Goal: Task Accomplishment & Management: Use online tool/utility

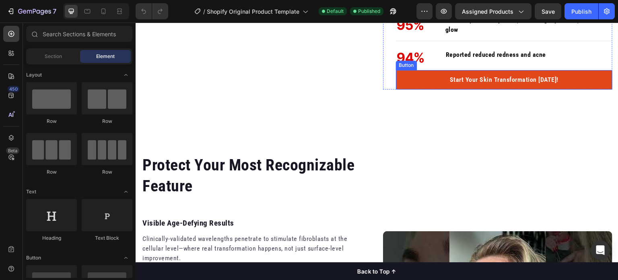
scroll to position [1177, 0]
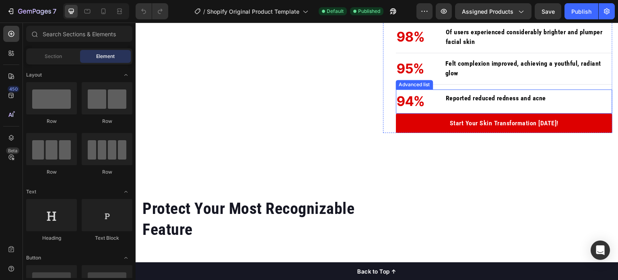
click at [439, 105] on li "94% Text block Reported reduced redness and acne Text block" at bounding box center [471, 101] width 151 height 24
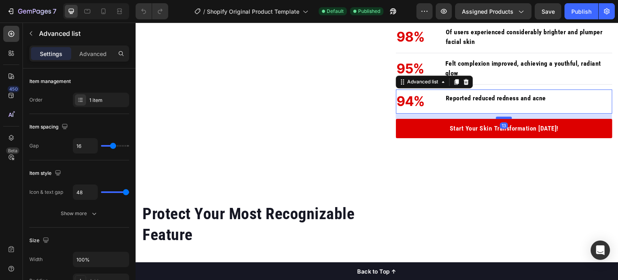
drag, startPoint x: 496, startPoint y: 112, endPoint x: 496, endPoint y: 117, distance: 5.2
click at [496, 117] on div at bounding box center [504, 117] width 16 height 2
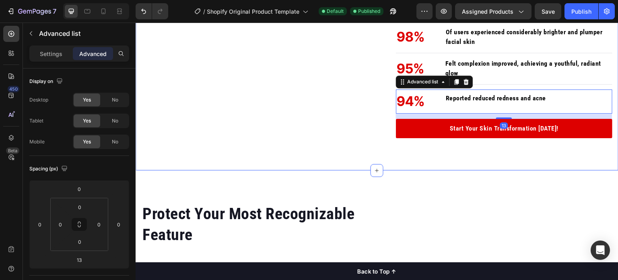
click at [435, 164] on div "Turn Back Time With Every Treatment Heading Tired of empty promises? PurRed del…" at bounding box center [377, 8] width 483 height 325
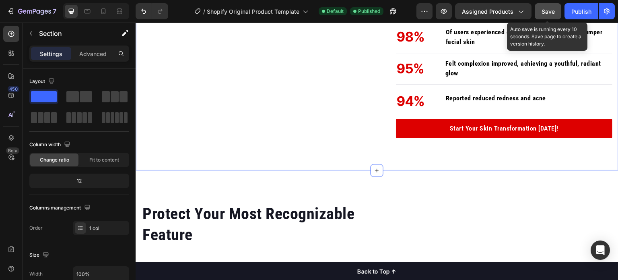
click at [552, 10] on span "Save" at bounding box center [548, 11] width 13 height 7
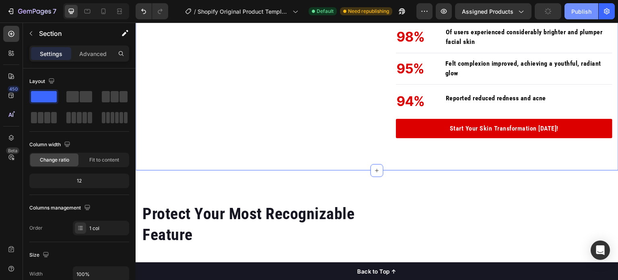
click at [584, 12] on div "Publish" at bounding box center [582, 11] width 20 height 8
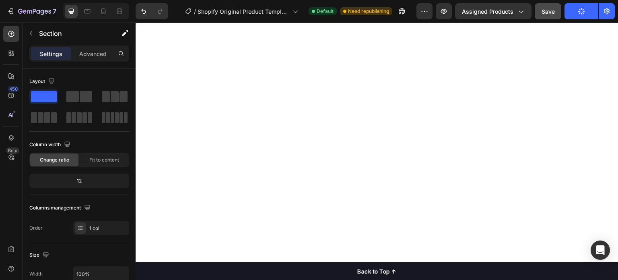
scroll to position [696, 0]
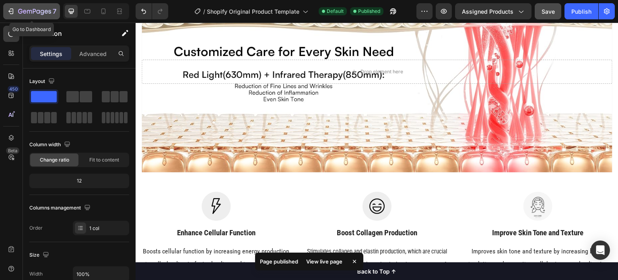
click at [12, 12] on icon "button" at bounding box center [11, 11] width 8 height 8
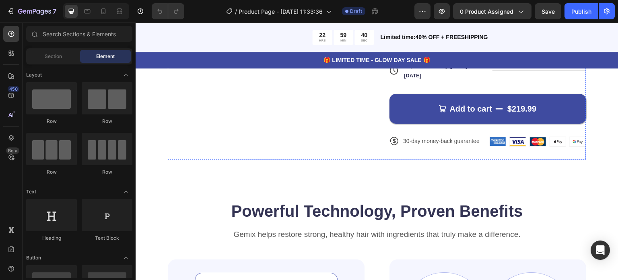
scroll to position [416, 0]
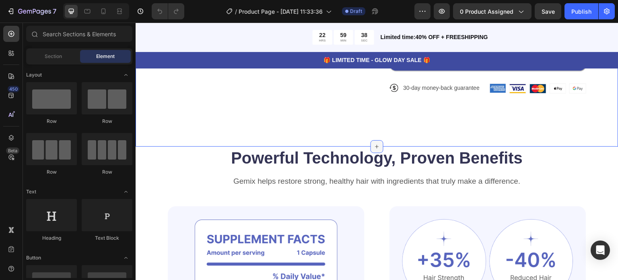
click at [374, 143] on icon at bounding box center [377, 146] width 6 height 6
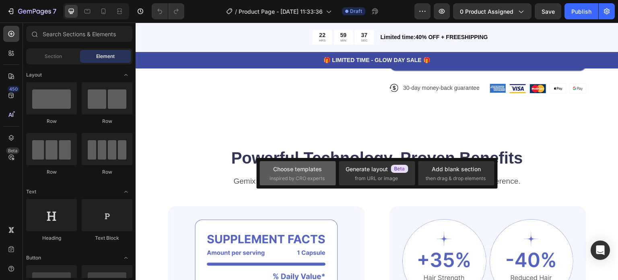
click at [306, 178] on span "inspired by CRO experts" at bounding box center [297, 178] width 55 height 7
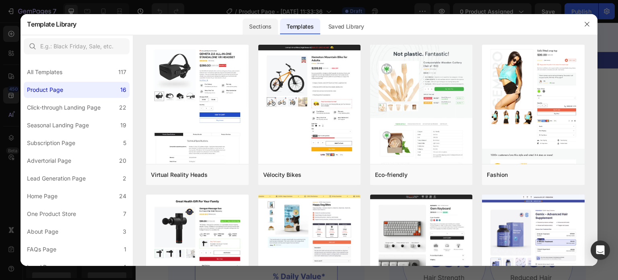
click at [261, 29] on div "Sections" at bounding box center [260, 27] width 35 height 16
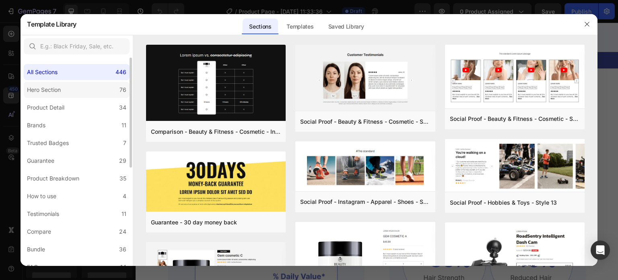
click at [54, 90] on div "Hero Section" at bounding box center [44, 90] width 34 height 10
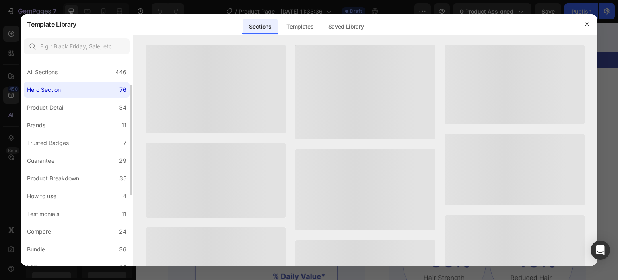
scroll to position [18, 0]
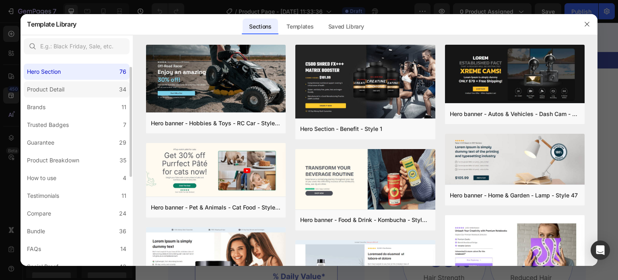
click at [63, 87] on div "Product Detail" at bounding box center [45, 90] width 37 height 10
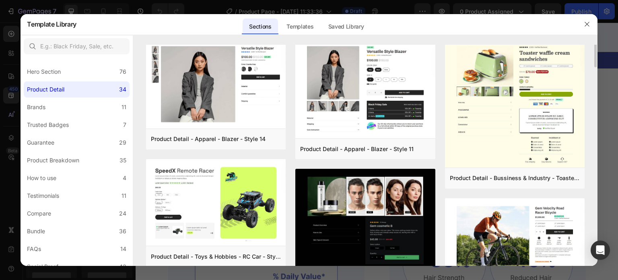
scroll to position [0, 0]
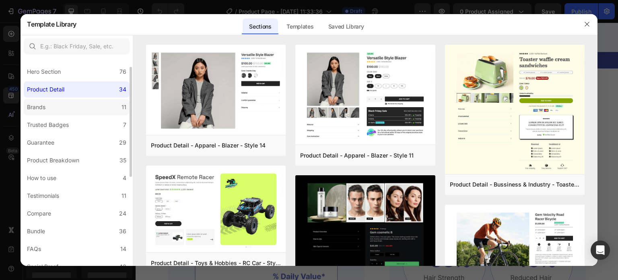
click at [84, 105] on label "Brands 11" at bounding box center [77, 107] width 106 height 16
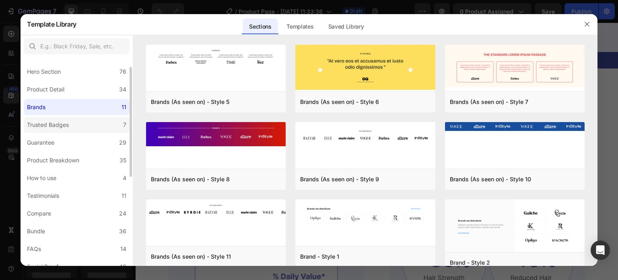
click at [81, 120] on label "Trusted Badges 7" at bounding box center [77, 125] width 106 height 16
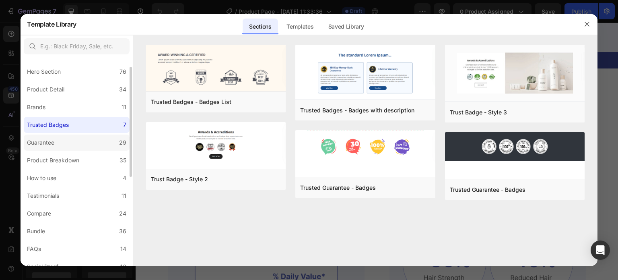
click at [75, 141] on label "Guarantee 29" at bounding box center [77, 142] width 106 height 16
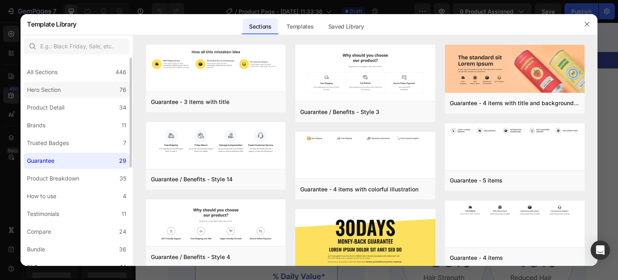
click at [57, 85] on div "Hero Section" at bounding box center [44, 90] width 34 height 10
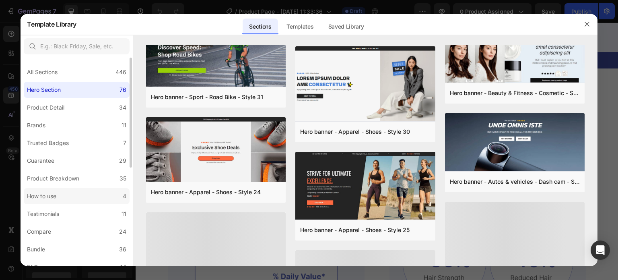
scroll to position [186, 0]
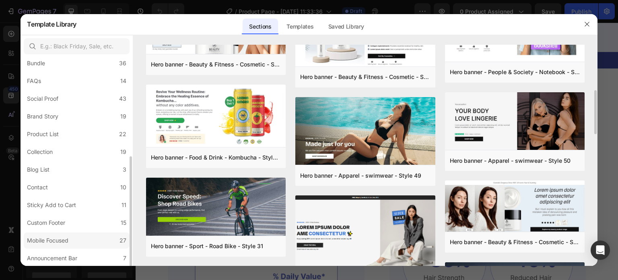
click at [70, 236] on div "Mobile Focused" at bounding box center [49, 241] width 45 height 10
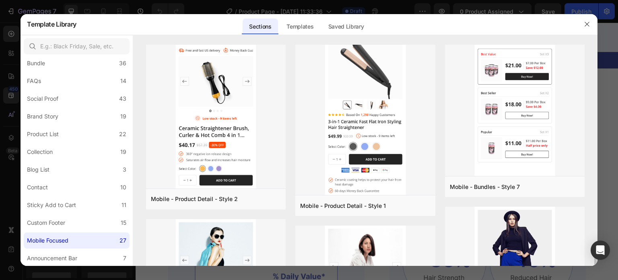
scroll to position [1452, 0]
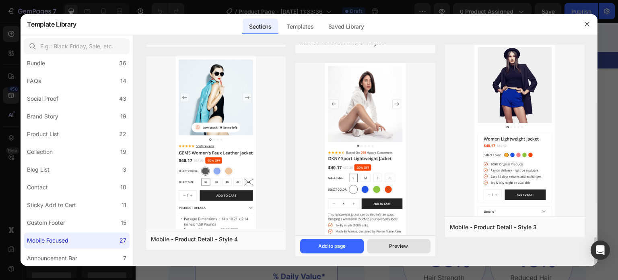
click at [407, 250] on button "Preview" at bounding box center [399, 246] width 64 height 14
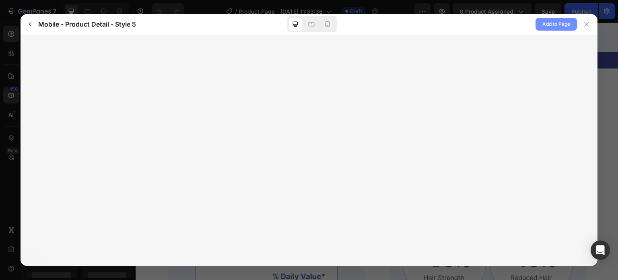
click at [549, 27] on span "Add to Page" at bounding box center [557, 24] width 28 height 10
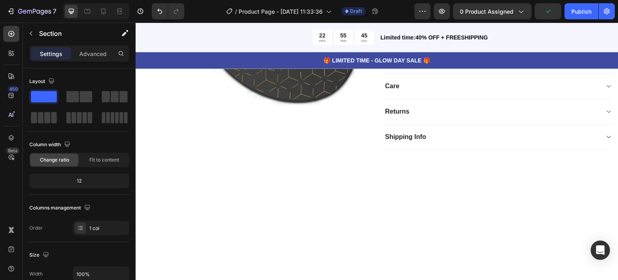
scroll to position [491, 0]
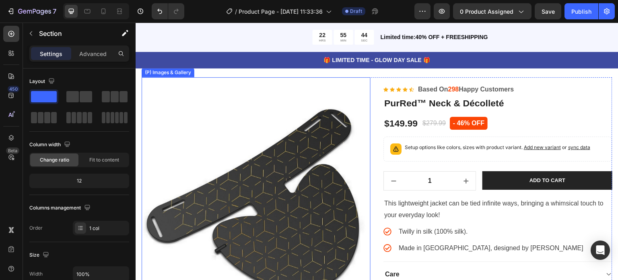
click at [291, 184] on img at bounding box center [256, 191] width 229 height 229
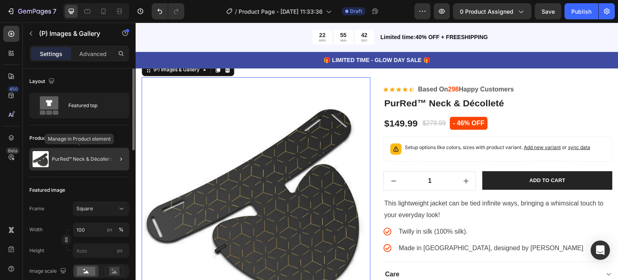
click at [65, 164] on div "PurRed™ Neck & Décolleté" at bounding box center [79, 159] width 100 height 23
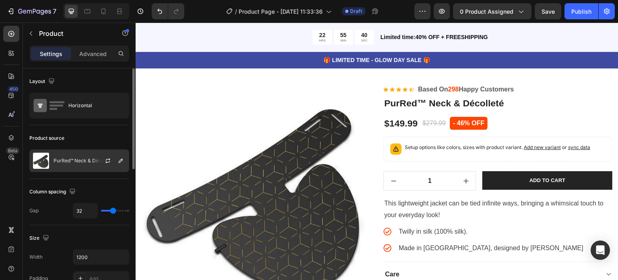
click at [85, 167] on div "PurRed™ Neck & Décolleté" at bounding box center [79, 160] width 100 height 23
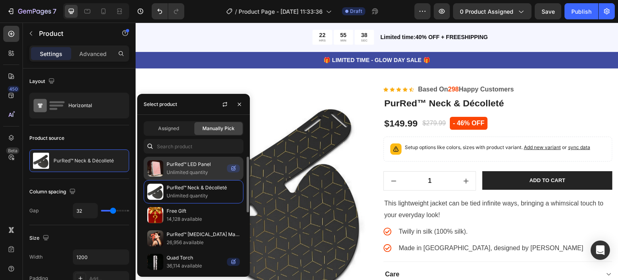
click at [174, 174] on p "Unlimited quantity" at bounding box center [195, 172] width 57 height 8
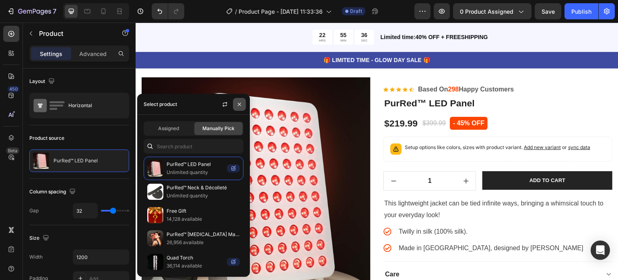
click at [237, 107] on icon "button" at bounding box center [239, 104] width 6 height 6
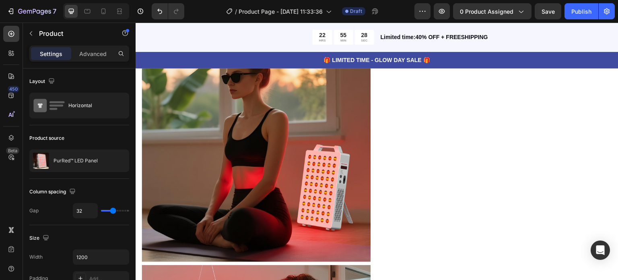
scroll to position [1461, 0]
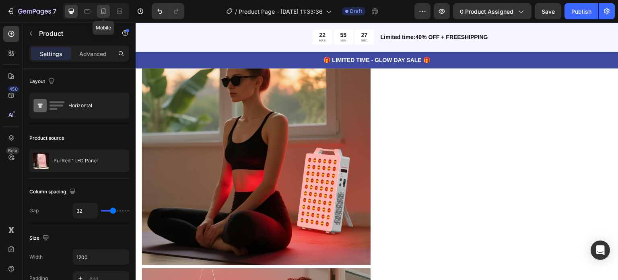
click at [101, 14] on icon at bounding box center [103, 11] width 8 height 8
type input "0"
type input "100%"
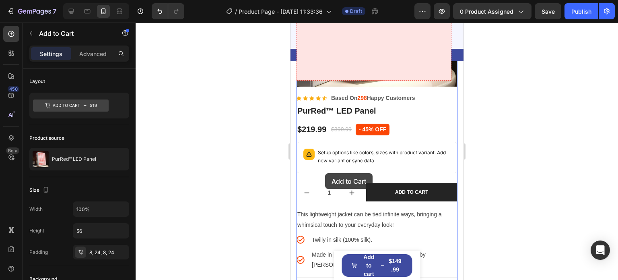
scroll to position [786, 0]
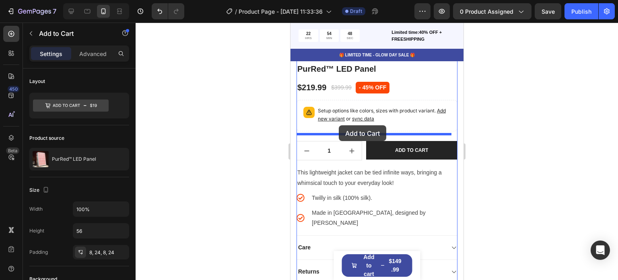
drag, startPoint x: 331, startPoint y: 188, endPoint x: 339, endPoint y: 125, distance: 63.2
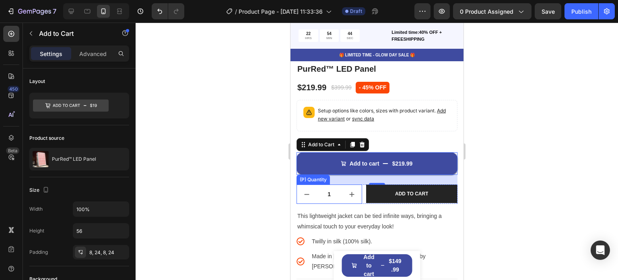
click at [361, 192] on div "1 (P) Quantity ADD TO CART (P) Cart Button Row" at bounding box center [376, 193] width 161 height 19
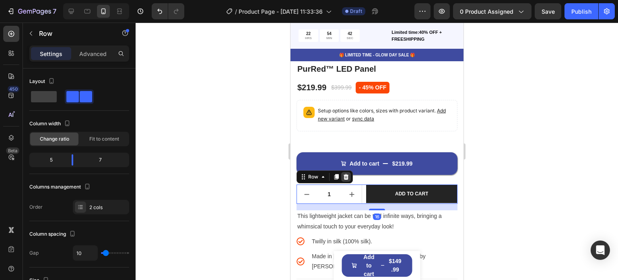
click at [345, 174] on icon at bounding box center [345, 177] width 5 height 6
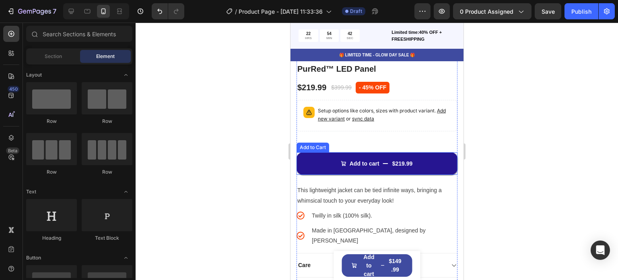
scroll to position [760, 0]
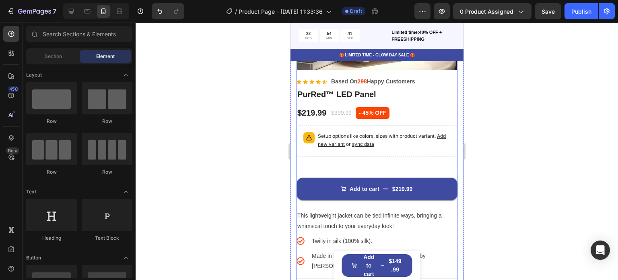
click at [347, 157] on div "Icon Icon Icon Icon Icon Icon List Hoz Based On 298 Happy Customers Text block …" at bounding box center [376, 213] width 161 height 287
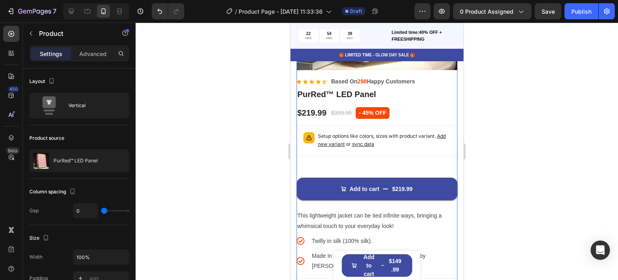
click at [368, 166] on div "Add to cart $219.99 Add to Cart" at bounding box center [376, 187] width 161 height 43
click at [331, 154] on div "Icon Icon Icon Icon Icon Icon List Hoz Based On 298 Happy Customers Text block …" at bounding box center [376, 213] width 161 height 287
click at [412, 138] on p "Setup options like colors, sizes with product variant. Add new variant or sync …" at bounding box center [384, 140] width 133 height 16
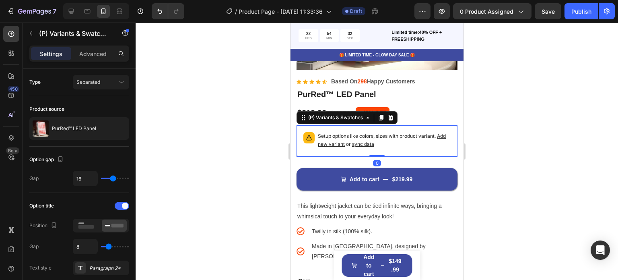
drag, startPoint x: 376, startPoint y: 159, endPoint x: 375, endPoint y: 138, distance: 20.9
click at [375, 138] on div "Setup options like colors, sizes with product variant. Add new variant or sync …" at bounding box center [376, 140] width 161 height 31
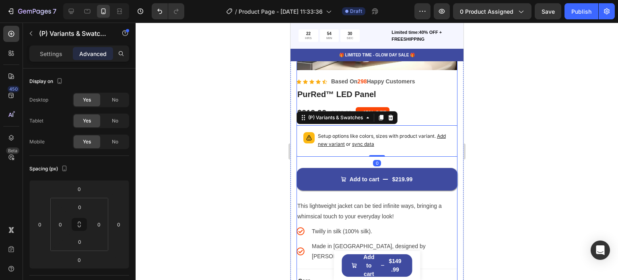
click at [415, 157] on div "Add to cart $219.99 Add to Cart" at bounding box center [376, 178] width 161 height 43
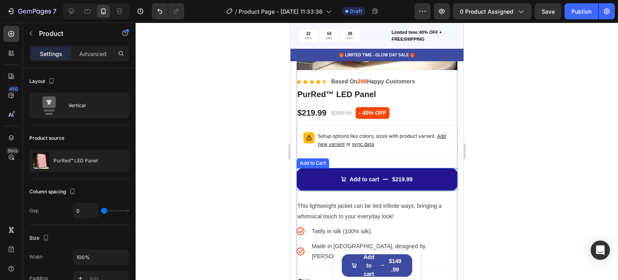
click at [426, 168] on button "Add to cart $219.99" at bounding box center [376, 179] width 161 height 23
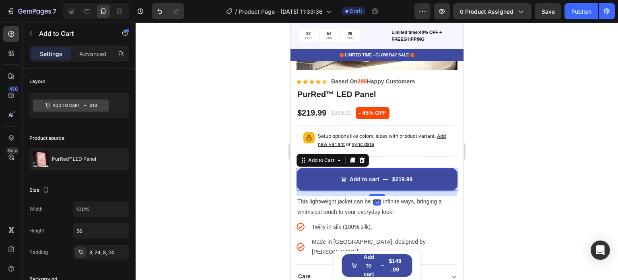
drag, startPoint x: 372, startPoint y: 191, endPoint x: 409, endPoint y: 143, distance: 60.9
click at [373, 194] on div at bounding box center [377, 195] width 16 height 2
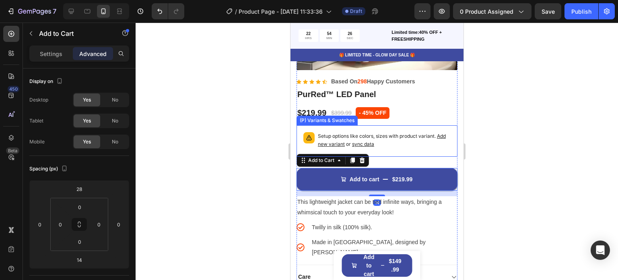
click at [409, 142] on div "Setup options like colors, sizes with product variant. Add new variant or sync …" at bounding box center [384, 141] width 133 height 18
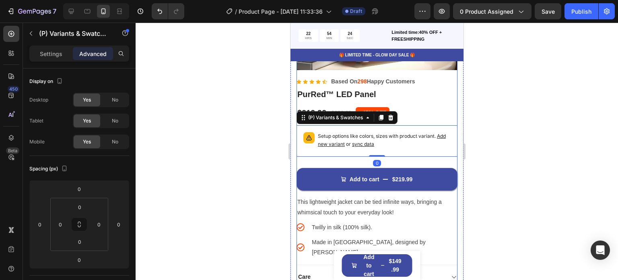
click at [380, 157] on div "Add to cart $219.99 Add to Cart" at bounding box center [376, 176] width 161 height 39
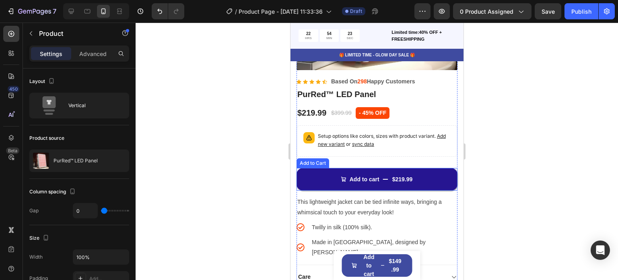
click at [420, 168] on button "Add to cart $219.99" at bounding box center [376, 179] width 161 height 23
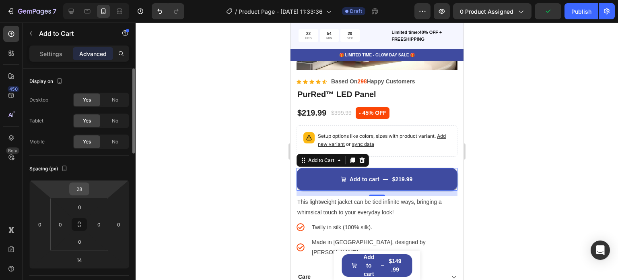
click at [82, 185] on input "28" at bounding box center [79, 189] width 16 height 12
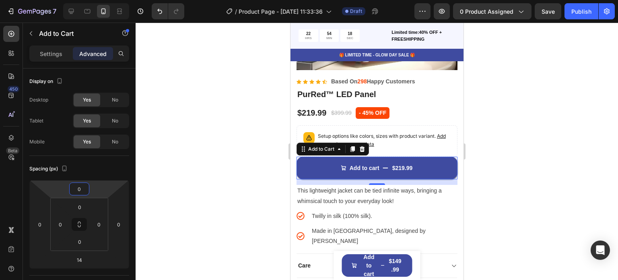
click at [203, 162] on div at bounding box center [377, 151] width 483 height 257
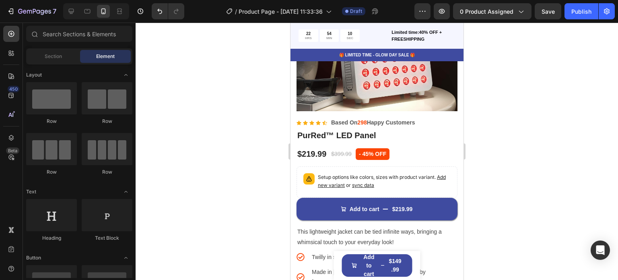
scroll to position [685, 0]
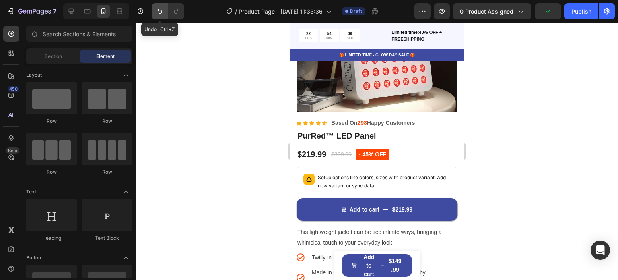
click at [156, 14] on icon "Undo/Redo" at bounding box center [160, 11] width 8 height 8
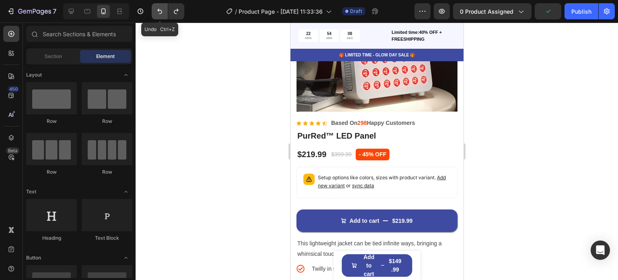
click at [156, 14] on icon "Undo/Redo" at bounding box center [160, 11] width 8 height 8
click at [160, 14] on icon "Undo/Redo" at bounding box center [159, 11] width 5 height 5
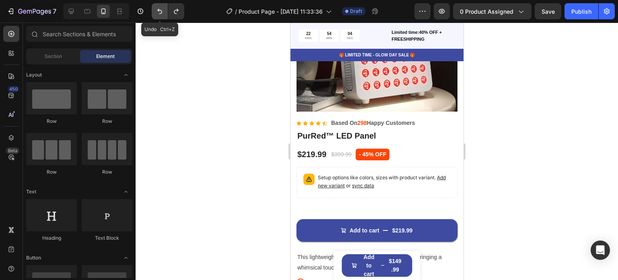
click at [160, 14] on icon "Undo/Redo" at bounding box center [159, 11] width 5 height 5
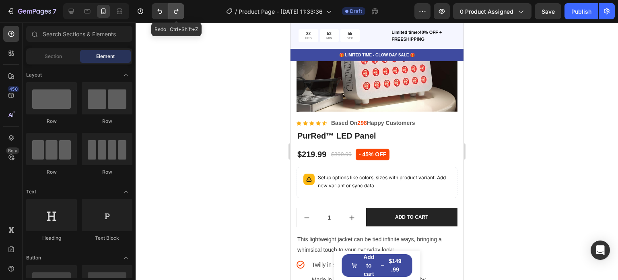
click at [177, 14] on icon "Undo/Redo" at bounding box center [176, 11] width 8 height 8
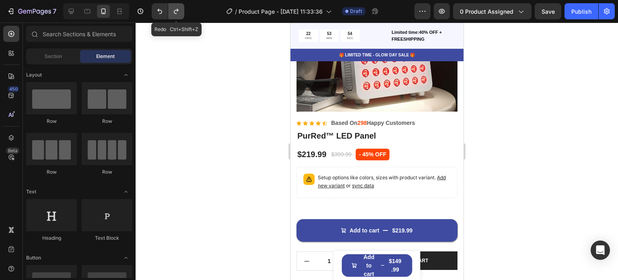
click at [177, 14] on icon "Undo/Redo" at bounding box center [176, 11] width 8 height 8
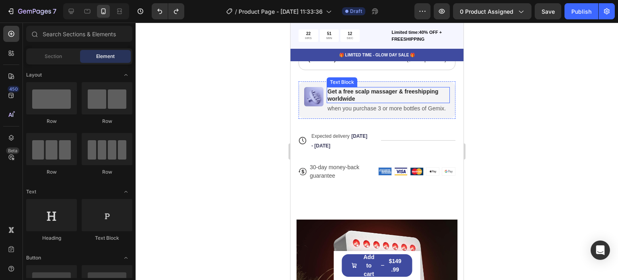
scroll to position [441, 0]
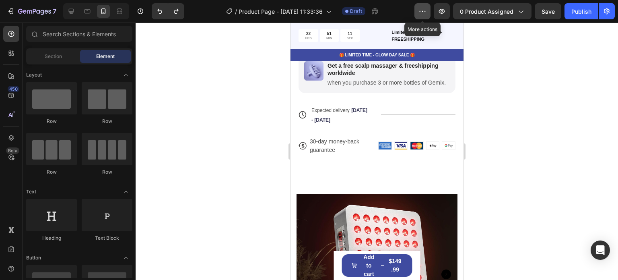
click at [425, 8] on icon "button" at bounding box center [423, 11] width 8 height 8
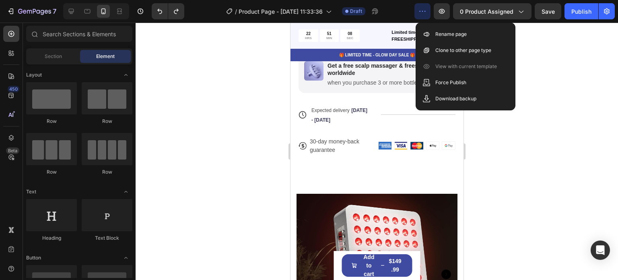
click at [606, 91] on div at bounding box center [377, 151] width 483 height 257
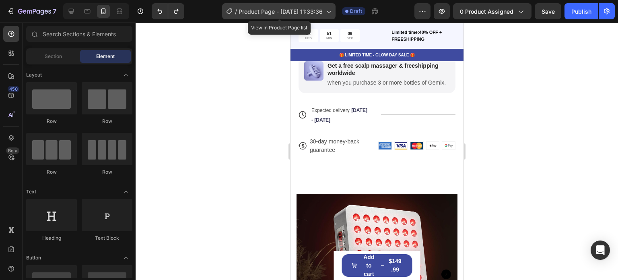
click at [257, 14] on span "Product Page - [DATE] 11:33:36" at bounding box center [281, 11] width 84 height 8
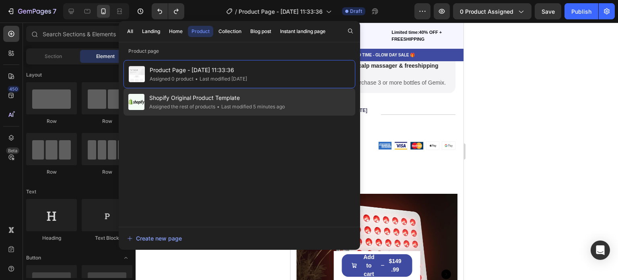
click at [184, 103] on div "Assigned the rest of products" at bounding box center [182, 107] width 66 height 8
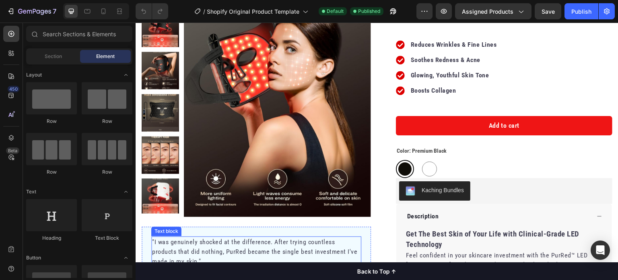
scroll to position [159, 0]
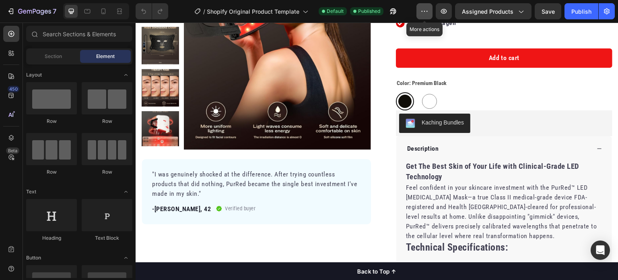
click at [425, 11] on icon "button" at bounding box center [425, 11] width 8 height 8
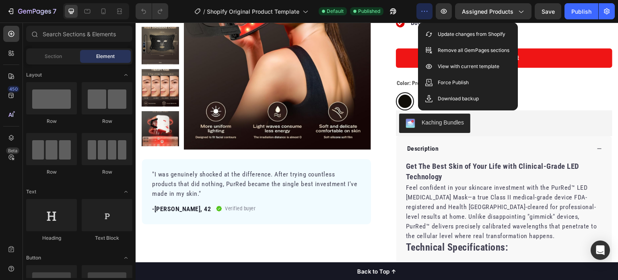
click at [412, 12] on div "/ Shopify Original Product Template Default Published" at bounding box center [296, 11] width 242 height 16
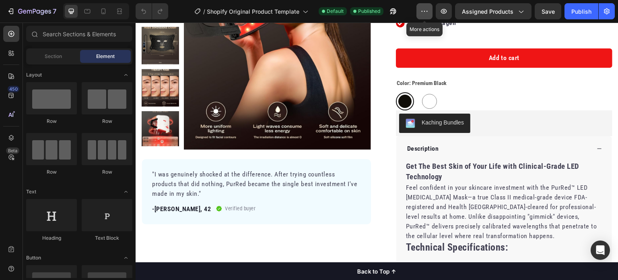
click at [420, 11] on button "button" at bounding box center [425, 11] width 16 height 16
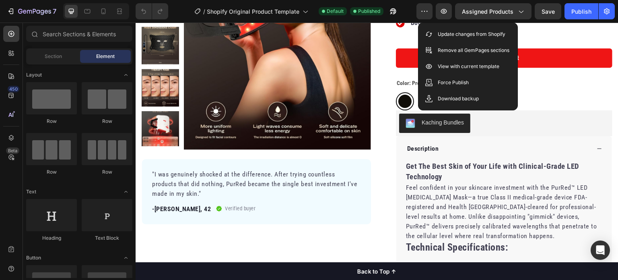
click at [408, 10] on div "/ Shopify Original Product Template Default Published" at bounding box center [296, 11] width 242 height 16
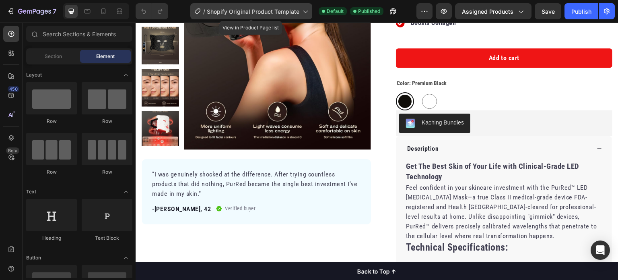
click at [219, 16] on div "/ Shopify Original Product Template" at bounding box center [251, 11] width 122 height 16
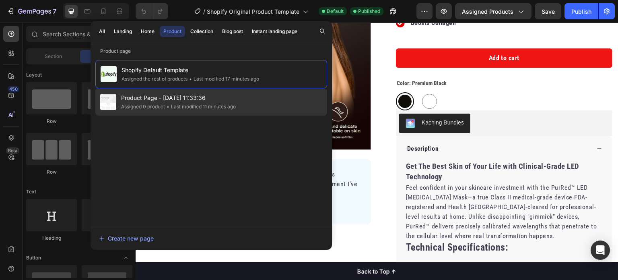
click at [198, 95] on span "Product Page - [DATE] 11:33:36" at bounding box center [178, 98] width 115 height 10
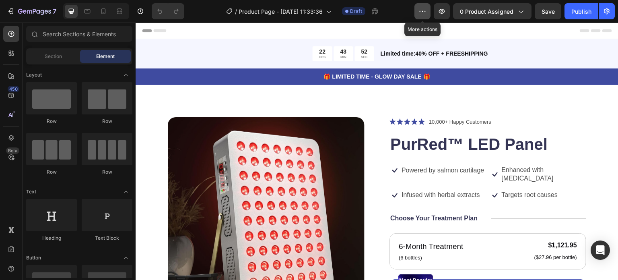
click at [424, 9] on icon "button" at bounding box center [423, 11] width 8 height 8
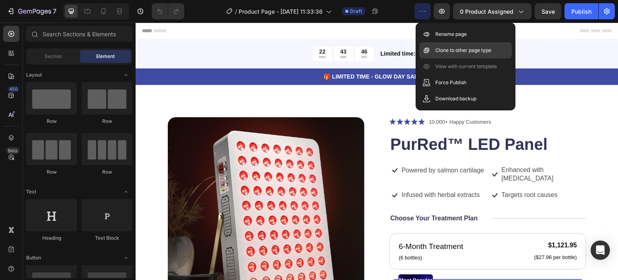
click at [453, 53] on p "Clone to other page type" at bounding box center [464, 50] width 56 height 8
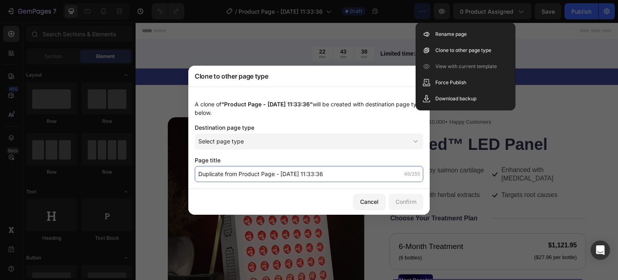
click at [241, 176] on input "Duplicate from Product Page - Aug 18, 11:33:36" at bounding box center [309, 174] width 229 height 16
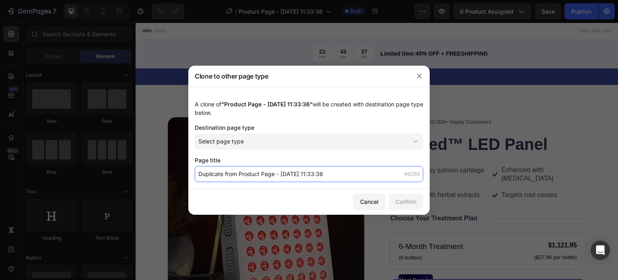
click at [362, 172] on input "Duplicate from Product Page - Aug 18, 11:33:36" at bounding box center [309, 174] width 229 height 16
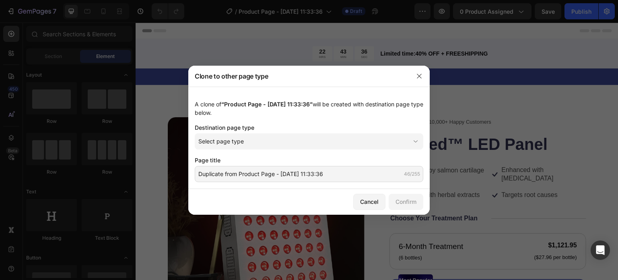
click at [413, 83] on div at bounding box center [419, 76] width 21 height 21
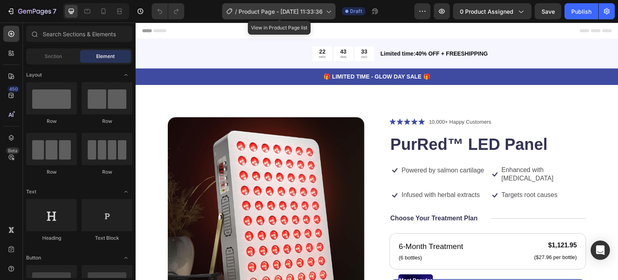
click at [245, 10] on span "Product Page - [DATE] 11:33:36" at bounding box center [281, 11] width 84 height 8
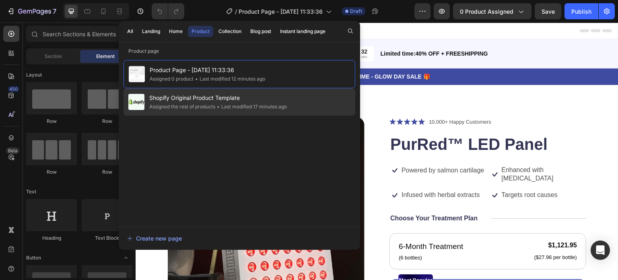
click at [216, 92] on div "Shopify Original Product Template Assigned the rest of products • Last modified…" at bounding box center [240, 101] width 232 height 27
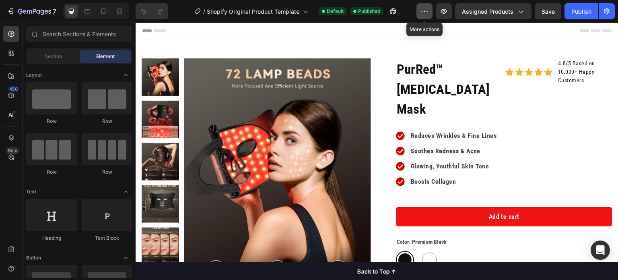
click at [425, 17] on button "button" at bounding box center [425, 11] width 16 height 16
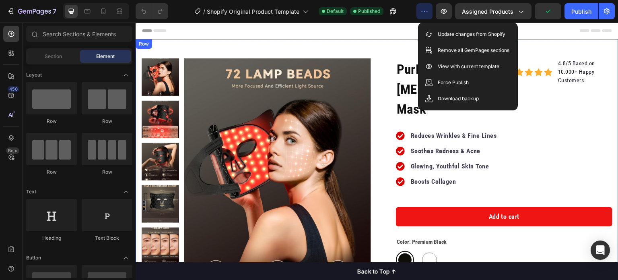
click at [382, 40] on div "Product Images "I was genuinely shocked at the difference. After trying countle…" at bounding box center [377, 280] width 483 height 483
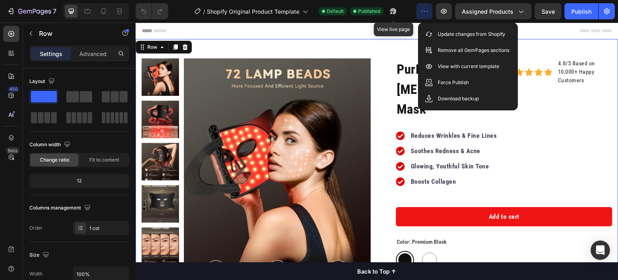
click at [404, 8] on div "/ Shopify Original Product Template Default Published View live page" at bounding box center [296, 11] width 242 height 16
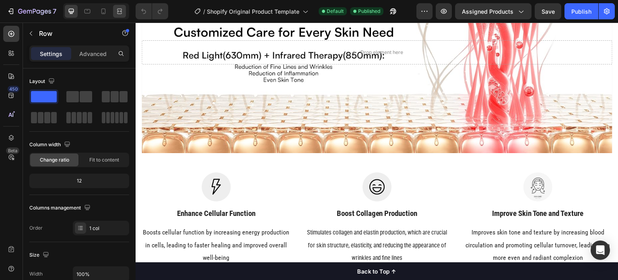
scroll to position [184, 0]
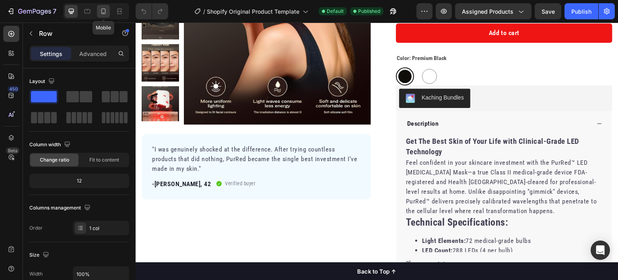
click at [105, 13] on icon at bounding box center [103, 11] width 4 height 6
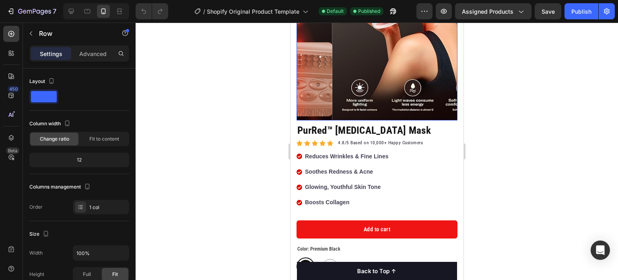
scroll to position [189, 0]
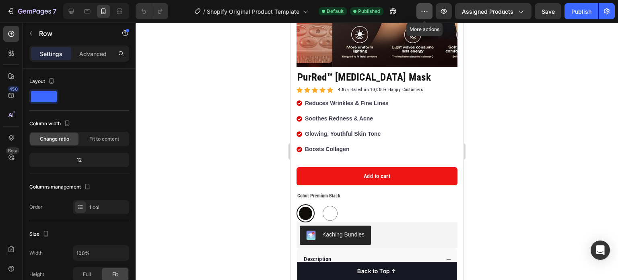
click at [426, 10] on icon "button" at bounding box center [425, 11] width 8 height 8
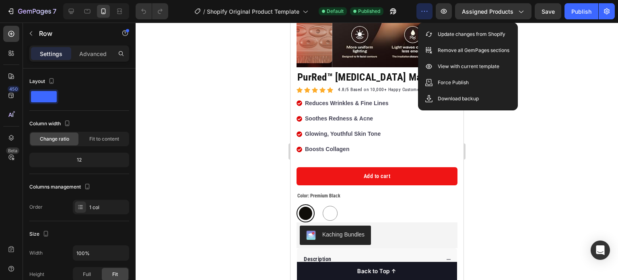
click at [556, 118] on div at bounding box center [377, 151] width 483 height 257
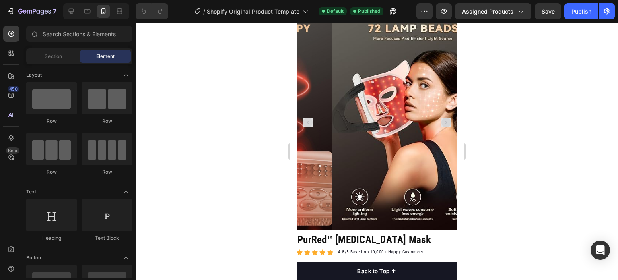
scroll to position [0, 0]
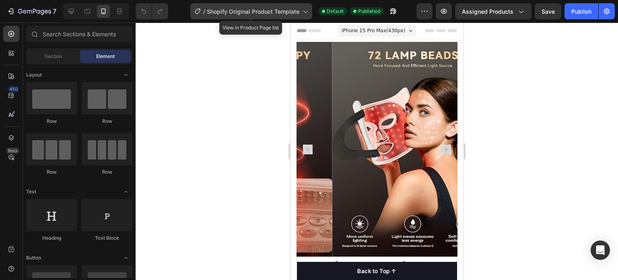
click at [253, 3] on div "/ Shopify Original Product Template" at bounding box center [251, 11] width 122 height 16
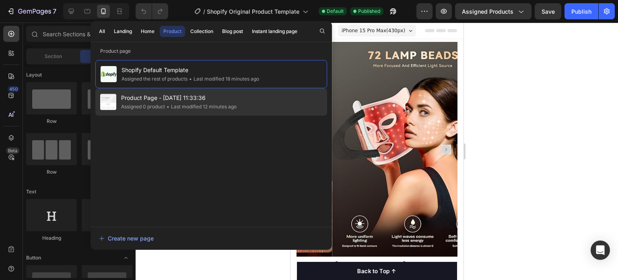
click at [205, 93] on span "Product Page - [DATE] 11:33:36" at bounding box center [179, 98] width 116 height 10
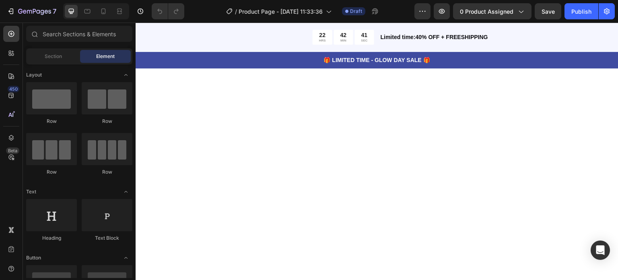
scroll to position [214, 0]
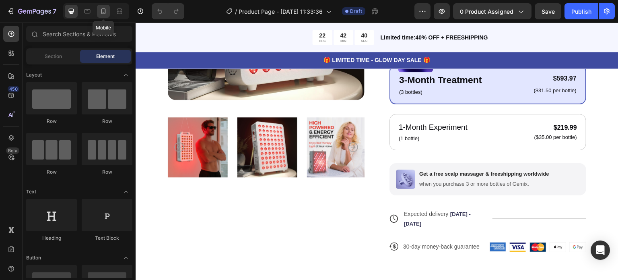
click at [106, 12] on icon at bounding box center [103, 11] width 8 height 8
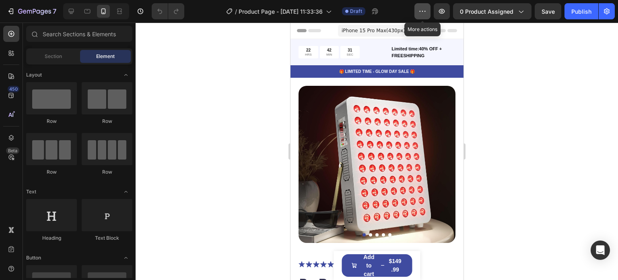
click at [416, 13] on button "button" at bounding box center [423, 11] width 16 height 16
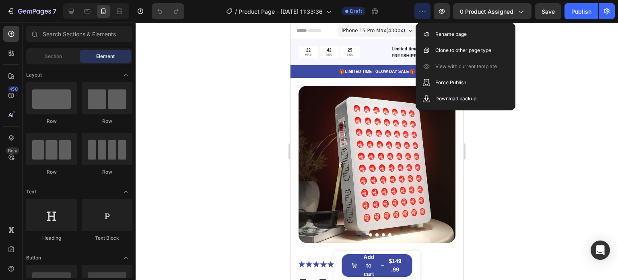
click at [397, 11] on div "/ Product Page - Aug 18, 11:33:36 Draft" at bounding box center [303, 11] width 224 height 16
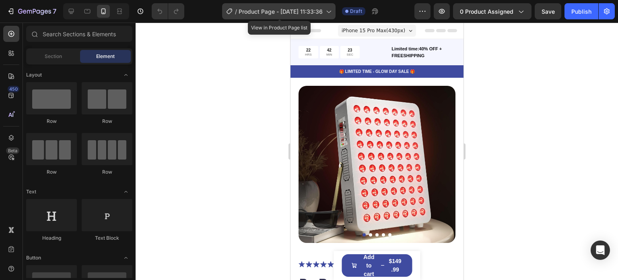
click at [312, 13] on span "Product Page - Aug 18, 11:33:36" at bounding box center [281, 11] width 84 height 8
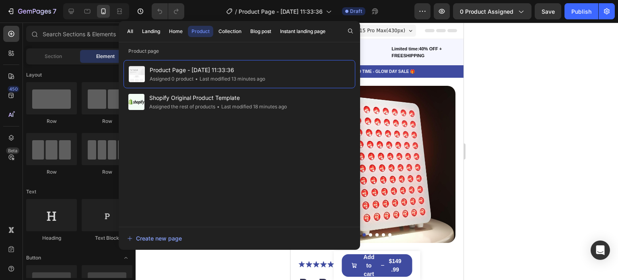
click at [219, 10] on div "/ Product Page - Aug 18, 11:33:36 Draft" at bounding box center [303, 11] width 224 height 16
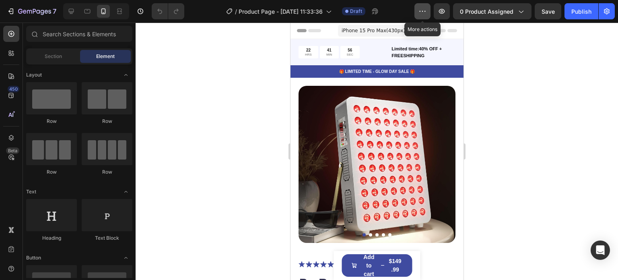
click at [425, 13] on icon "button" at bounding box center [423, 11] width 8 height 8
click at [405, 14] on div "/ Product Page - Aug 18, 11:33:36 Draft" at bounding box center [303, 11] width 224 height 16
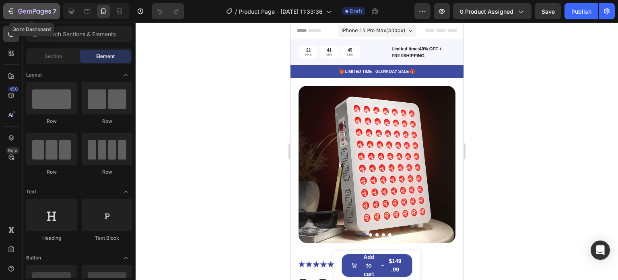
click at [21, 12] on icon "button" at bounding box center [20, 11] width 4 height 5
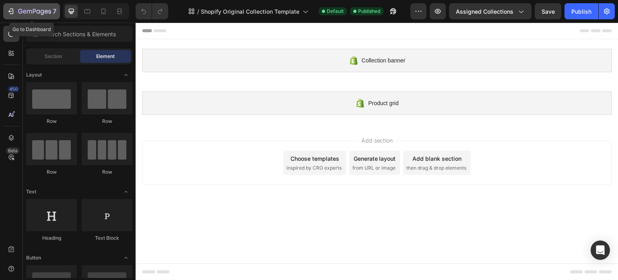
click at [30, 12] on icon "button" at bounding box center [34, 11] width 33 height 7
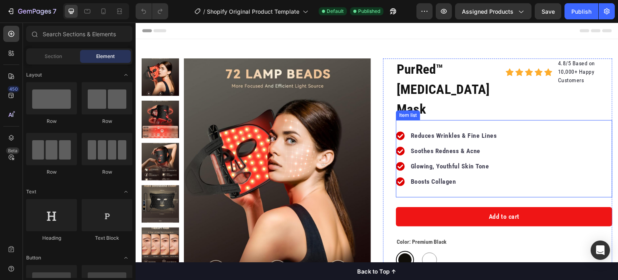
scroll to position [16, 0]
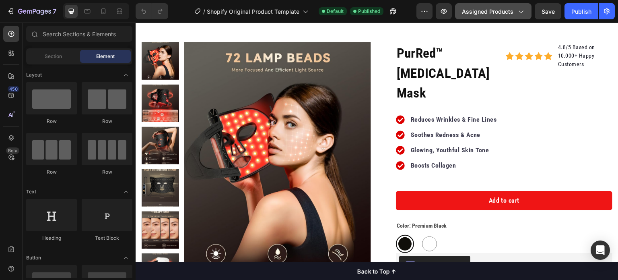
click at [483, 12] on span "Assigned Products" at bounding box center [488, 11] width 52 height 8
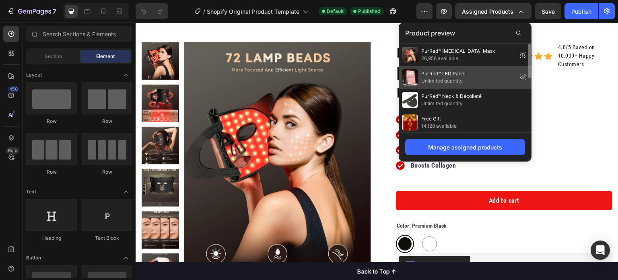
click at [451, 74] on span "PurRed™ LED Panel" at bounding box center [444, 73] width 44 height 7
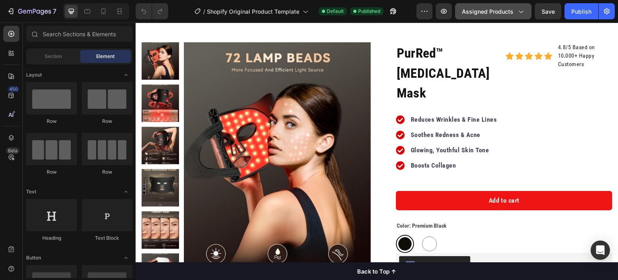
click at [489, 17] on button "Assigned Products" at bounding box center [493, 11] width 76 height 16
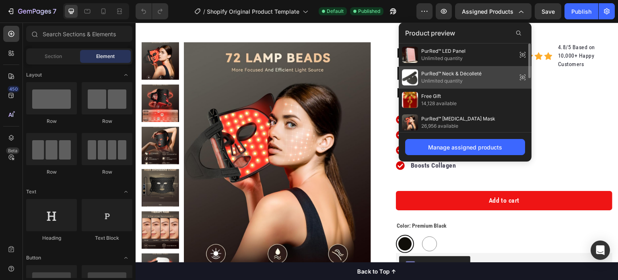
click at [473, 74] on span "PurRed™ Neck & Décolleté" at bounding box center [452, 73] width 60 height 7
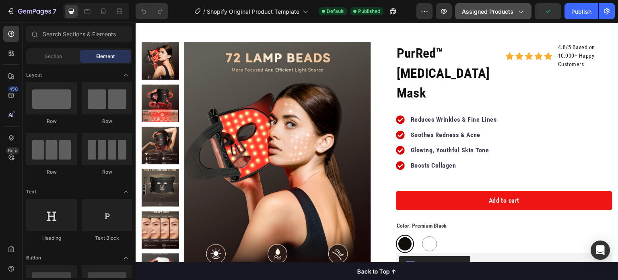
click at [480, 11] on span "Assigned Products" at bounding box center [488, 11] width 52 height 8
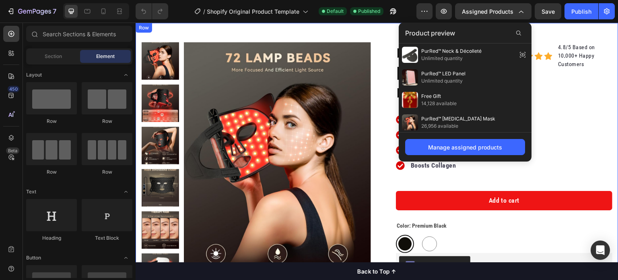
click at [367, 30] on div "Product Images "I was genuinely shocked at the difference. After trying countle…" at bounding box center [377, 264] width 483 height 483
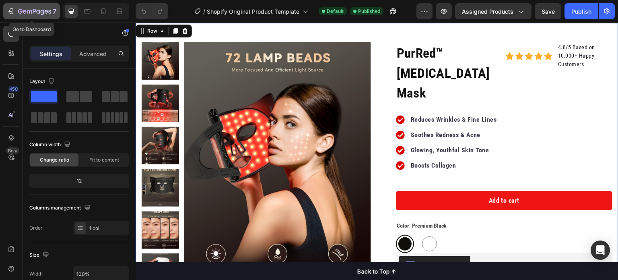
click at [42, 10] on icon "button" at bounding box center [34, 11] width 33 height 7
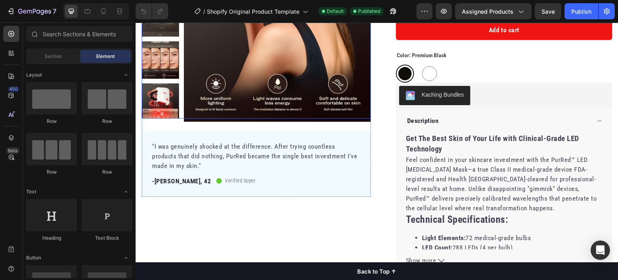
scroll to position [188, 0]
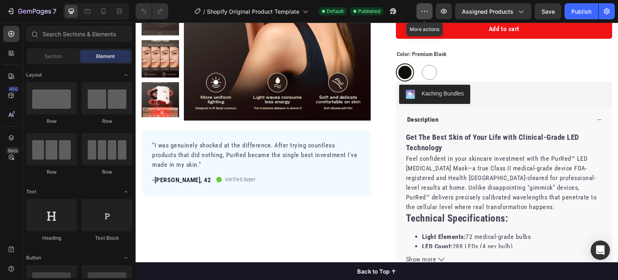
click at [429, 8] on icon "button" at bounding box center [425, 11] width 8 height 8
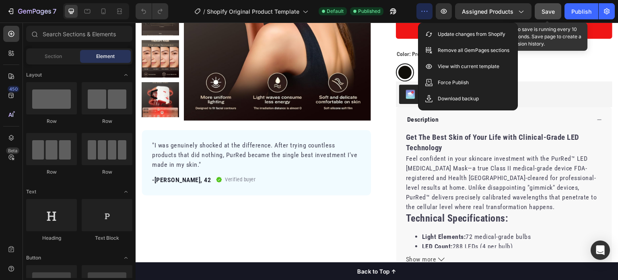
click at [550, 6] on button "Save" at bounding box center [548, 11] width 27 height 16
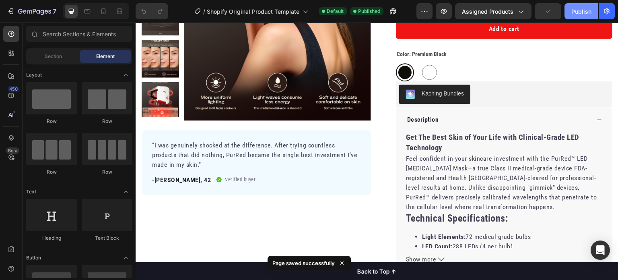
click at [584, 11] on div "Publish" at bounding box center [582, 11] width 20 height 8
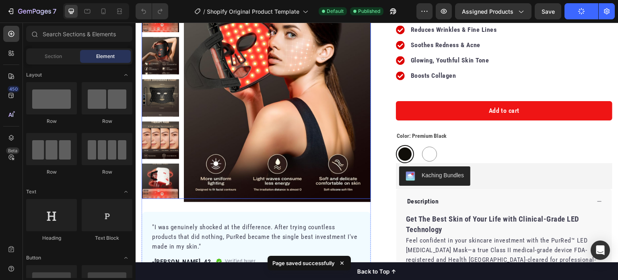
scroll to position [0, 0]
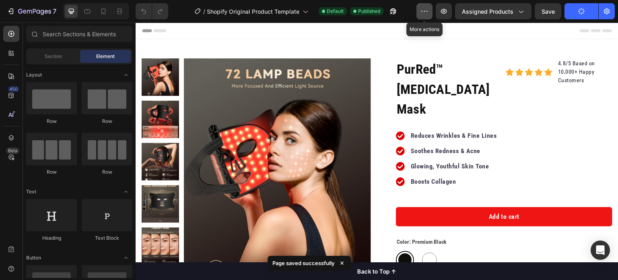
click at [426, 12] on icon "button" at bounding box center [425, 11] width 8 height 8
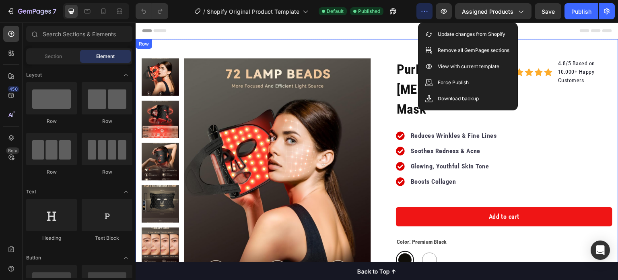
click at [361, 48] on div "Product Images "I was genuinely shocked at the difference. After trying countle…" at bounding box center [377, 280] width 483 height 483
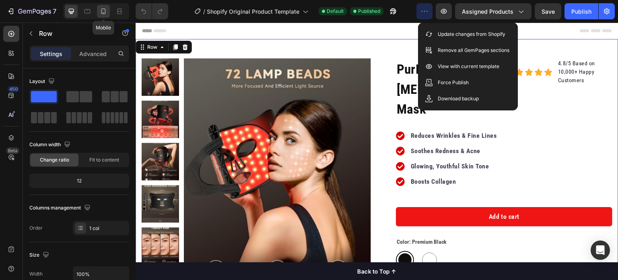
click at [101, 13] on icon at bounding box center [103, 11] width 4 height 6
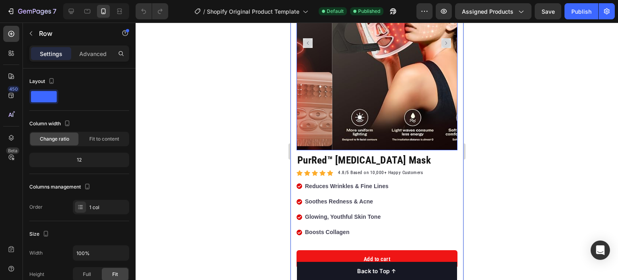
scroll to position [158, 0]
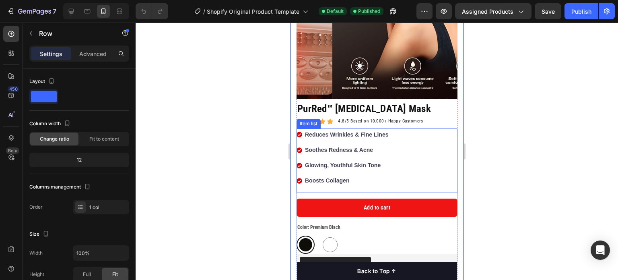
click at [443, 133] on div "Reduces Wrinkles & Fine Lines Soothes Redness & Acne Glowing, Youthful Skin Ton…" at bounding box center [376, 160] width 161 height 64
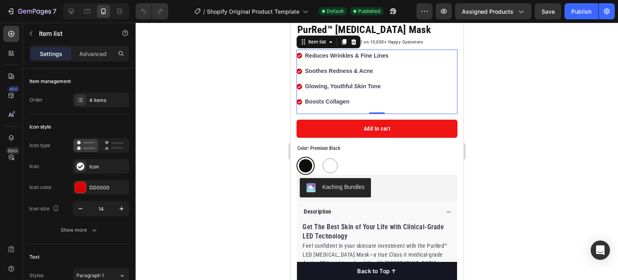
scroll to position [0, 0]
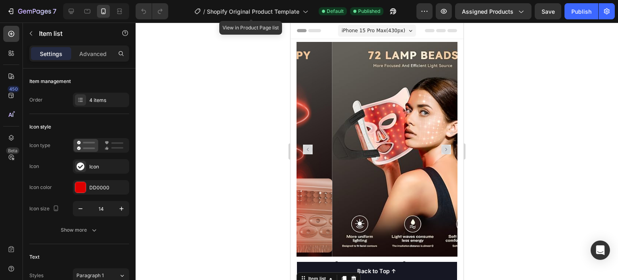
click at [236, 21] on div "7 / Shopify Original Product Template View in Product Page list Default Publish…" at bounding box center [309, 11] width 618 height 23
click at [248, 7] on span "Shopify Original Product Template" at bounding box center [253, 11] width 93 height 8
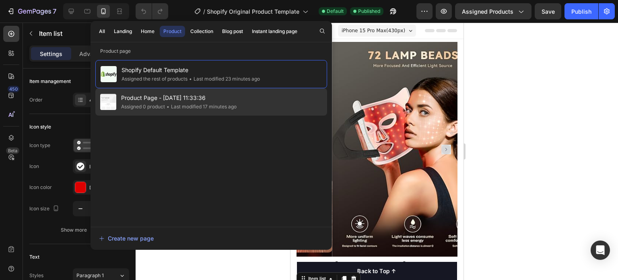
click at [192, 115] on div "Product Page - Aug 18, 11:33:36 Assigned 0 product • Last modified 17 minutes a…" at bounding box center [211, 101] width 232 height 27
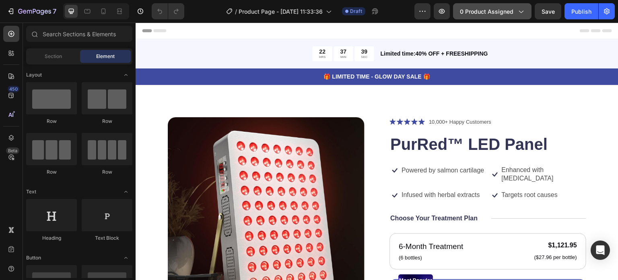
click at [484, 9] on span "0 product assigned" at bounding box center [487, 11] width 54 height 8
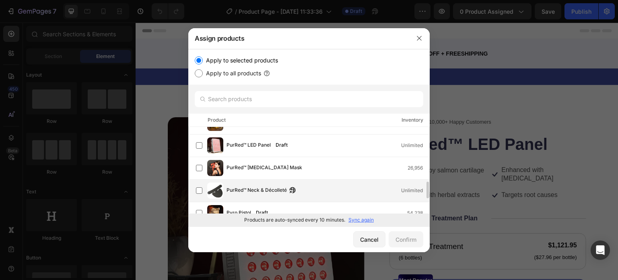
scroll to position [285, 0]
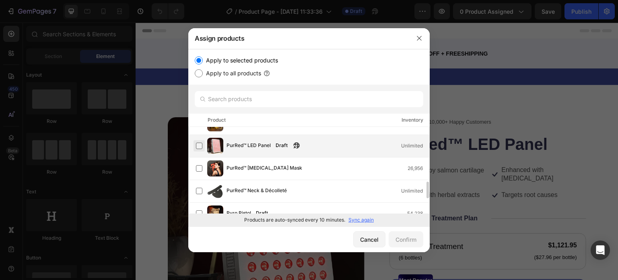
click at [199, 147] on label at bounding box center [199, 146] width 6 height 6
click at [410, 238] on div "Confirm" at bounding box center [406, 239] width 21 height 8
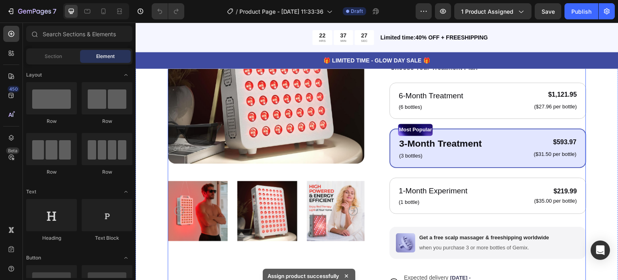
scroll to position [0, 0]
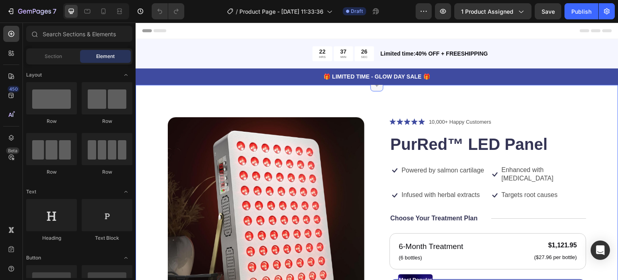
click at [374, 87] on icon at bounding box center [377, 85] width 6 height 6
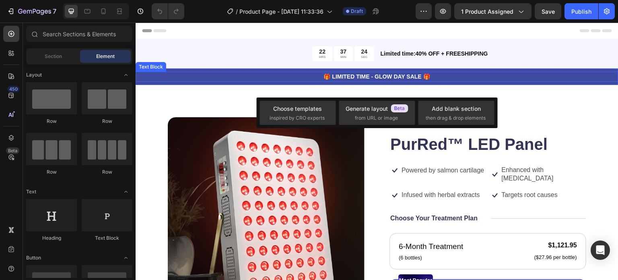
click at [489, 74] on p "🎁 LIMITED TIME - GLOW DAY SALE 🎁" at bounding box center [377, 76] width 482 height 8
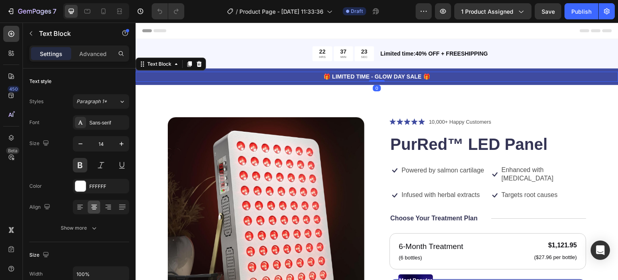
click at [200, 62] on icon at bounding box center [199, 64] width 5 height 6
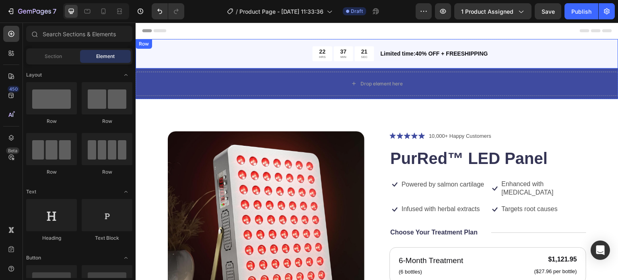
click at [487, 60] on div "Limited time:40% OFF + FREESHIPPING Text Block" at bounding box center [499, 53] width 239 height 15
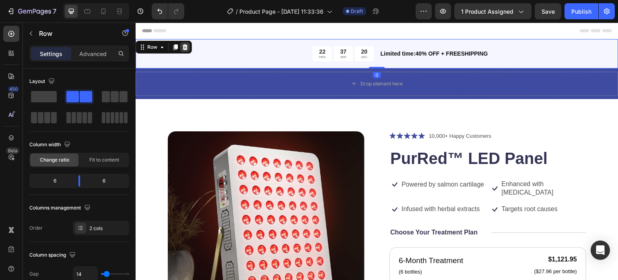
click at [185, 47] on icon at bounding box center [185, 47] width 6 height 6
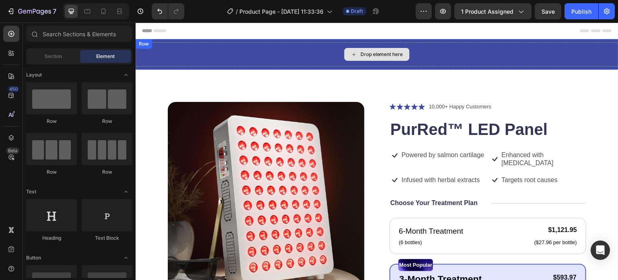
click at [485, 50] on div "Drop element here" at bounding box center [377, 54] width 483 height 24
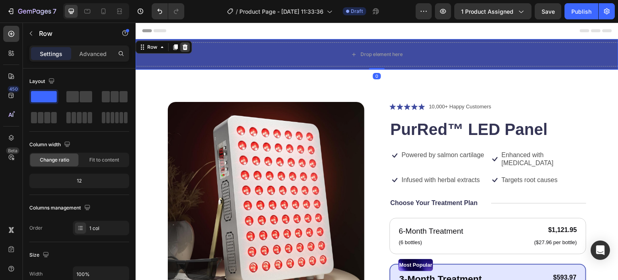
click at [187, 48] on icon at bounding box center [185, 47] width 6 height 6
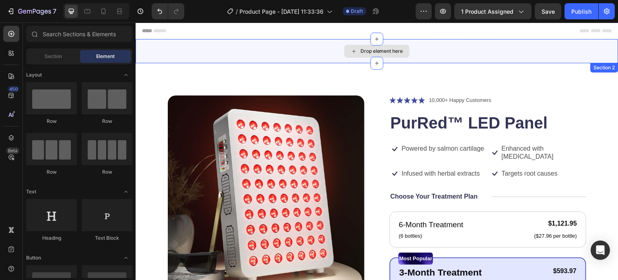
click at [319, 45] on div "Drop element here" at bounding box center [377, 51] width 483 height 24
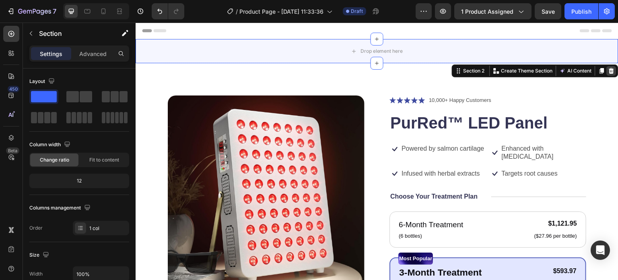
click at [609, 68] on icon at bounding box center [612, 71] width 6 height 6
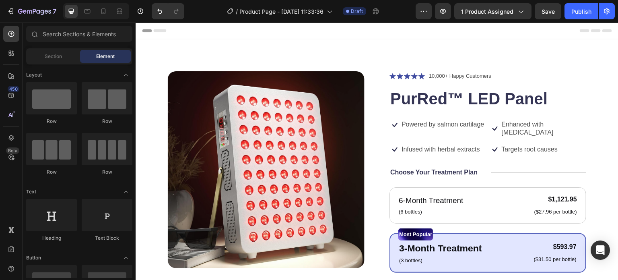
click at [413, 32] on div "Header" at bounding box center [377, 31] width 470 height 16
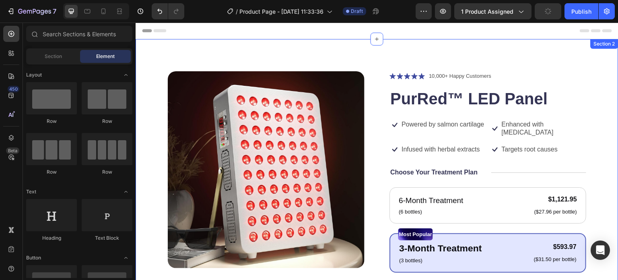
click at [423, 54] on div "Product Images Icon Icon Icon Icon Icon Icon List 10,000+ Happy Customers Text …" at bounding box center [377, 251] width 483 height 425
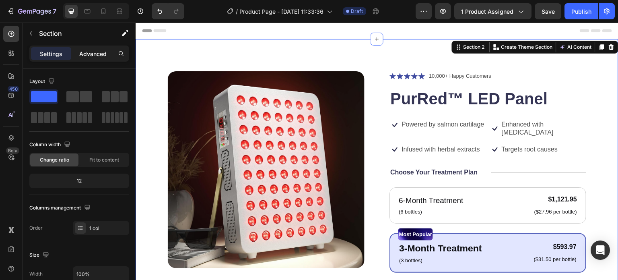
click at [90, 50] on p "Advanced" at bounding box center [92, 54] width 27 height 8
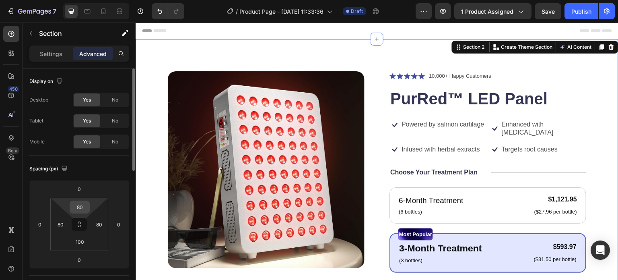
click at [84, 205] on input "80" at bounding box center [80, 207] width 16 height 12
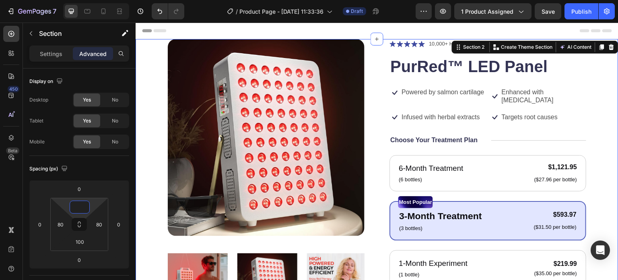
click at [152, 122] on div "Product Images Icon Icon Icon Icon Icon Icon List 10,000+ Happy Customers Text …" at bounding box center [377, 235] width 483 height 393
type input "0"
click at [405, 30] on div "Header" at bounding box center [377, 31] width 470 height 16
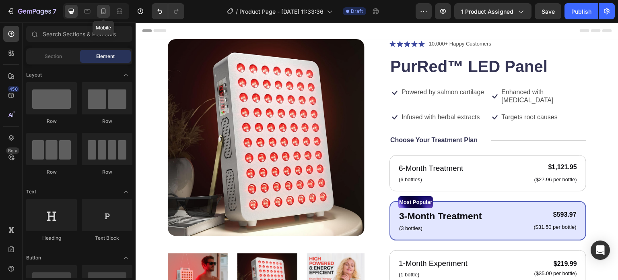
click at [104, 12] on icon at bounding box center [103, 11] width 8 height 8
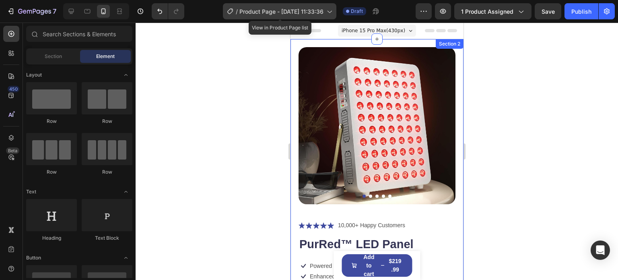
click at [286, 12] on span "Product Page - [DATE] 11:33:36" at bounding box center [282, 11] width 84 height 8
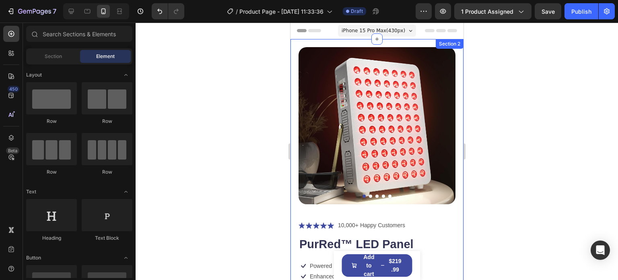
click at [520, 91] on div at bounding box center [377, 151] width 483 height 257
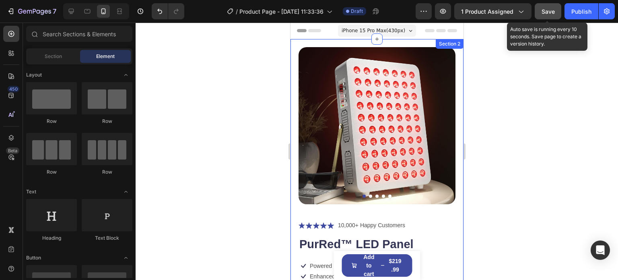
click at [544, 14] on span "Save" at bounding box center [548, 11] width 13 height 7
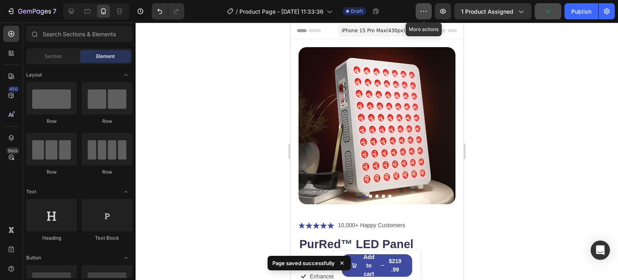
click at [424, 14] on icon "button" at bounding box center [424, 11] width 8 height 8
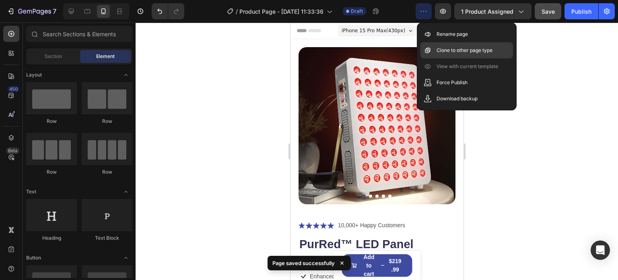
click at [467, 54] on div "Clone to other page type" at bounding box center [467, 50] width 93 height 16
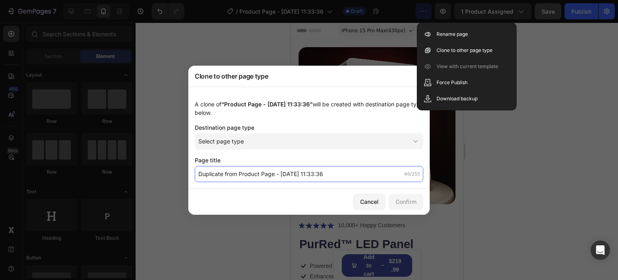
click at [267, 175] on input "Duplicate from Product Page - Aug 18, 11:33:36" at bounding box center [309, 174] width 229 height 16
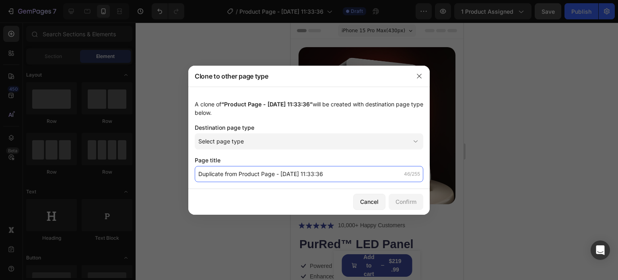
click at [271, 174] on input "Duplicate from Product Page - Aug 18, 11:33:36" at bounding box center [309, 174] width 229 height 16
click at [324, 173] on input "Duplicate from Product Page - Aug 18, 11:33:36" at bounding box center [309, 174] width 229 height 16
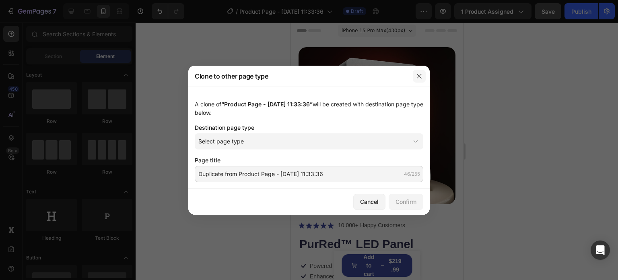
click at [420, 73] on icon "button" at bounding box center [419, 76] width 6 height 6
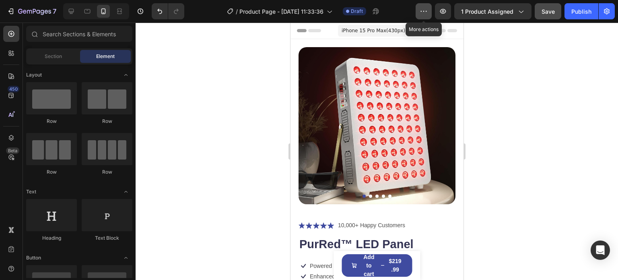
click at [423, 12] on icon "button" at bounding box center [424, 11] width 8 height 8
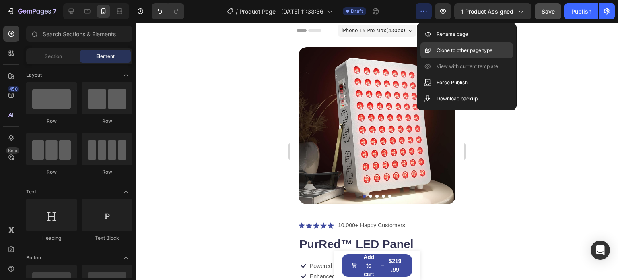
click at [449, 46] on p "Clone to other page type" at bounding box center [465, 50] width 56 height 8
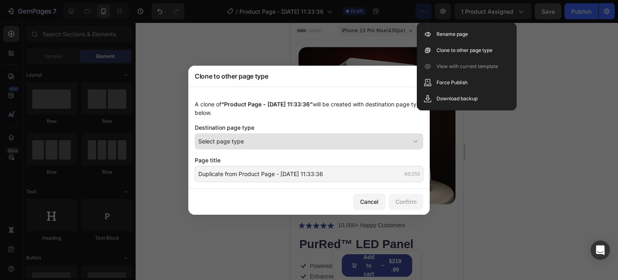
click at [250, 141] on div "Select page type" at bounding box center [304, 141] width 212 height 8
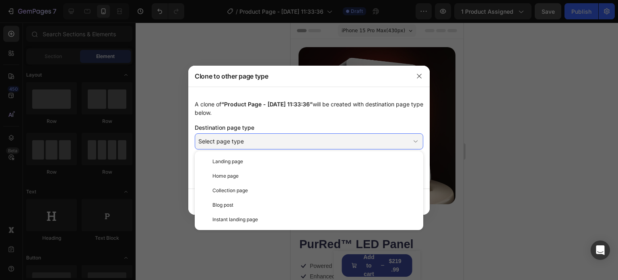
click at [153, 68] on div at bounding box center [309, 140] width 618 height 280
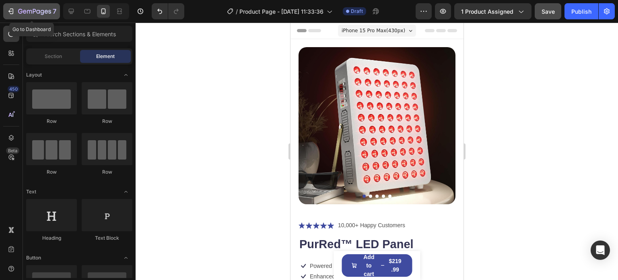
click at [14, 12] on icon "button" at bounding box center [11, 11] width 8 height 8
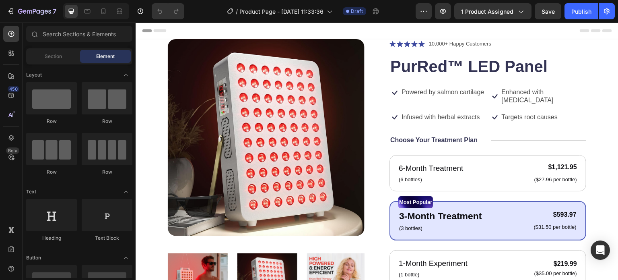
click at [365, 43] on div "Product Images Icon Icon Icon Icon Icon Icon List 10,000+ Happy Customers Text …" at bounding box center [377, 215] width 419 height 352
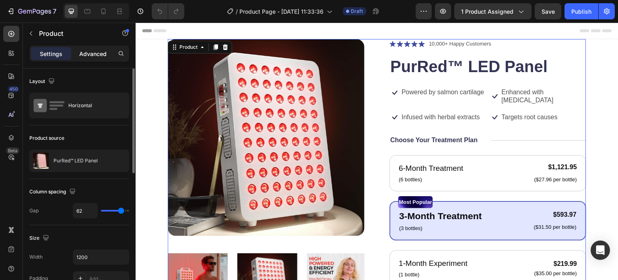
click at [92, 56] on p "Advanced" at bounding box center [92, 54] width 27 height 8
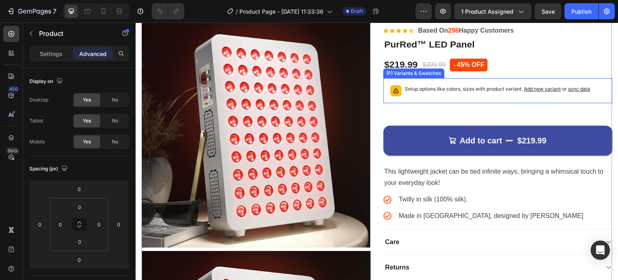
scroll to position [351, 0]
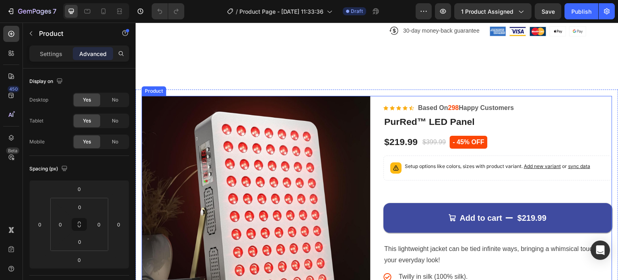
click at [200, 89] on icon at bounding box center [199, 88] width 6 height 6
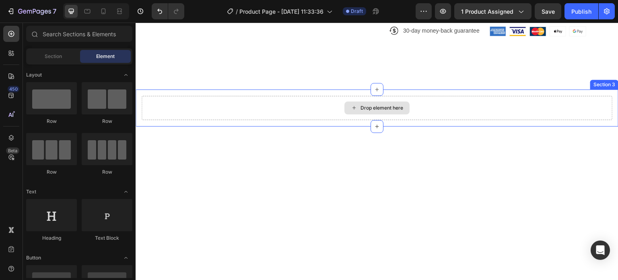
click at [329, 110] on div "Drop element here" at bounding box center [377, 108] width 471 height 24
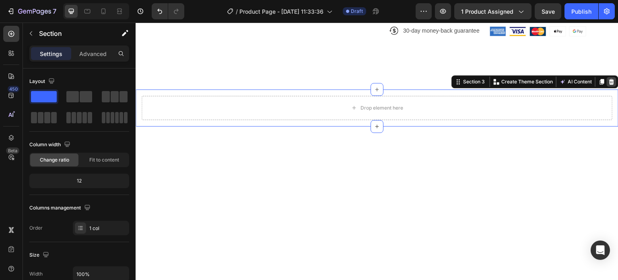
click at [610, 80] on icon at bounding box center [612, 82] width 5 height 6
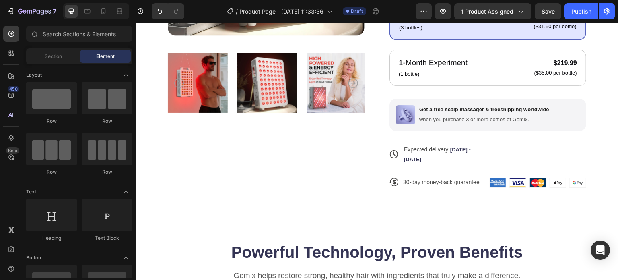
scroll to position [321, 0]
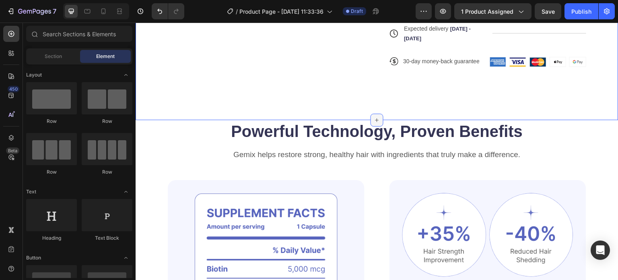
click at [376, 119] on icon at bounding box center [378, 120] width 4 height 4
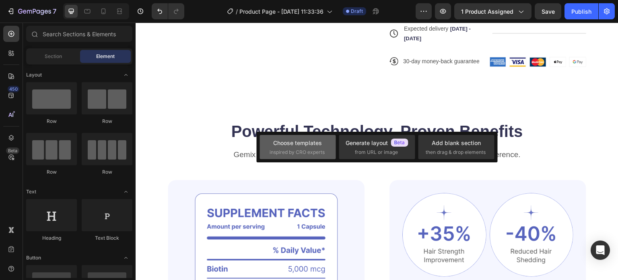
click at [296, 147] on div "Choose templates inspired by CRO experts" at bounding box center [298, 147] width 56 height 17
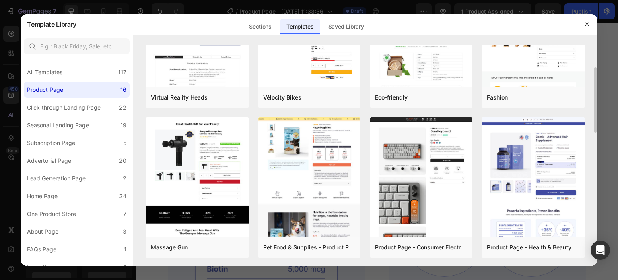
scroll to position [0, 0]
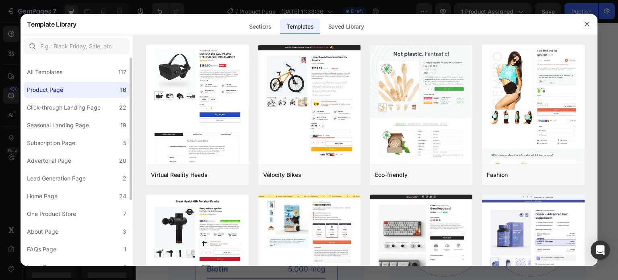
click at [76, 62] on div "All Templates 117 Product Page 16 Click-through Landing Page 22 Seasonal Landin…" at bounding box center [77, 211] width 112 height 306
click at [79, 72] on div "All Templates 117" at bounding box center [77, 72] width 106 height 16
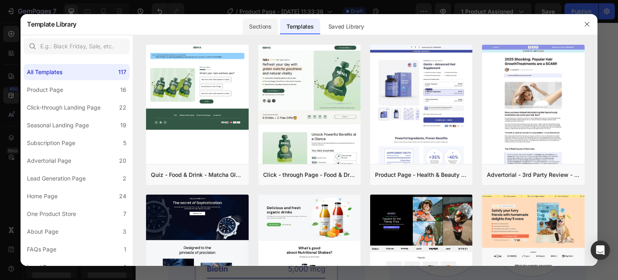
click at [262, 24] on div "Sections" at bounding box center [260, 27] width 35 height 16
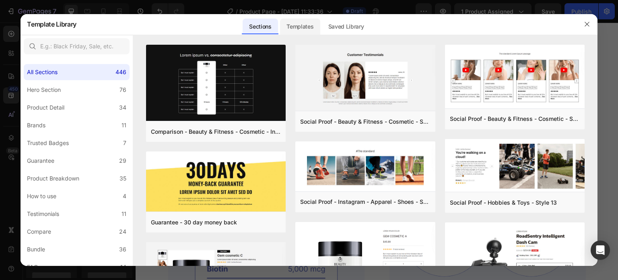
click at [290, 30] on div "Templates" at bounding box center [300, 27] width 40 height 16
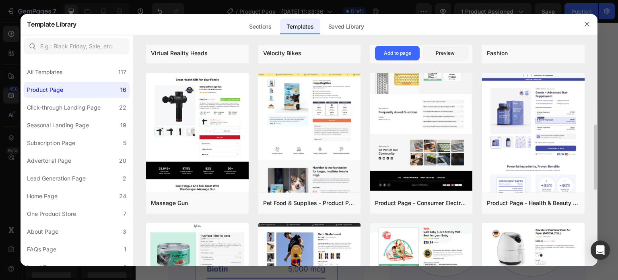
scroll to position [174, 0]
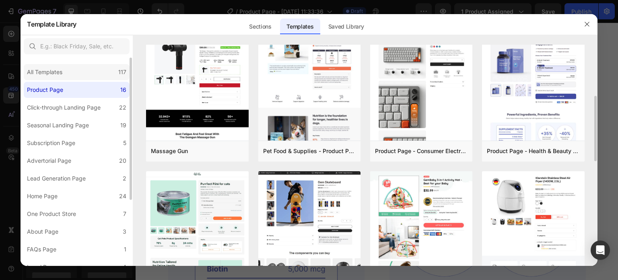
click at [50, 70] on div "All Templates" at bounding box center [44, 72] width 35 height 10
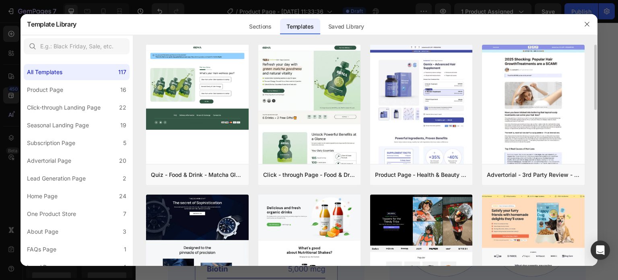
scroll to position [95, 0]
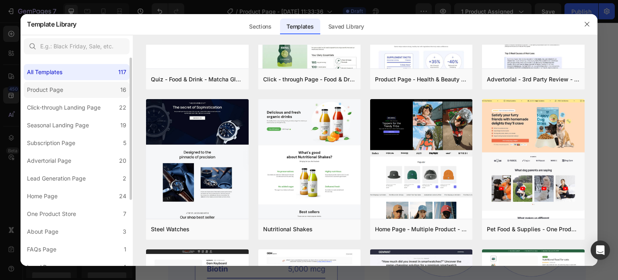
click at [122, 89] on div "16" at bounding box center [123, 90] width 6 height 10
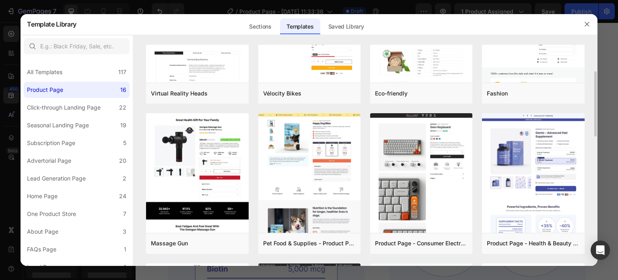
scroll to position [81, 0]
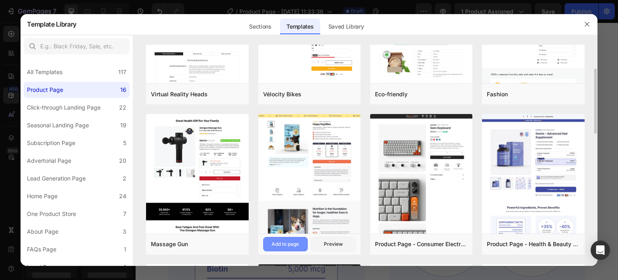
click at [292, 244] on div "Add to page" at bounding box center [285, 243] width 27 height 7
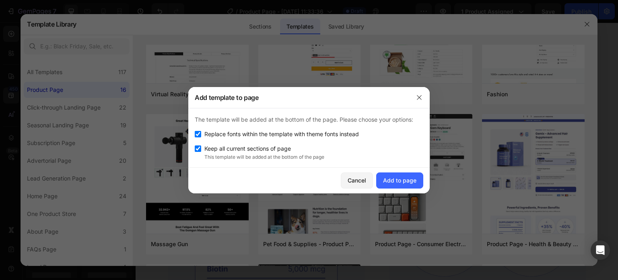
click at [238, 148] on span "Keep all current sections of page" at bounding box center [248, 149] width 87 height 10
click at [248, 151] on span "Keep all current sections of page" at bounding box center [248, 149] width 87 height 10
checkbox input "true"
click at [410, 183] on div "Add to page" at bounding box center [399, 180] width 33 height 8
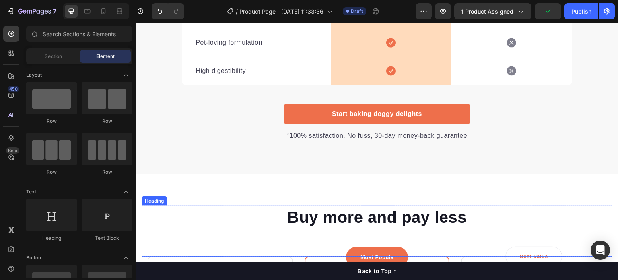
scroll to position [2142, 0]
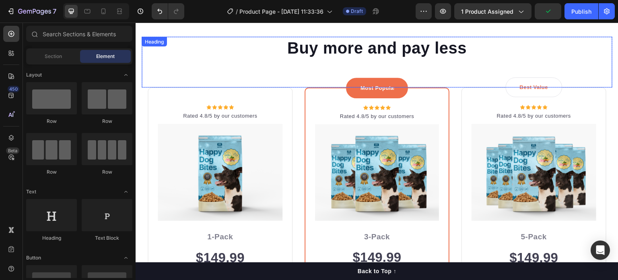
click at [272, 60] on div "Buy more and pay less Heading" at bounding box center [377, 62] width 471 height 51
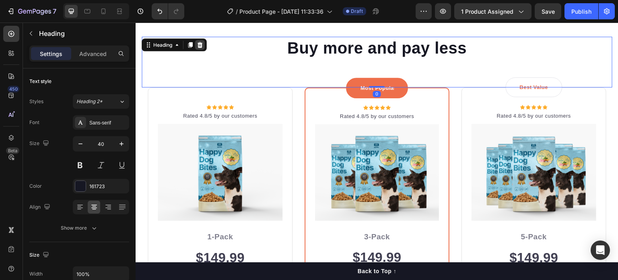
click at [198, 46] on icon at bounding box center [200, 45] width 5 height 6
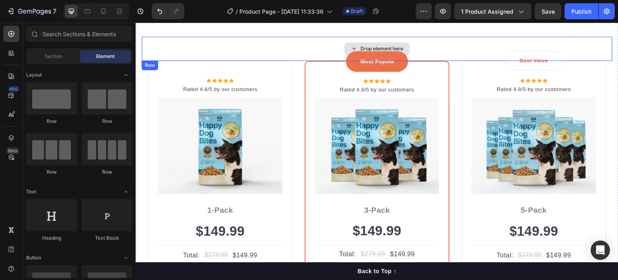
click at [260, 49] on div "Drop element here" at bounding box center [377, 49] width 471 height 24
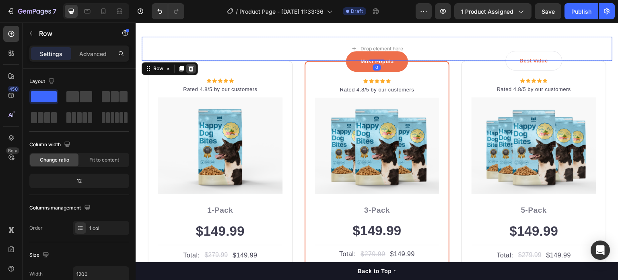
click at [190, 69] on icon at bounding box center [191, 68] width 6 height 6
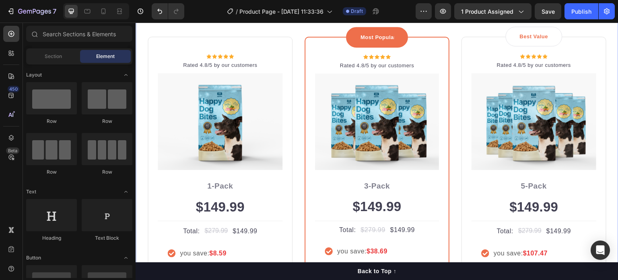
scroll to position [2118, 0]
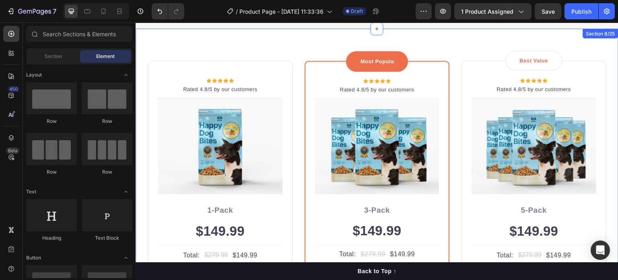
click at [295, 54] on div "Icon Icon Icon Icon Icon Icon List Hoz Rated 4.8/5 by our customers Text block …" at bounding box center [377, 217] width 483 height 376
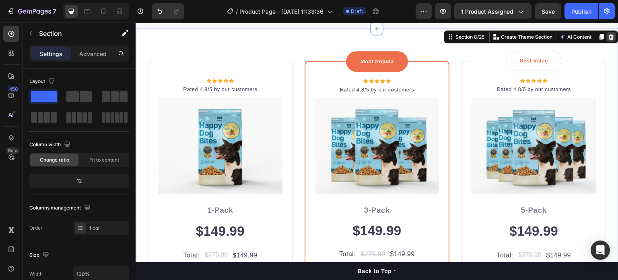
click at [610, 37] on icon at bounding box center [612, 37] width 5 height 6
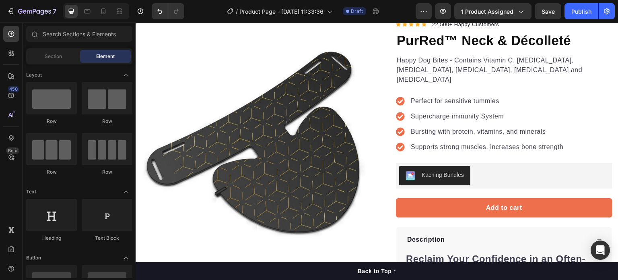
scroll to position [464, 0]
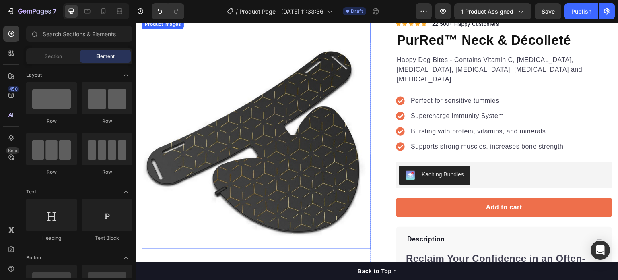
click at [298, 140] on img at bounding box center [256, 133] width 229 height 229
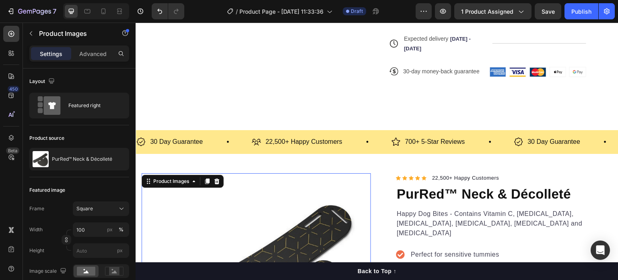
scroll to position [207, 0]
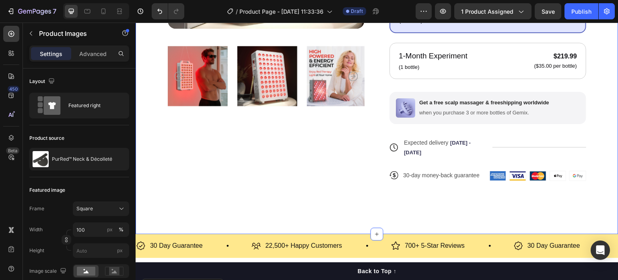
click at [343, 217] on div "Product Images Icon Icon Icon Icon Icon Icon List 10,000+ Happy Customers Text …" at bounding box center [377, 33] width 483 height 402
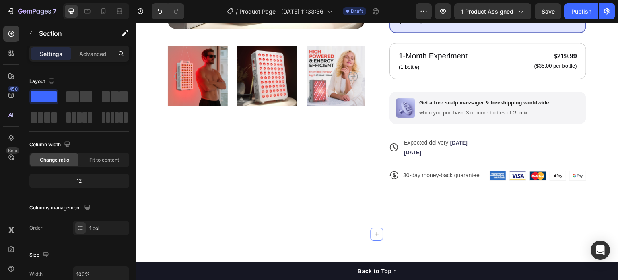
scroll to position [0, 0]
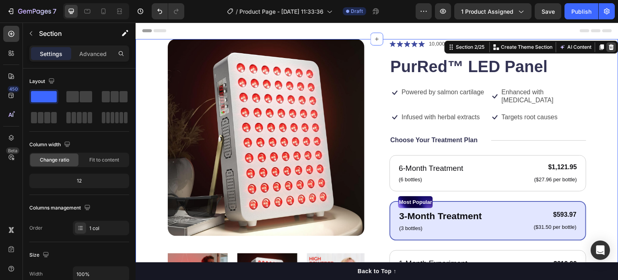
click at [610, 46] on icon at bounding box center [612, 47] width 5 height 6
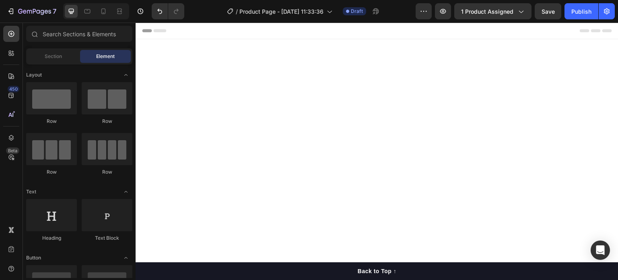
click at [475, 64] on div at bounding box center [377, 272] width 483 height 467
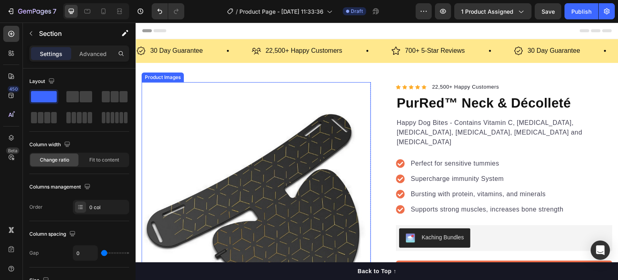
click at [319, 144] on img at bounding box center [256, 196] width 229 height 229
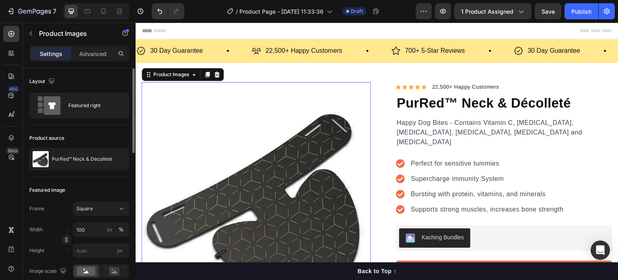
click at [61, 174] on div "Product source PurRed™ Neck & Décolleté" at bounding box center [79, 151] width 100 height 52
click at [60, 172] on div "Product source PurRed™ Neck & Décolleté" at bounding box center [79, 151] width 100 height 52
click at [47, 148] on div "PurRed™ Neck & Décolleté" at bounding box center [79, 159] width 100 height 23
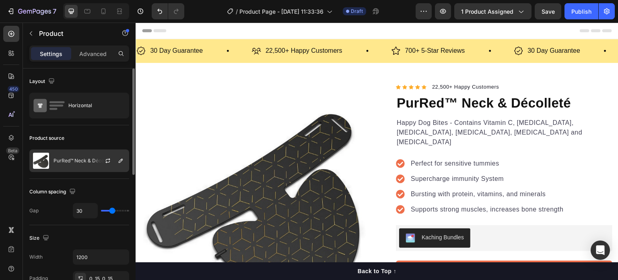
click at [48, 163] on img at bounding box center [41, 161] width 16 height 16
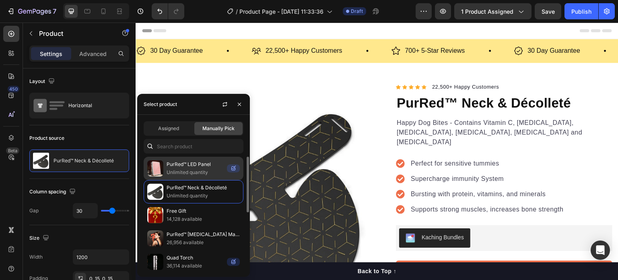
click at [184, 163] on p "PurRed™ LED Panel" at bounding box center [195, 164] width 57 height 8
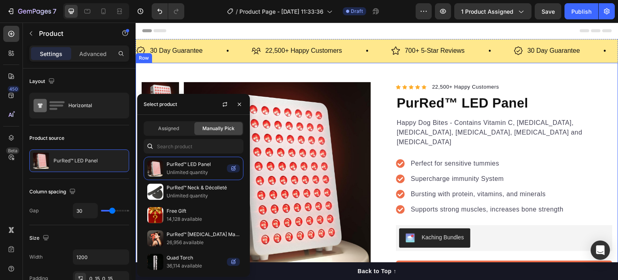
click at [344, 72] on div "Product Images "The transformation in my dog's overall health since switching t…" at bounding box center [377, 239] width 483 height 353
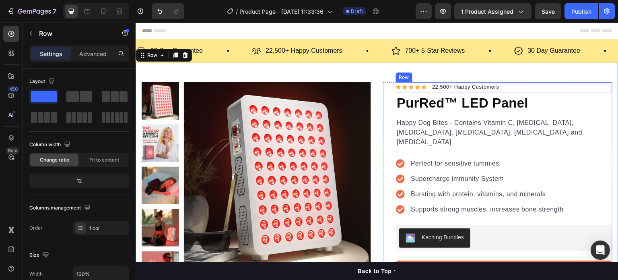
scroll to position [45, 0]
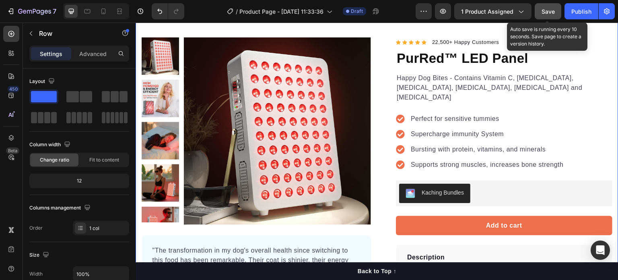
click at [556, 6] on button "Save" at bounding box center [548, 11] width 27 height 16
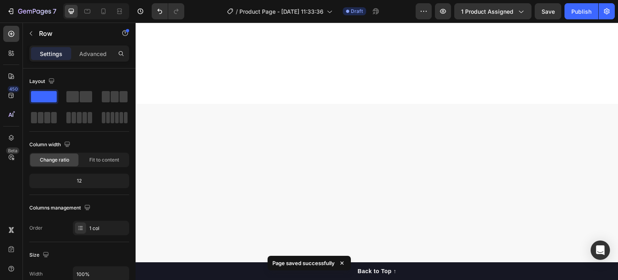
scroll to position [0, 0]
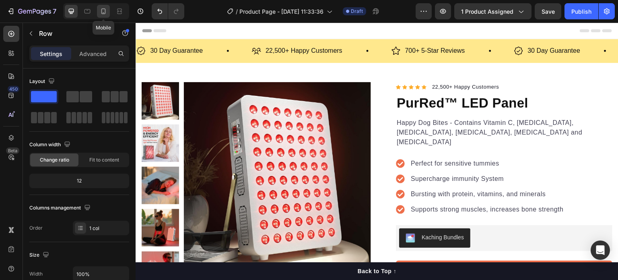
click at [104, 13] on icon at bounding box center [103, 11] width 8 height 8
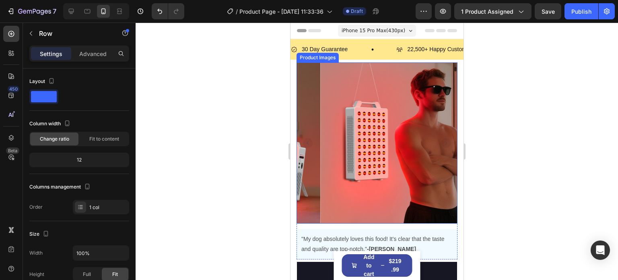
click at [308, 140] on rect "Carousel Back Arrow" at bounding box center [308, 143] width 10 height 10
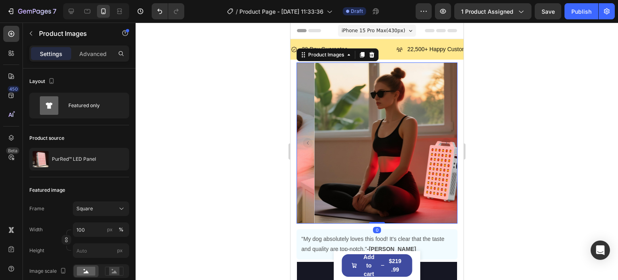
click at [308, 140] on rect "Carousel Back Arrow" at bounding box center [308, 143] width 10 height 10
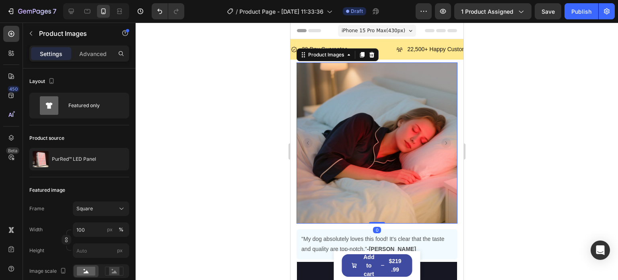
click at [308, 140] on rect "Carousel Back Arrow" at bounding box center [308, 143] width 10 height 10
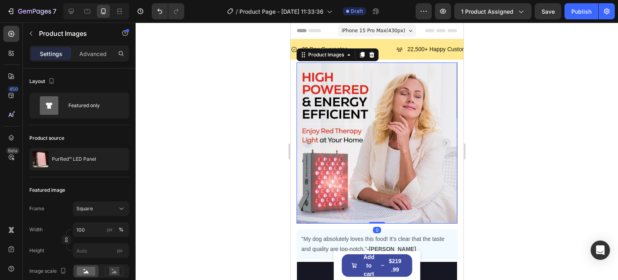
click at [308, 140] on rect "Carousel Back Arrow" at bounding box center [308, 143] width 10 height 10
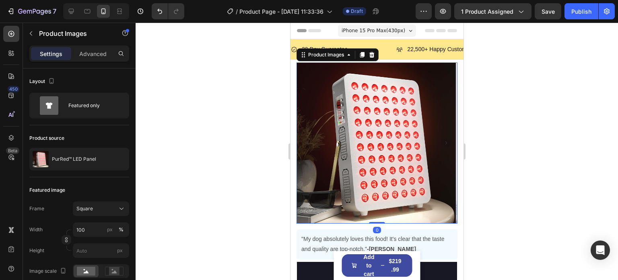
click at [308, 140] on rect "Carousel Back Arrow" at bounding box center [308, 143] width 10 height 10
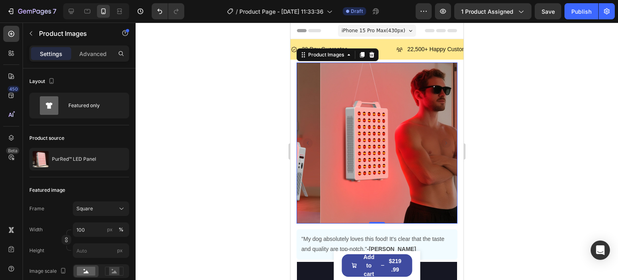
click at [441, 142] on rect "Carousel Next Arrow" at bounding box center [446, 143] width 10 height 10
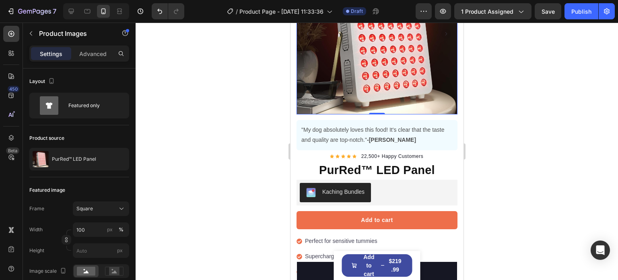
scroll to position [122, 0]
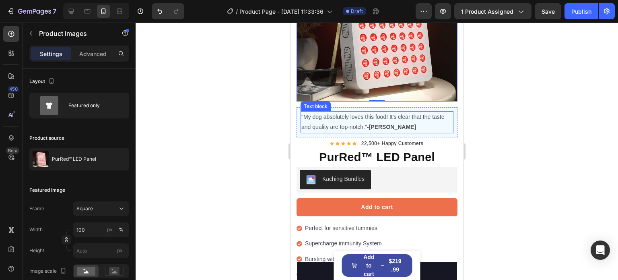
click at [423, 117] on p ""My dog absolutely loves this food! It's clear that the taste and quality are t…" at bounding box center [376, 122] width 151 height 20
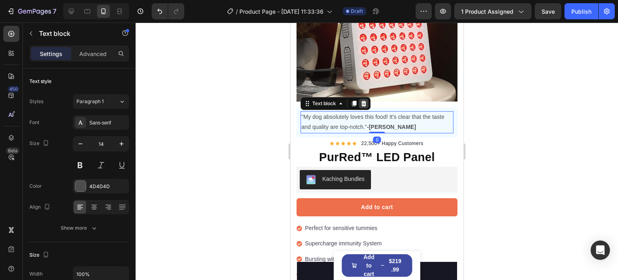
click at [363, 101] on icon at bounding box center [363, 104] width 5 height 6
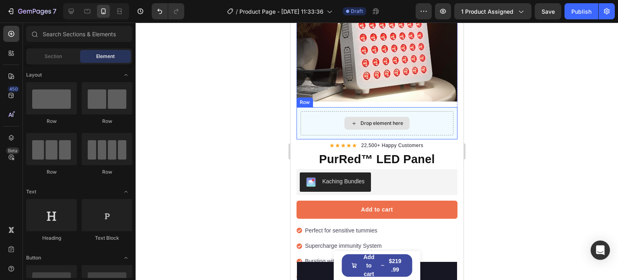
click at [432, 117] on div "Drop element here" at bounding box center [376, 123] width 153 height 24
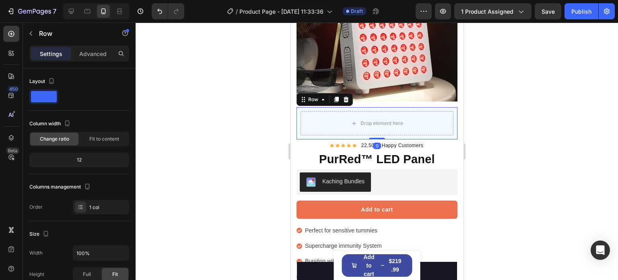
click at [346, 98] on div "Row" at bounding box center [324, 99] width 56 height 13
click at [347, 97] on icon at bounding box center [345, 100] width 5 height 6
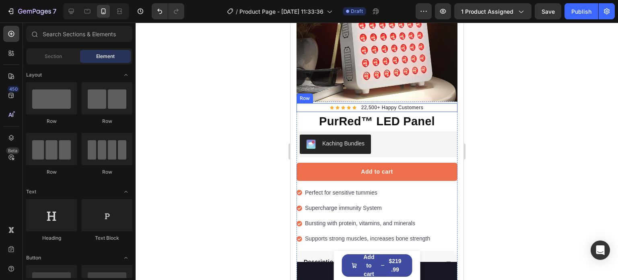
click at [432, 103] on div "Icon Icon Icon Icon Icon Icon List Hoz 22,500+ Happy Customers Text block Row" at bounding box center [376, 107] width 161 height 9
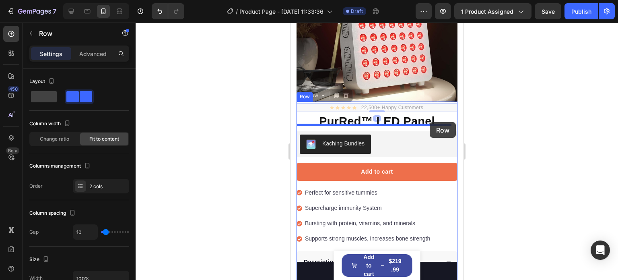
drag, startPoint x: 431, startPoint y: 101, endPoint x: 429, endPoint y: 122, distance: 20.7
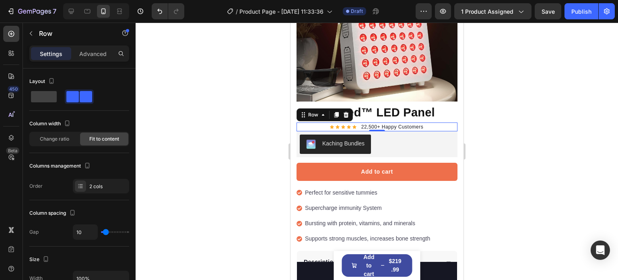
click at [231, 134] on div at bounding box center [377, 151] width 483 height 257
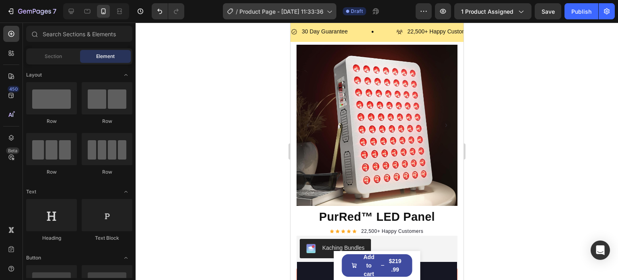
scroll to position [16, 0]
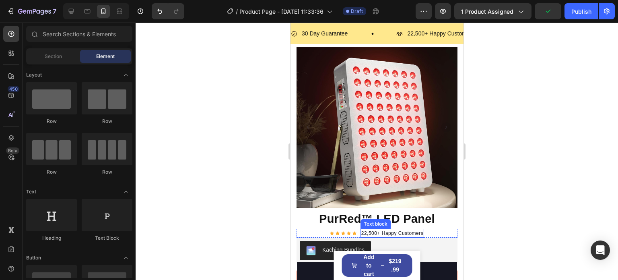
click at [368, 212] on h1 "PurRed™ LED Panel" at bounding box center [376, 218] width 161 height 19
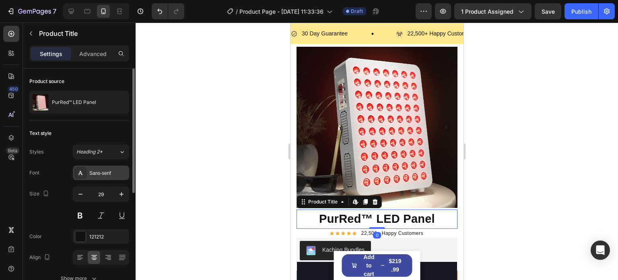
click at [112, 170] on div "Sans-serif" at bounding box center [108, 173] width 38 height 7
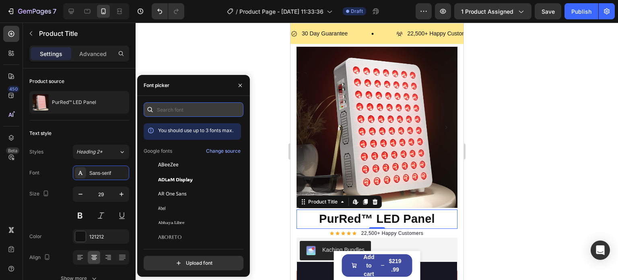
click at [181, 109] on input "text" at bounding box center [194, 109] width 100 height 14
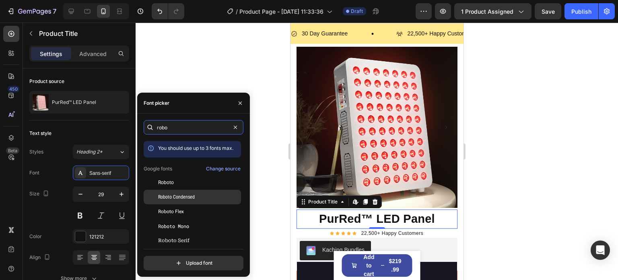
type input "robo"
click at [181, 195] on span "Roboto Condensed" at bounding box center [176, 196] width 37 height 7
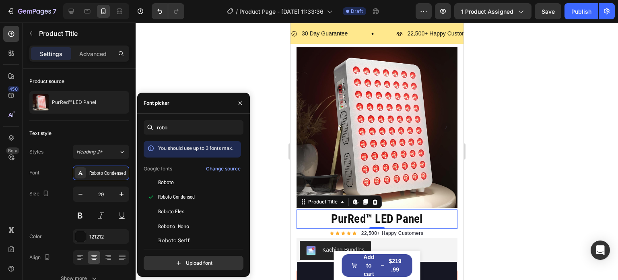
click at [221, 81] on div at bounding box center [377, 151] width 483 height 257
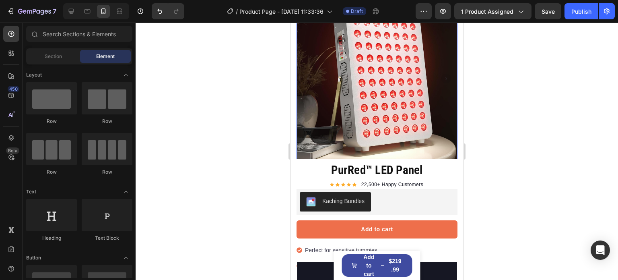
scroll to position [66, 0]
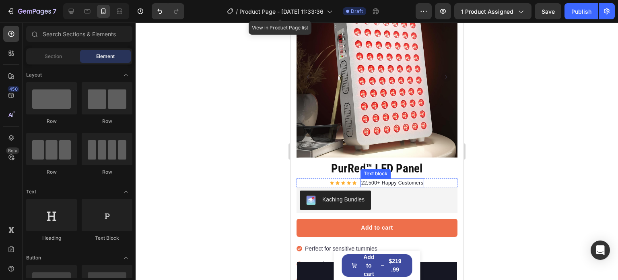
click at [378, 179] on p "22,500+ Happy Customers" at bounding box center [392, 182] width 62 height 7
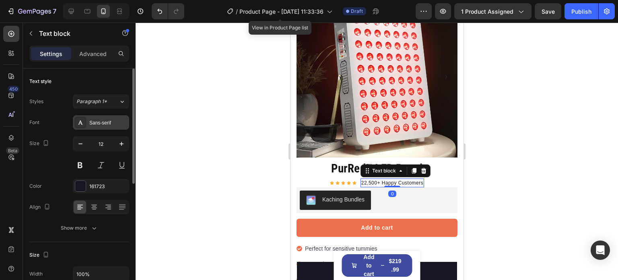
click at [98, 123] on div "Sans-serif" at bounding box center [108, 122] width 38 height 7
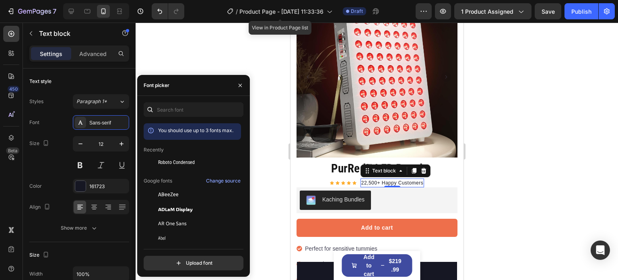
click at [172, 216] on div "Roboto Condensed" at bounding box center [192, 223] width 97 height 14
click at [227, 56] on div at bounding box center [377, 151] width 483 height 257
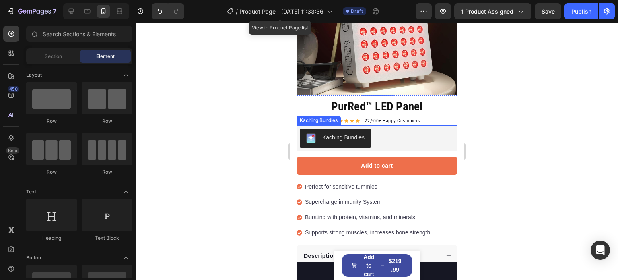
scroll to position [133, 0]
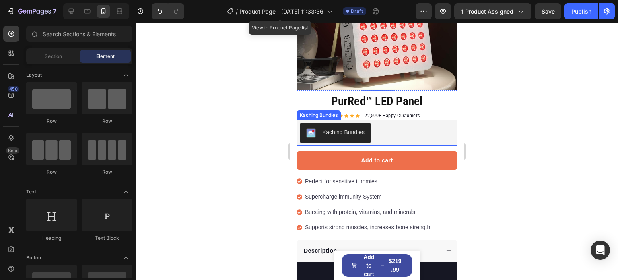
click at [389, 130] on div "Kaching Bundles" at bounding box center [377, 132] width 155 height 19
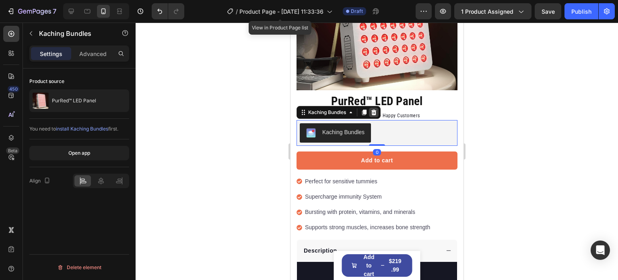
click at [374, 110] on icon at bounding box center [373, 113] width 5 height 6
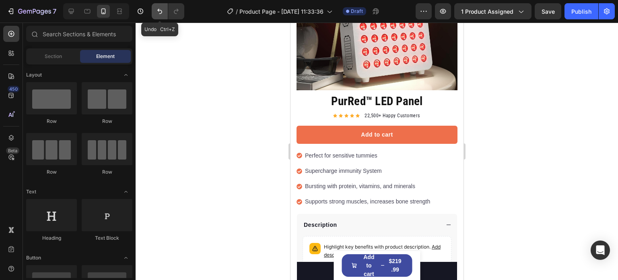
click at [161, 12] on icon "Undo/Redo" at bounding box center [159, 11] width 5 height 5
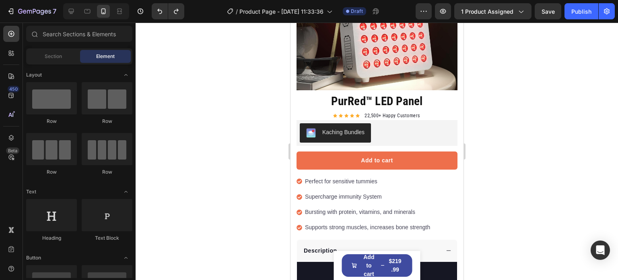
click at [245, 146] on div at bounding box center [377, 151] width 483 height 257
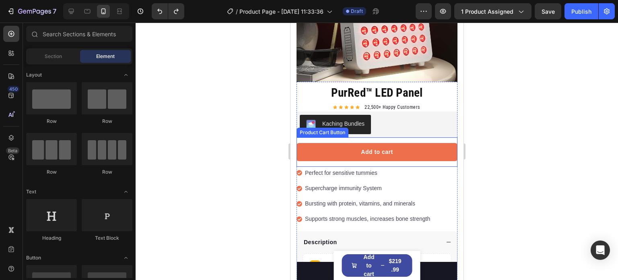
scroll to position [144, 0]
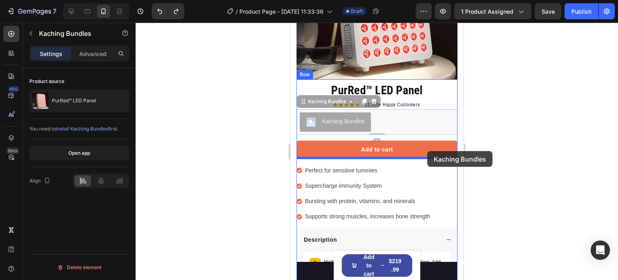
drag, startPoint x: 430, startPoint y: 110, endPoint x: 427, endPoint y: 151, distance: 41.6
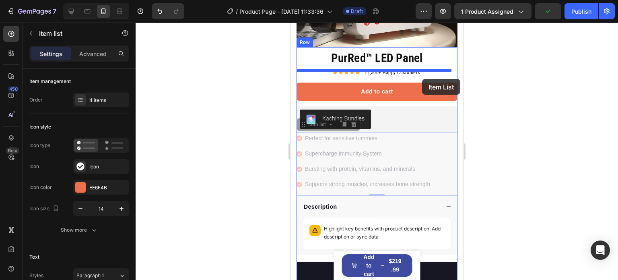
scroll to position [170, 0]
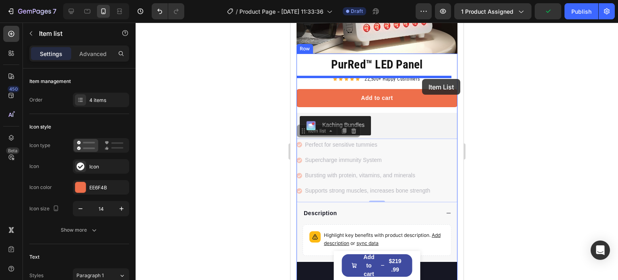
drag, startPoint x: 432, startPoint y: 103, endPoint x: 422, endPoint y: 79, distance: 25.6
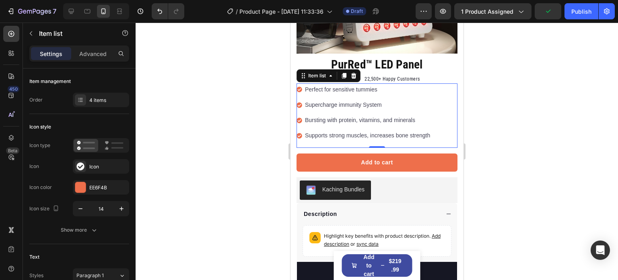
click at [229, 139] on div at bounding box center [377, 151] width 483 height 257
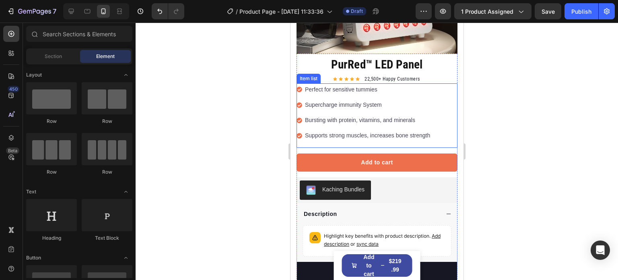
click at [320, 85] on p "Perfect for sensitive tummies" at bounding box center [367, 90] width 125 height 10
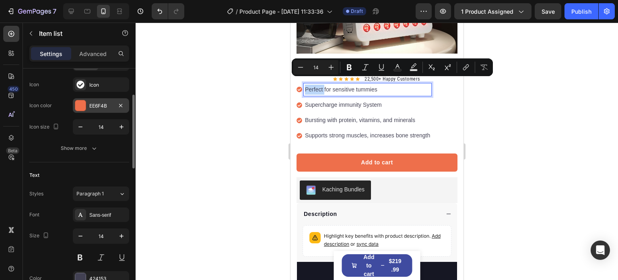
scroll to position [82, 0]
click at [99, 211] on div "Sans-serif" at bounding box center [108, 214] width 38 height 7
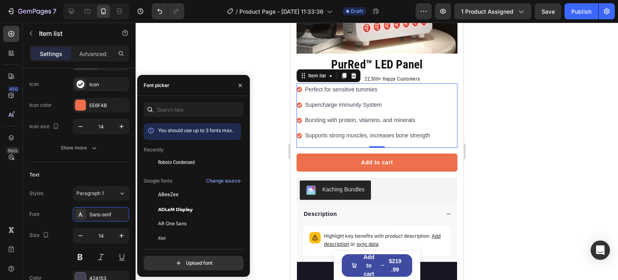
click at [184, 176] on div "Recently" at bounding box center [192, 181] width 97 height 10
click at [196, 165] on div "Roboto Condensed" at bounding box center [198, 162] width 81 height 7
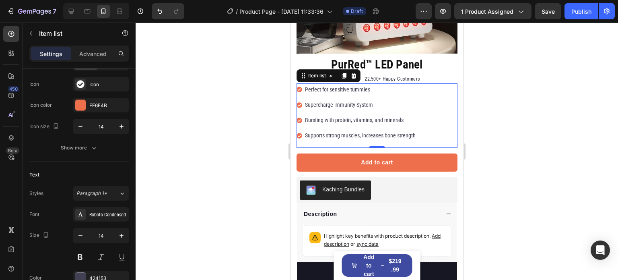
drag, startPoint x: 272, startPoint y: 46, endPoint x: 30, endPoint y: 58, distance: 242.7
click at [272, 46] on div at bounding box center [377, 151] width 483 height 257
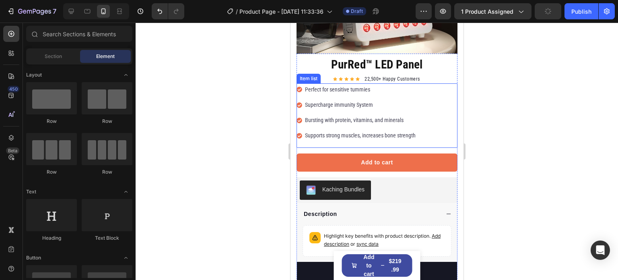
click at [325, 85] on p "Perfect for sensitive tummies" at bounding box center [360, 90] width 111 height 10
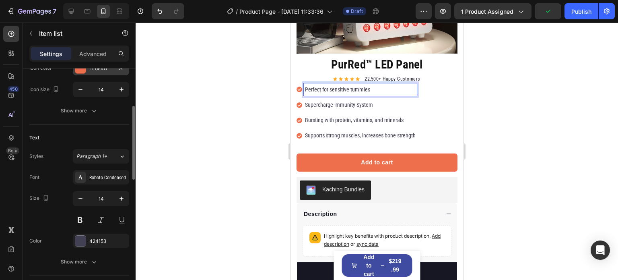
scroll to position [158, 0]
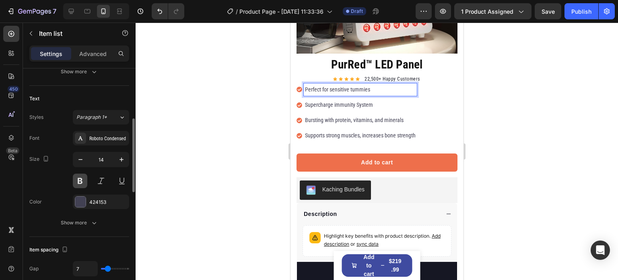
click at [81, 183] on button at bounding box center [80, 181] width 14 height 14
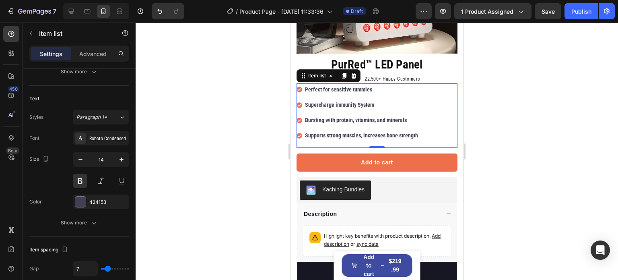
click at [221, 143] on div at bounding box center [377, 151] width 483 height 257
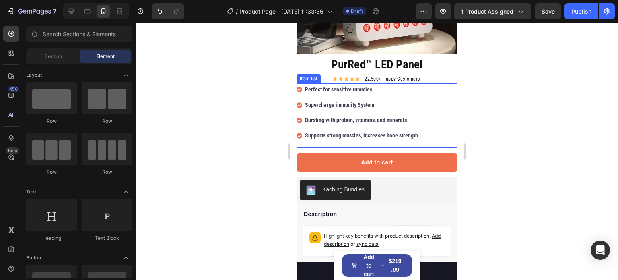
scroll to position [151, 0]
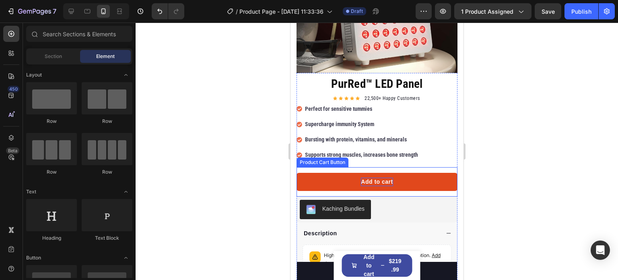
click at [374, 178] on div "Add to cart" at bounding box center [377, 182] width 32 height 8
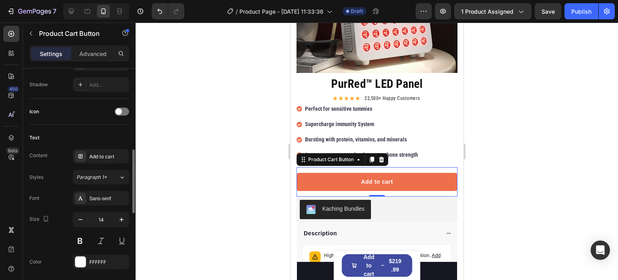
scroll to position [300, 0]
click at [95, 195] on div "Sans-serif" at bounding box center [108, 198] width 38 height 7
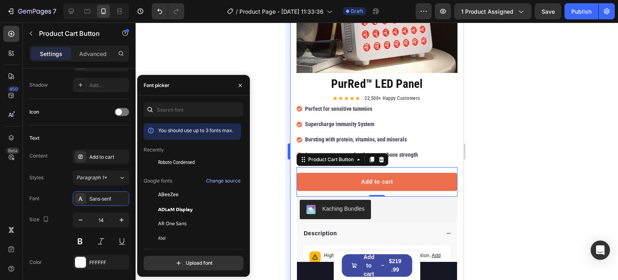
click at [195, 160] on div "Roboto Condensed" at bounding box center [198, 162] width 81 height 7
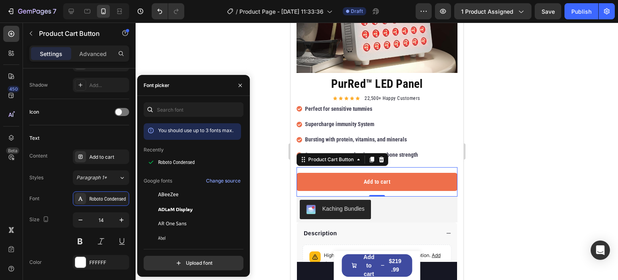
click at [244, 74] on div at bounding box center [377, 151] width 483 height 257
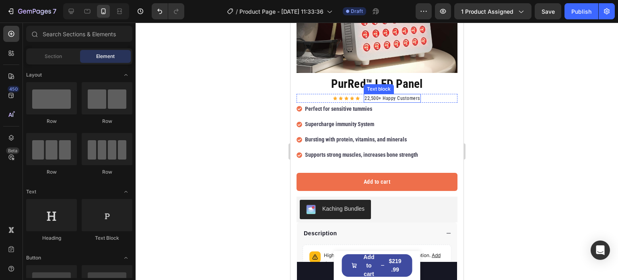
click at [378, 95] on p "22,500+ Happy Customers" at bounding box center [392, 98] width 56 height 7
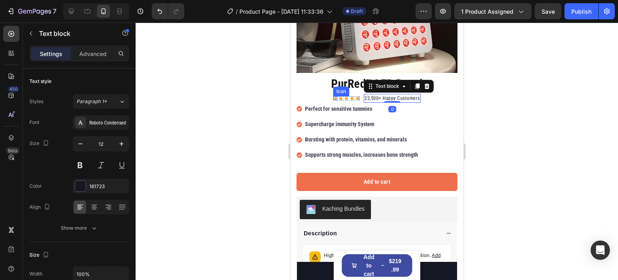
click at [338, 88] on div "Icon" at bounding box center [341, 92] width 16 height 10
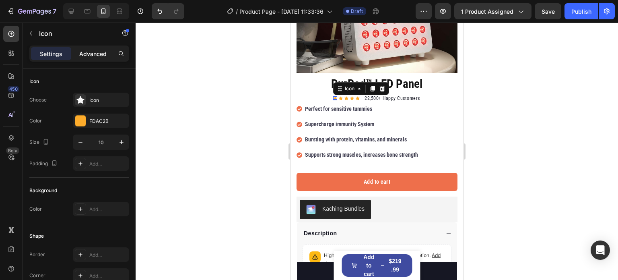
click at [85, 54] on p "Advanced" at bounding box center [92, 54] width 27 height 8
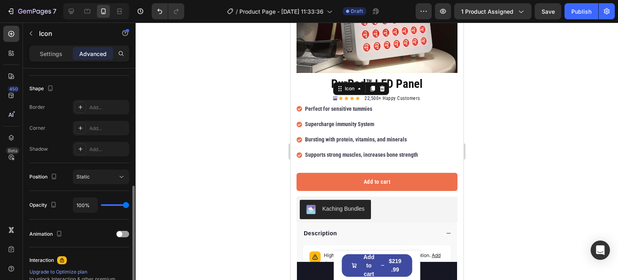
scroll to position [221, 0]
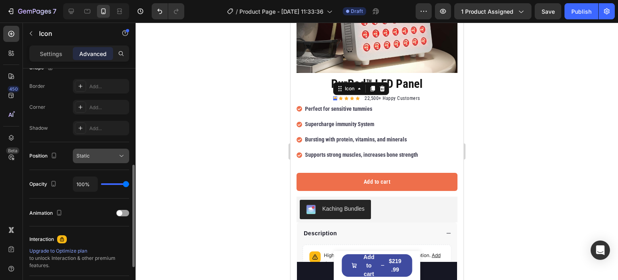
click at [93, 159] on div "Static" at bounding box center [100, 156] width 49 height 8
click at [157, 157] on div at bounding box center [377, 151] width 483 height 257
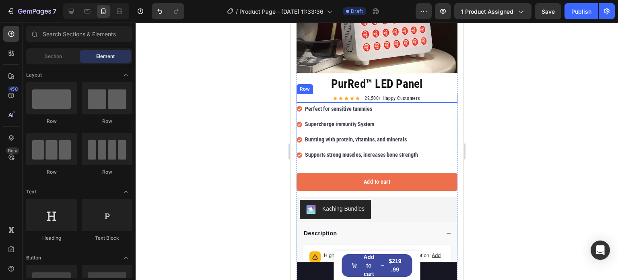
click at [323, 94] on div "Icon Icon Icon Icon Icon Icon List Hoz 22,500+ Happy Customers Text block Row" at bounding box center [376, 98] width 161 height 9
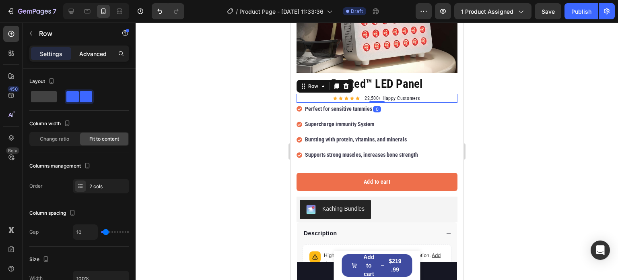
click at [90, 50] on p "Advanced" at bounding box center [92, 54] width 27 height 8
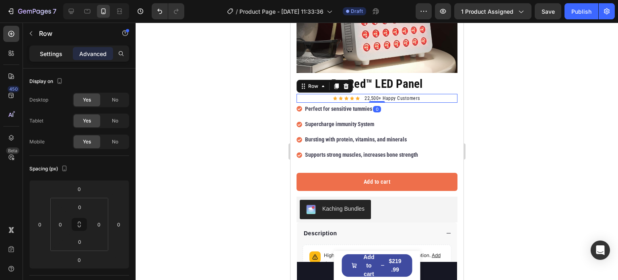
click at [56, 48] on div "Settings" at bounding box center [51, 53] width 40 height 13
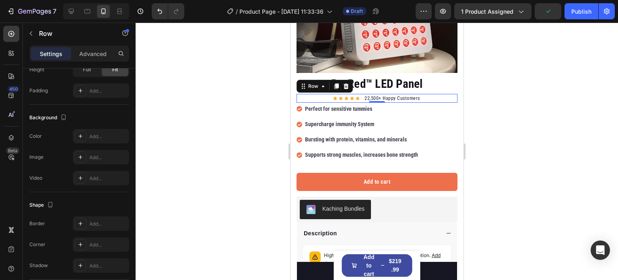
scroll to position [327, 0]
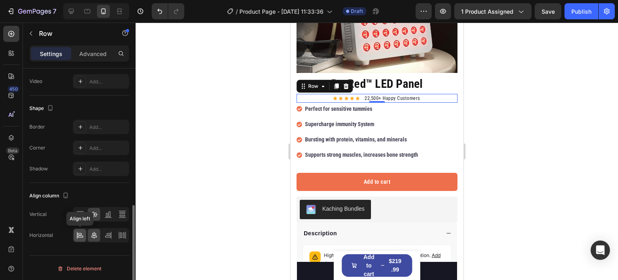
click at [81, 232] on icon at bounding box center [80, 235] width 8 height 8
click at [143, 153] on div at bounding box center [377, 151] width 483 height 257
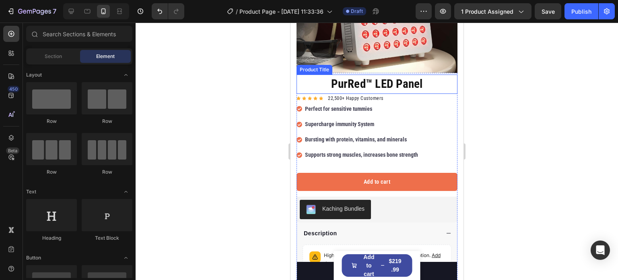
click at [324, 76] on h1 "PurRed™ LED Panel" at bounding box center [376, 83] width 161 height 19
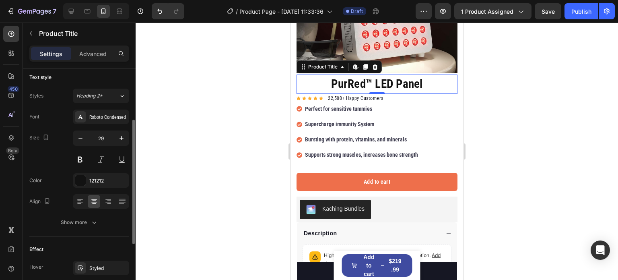
scroll to position [0, 0]
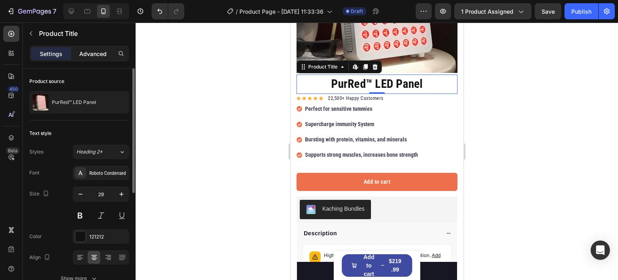
click at [83, 53] on p "Advanced" at bounding box center [92, 54] width 27 height 8
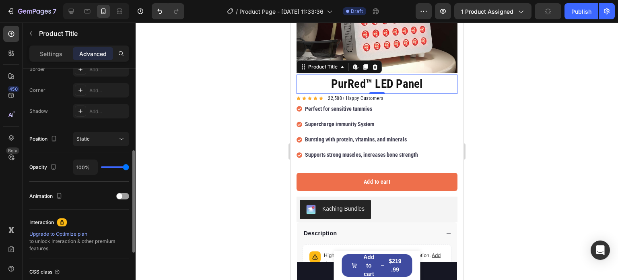
scroll to position [217, 0]
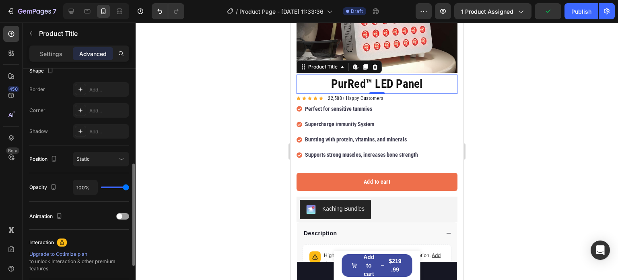
click at [85, 155] on div "Static" at bounding box center [100, 159] width 49 height 8
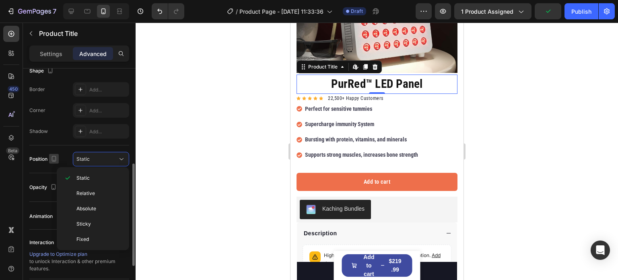
click at [52, 156] on icon "button" at bounding box center [54, 159] width 8 height 8
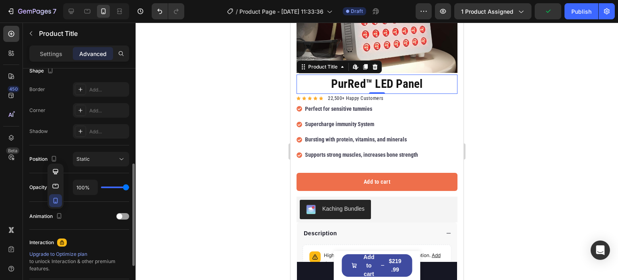
click at [68, 155] on div "Position Static" at bounding box center [79, 159] width 100 height 14
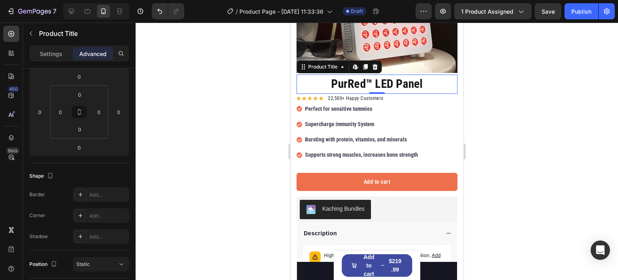
scroll to position [0, 0]
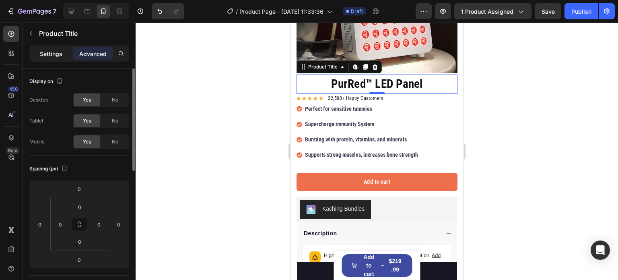
click at [42, 58] on div "Settings" at bounding box center [51, 53] width 40 height 13
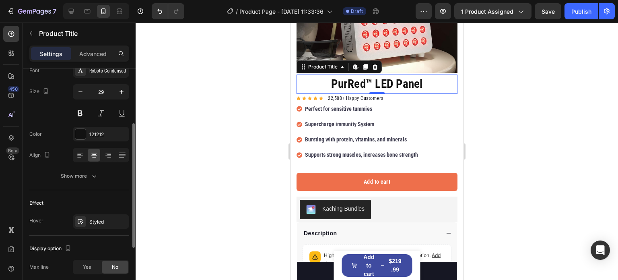
scroll to position [103, 0]
click at [79, 154] on icon at bounding box center [80, 155] width 8 height 8
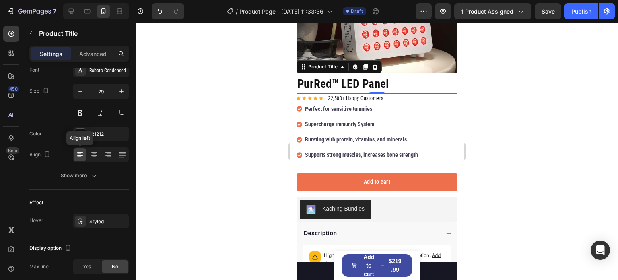
click at [183, 117] on div at bounding box center [377, 151] width 483 height 257
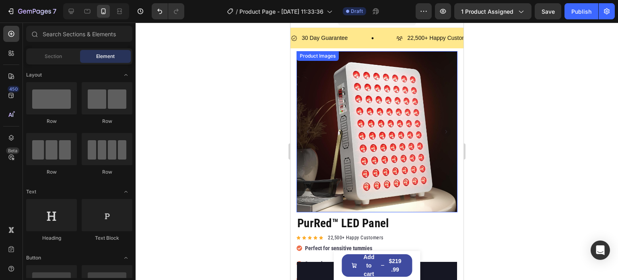
scroll to position [0, 0]
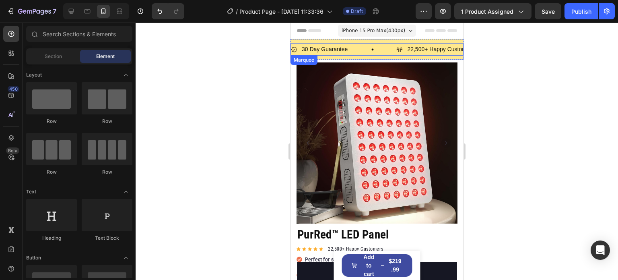
click at [352, 48] on div "30 Day Guarantee Item List" at bounding box center [343, 49] width 105 height 12
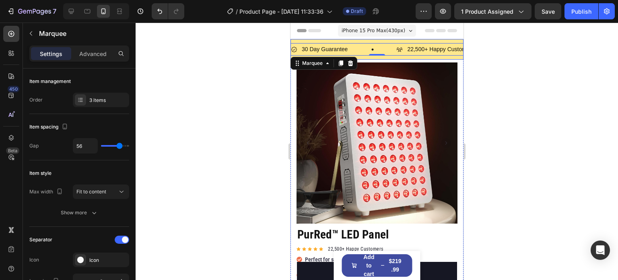
click at [397, 41] on div "30 Day Guarantee Item List 22,500+ Happy Customers Item List 700+ 5-Star Review…" at bounding box center [376, 49] width 173 height 21
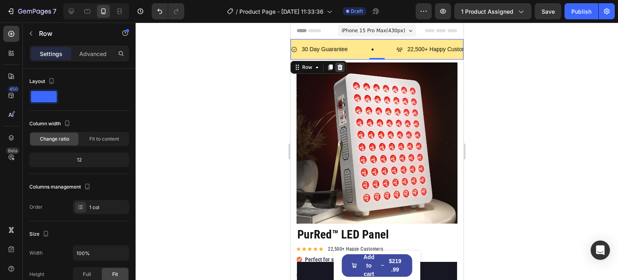
click at [341, 64] on icon at bounding box center [340, 67] width 6 height 6
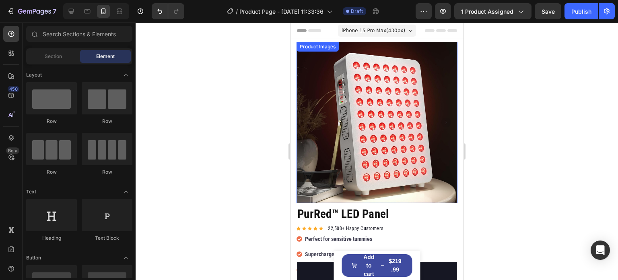
click at [356, 127] on img at bounding box center [376, 122] width 161 height 161
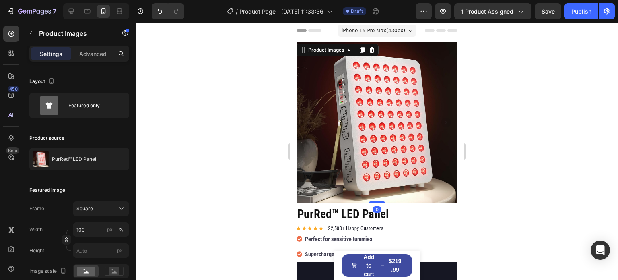
click at [314, 165] on img at bounding box center [376, 122] width 161 height 161
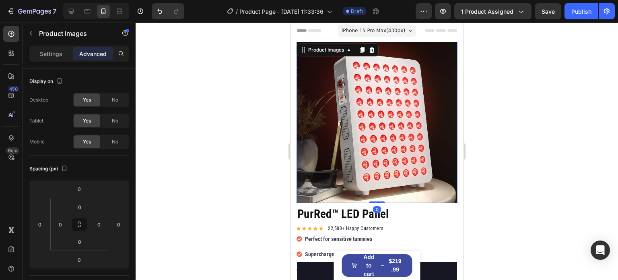
click at [338, 153] on img at bounding box center [376, 122] width 161 height 161
click at [54, 51] on p "Settings" at bounding box center [51, 54] width 23 height 8
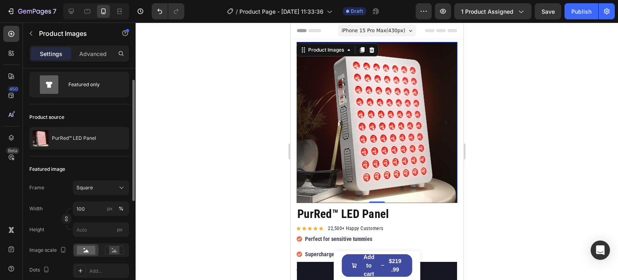
scroll to position [21, 0]
click at [96, 187] on div "Square" at bounding box center [95, 187] width 39 height 7
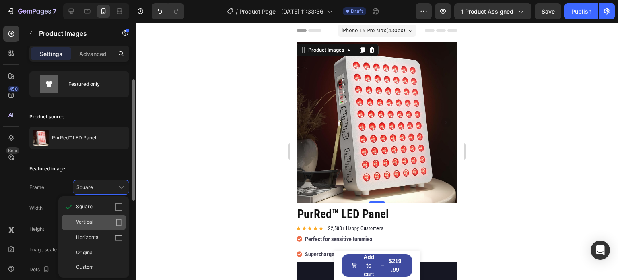
click at [98, 219] on div "Vertical" at bounding box center [99, 222] width 47 height 8
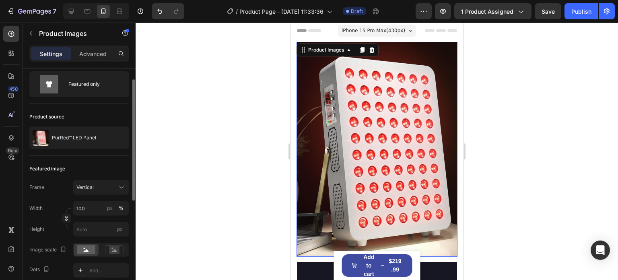
click at [225, 165] on div at bounding box center [377, 151] width 483 height 257
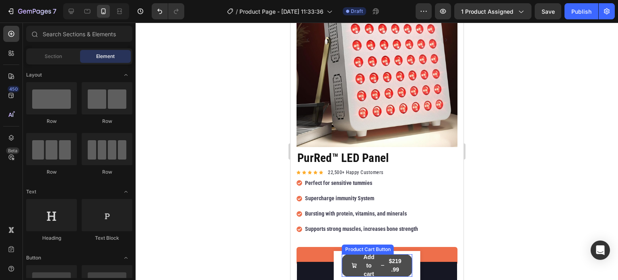
scroll to position [185, 0]
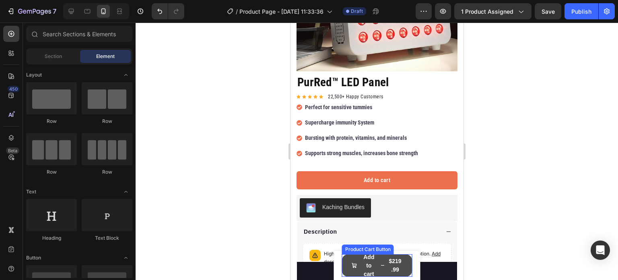
click at [391, 264] on div "$219.99" at bounding box center [395, 265] width 15 height 19
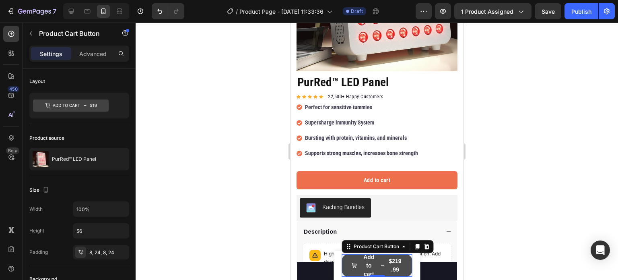
click at [380, 266] on icon "Add to cart" at bounding box center [382, 266] width 4 height 6
click at [397, 266] on div "$219.99" at bounding box center [395, 265] width 15 height 19
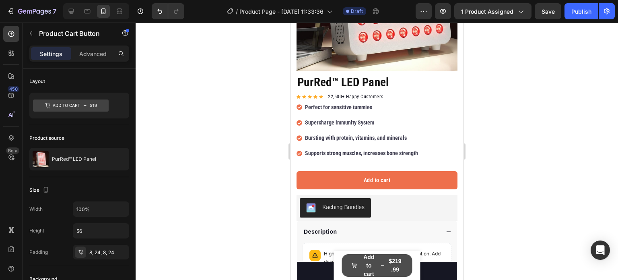
click at [389, 267] on div "$219.99" at bounding box center [395, 265] width 15 height 19
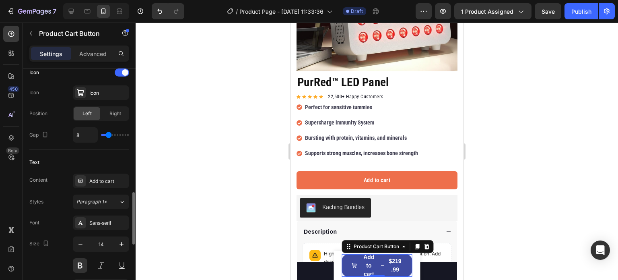
scroll to position [378, 0]
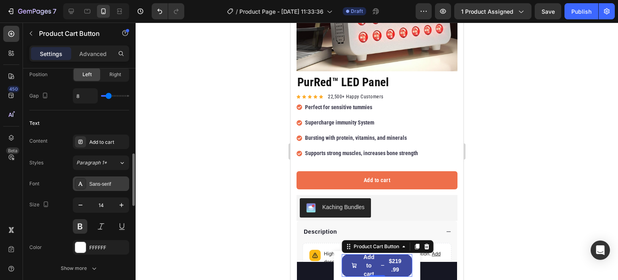
click at [105, 184] on div "Sans-serif" at bounding box center [108, 183] width 38 height 7
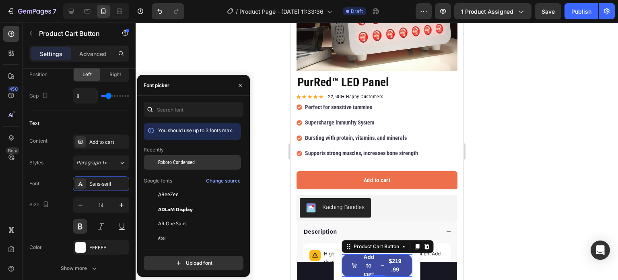
click at [170, 164] on span "Roboto Condensed" at bounding box center [176, 162] width 37 height 7
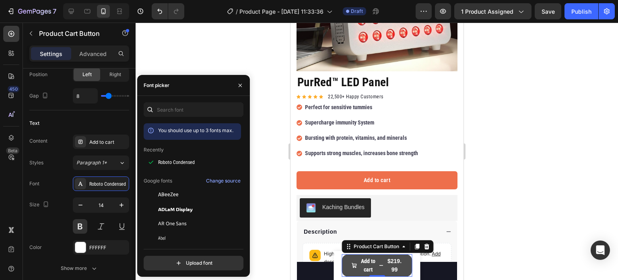
click at [389, 269] on div "$219.99" at bounding box center [395, 265] width 16 height 19
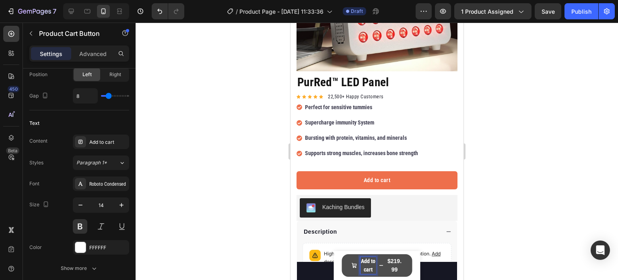
click at [397, 263] on div "$219.99" at bounding box center [395, 265] width 16 height 19
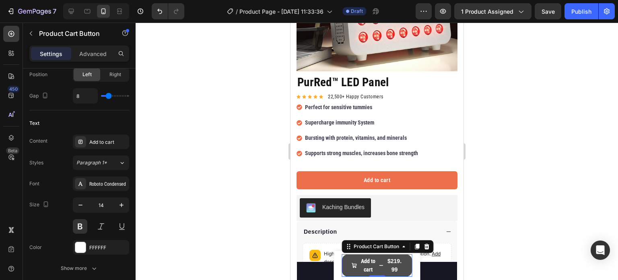
click at [390, 263] on div "$219.99" at bounding box center [395, 265] width 16 height 19
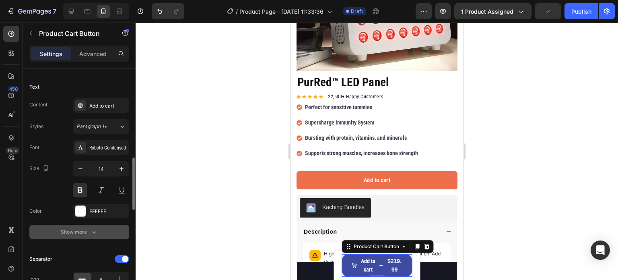
scroll to position [411, 0]
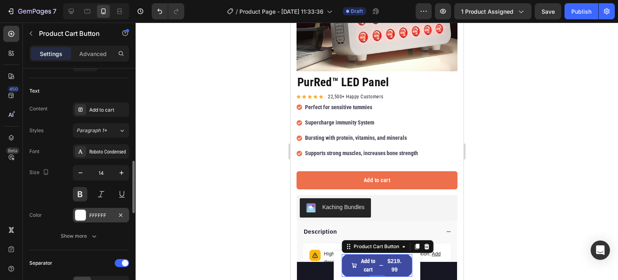
click at [85, 214] on div at bounding box center [80, 215] width 10 height 10
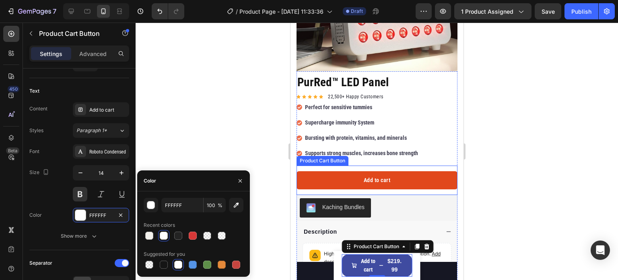
click at [315, 175] on button "Add to cart" at bounding box center [376, 180] width 161 height 18
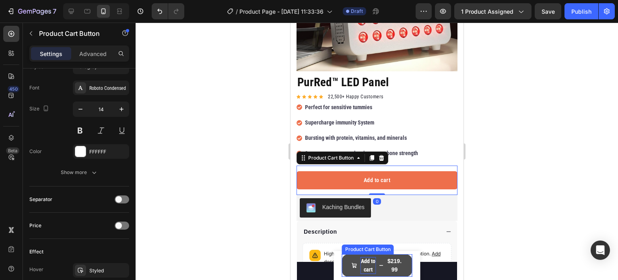
click at [370, 266] on p "Add to cart" at bounding box center [368, 265] width 16 height 17
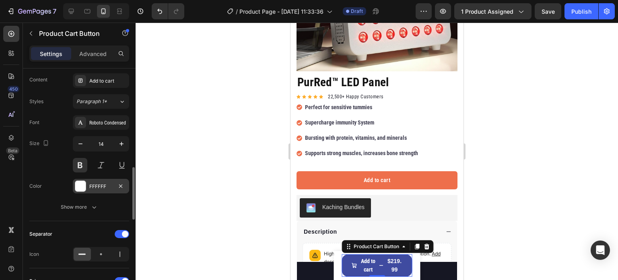
scroll to position [441, 0]
click at [92, 185] on div "FFFFFF" at bounding box center [100, 185] width 23 height 7
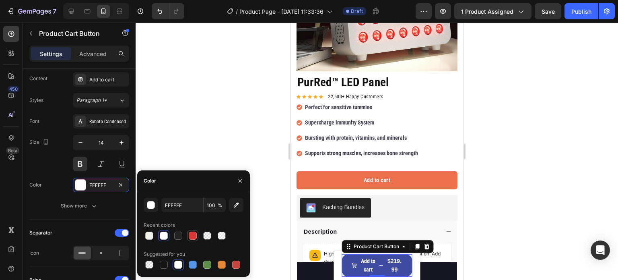
click at [193, 238] on div at bounding box center [193, 236] width 8 height 8
type input "D63837"
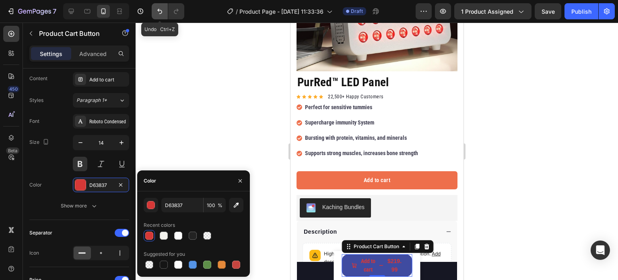
click at [157, 15] on icon "Undo/Redo" at bounding box center [160, 11] width 8 height 8
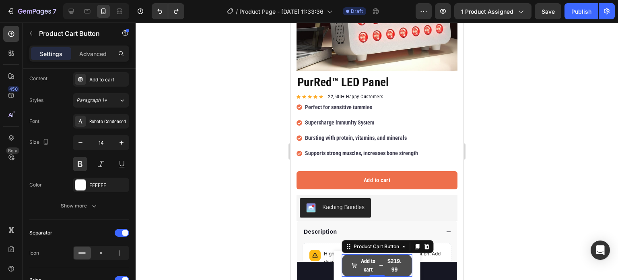
click at [352, 260] on span "Add to cart" at bounding box center [354, 265] width 6 height 17
click at [351, 258] on span "Add to cart" at bounding box center [354, 265] width 6 height 17
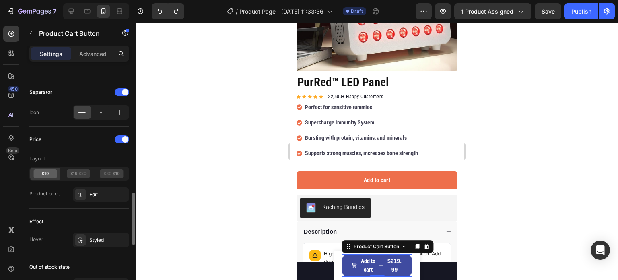
scroll to position [523, 0]
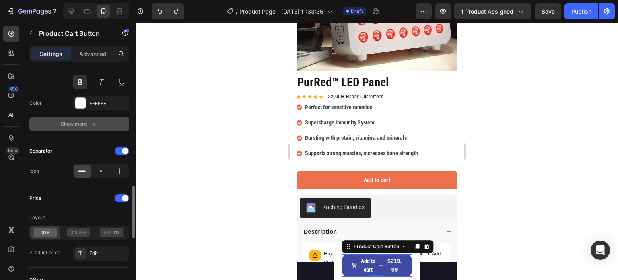
click at [86, 118] on button "Show more" at bounding box center [79, 124] width 100 height 14
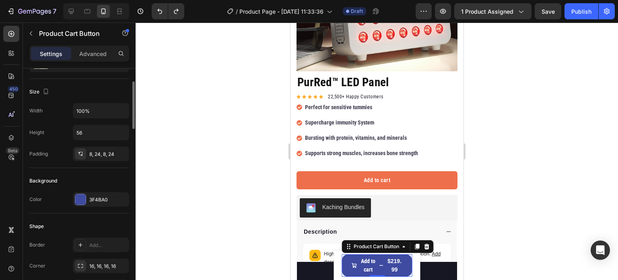
scroll to position [101, 0]
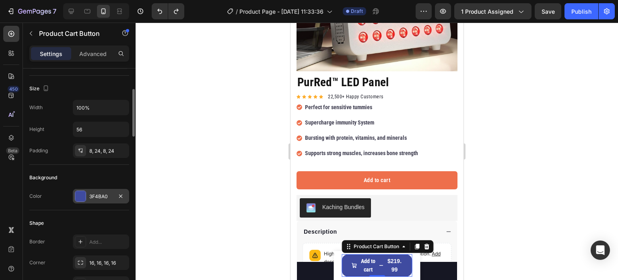
click at [88, 194] on div "3F4BA0" at bounding box center [101, 196] width 56 height 14
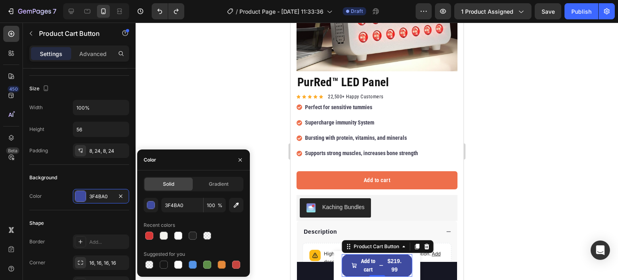
click at [149, 242] on div "3F4BA0 100 % Recent colors Suggested for you" at bounding box center [194, 234] width 100 height 72
click at [149, 237] on div at bounding box center [149, 236] width 8 height 8
type input "D63837"
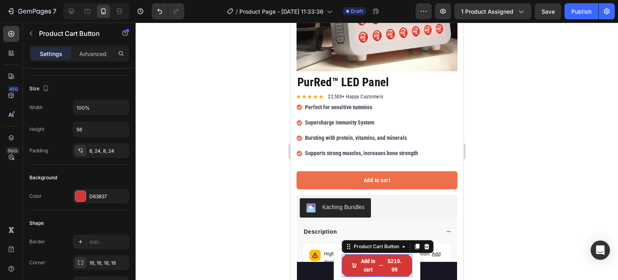
click at [193, 87] on div at bounding box center [377, 151] width 483 height 257
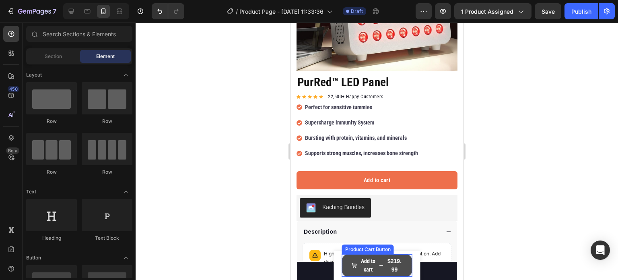
click at [351, 259] on span "Add to cart" at bounding box center [354, 265] width 6 height 17
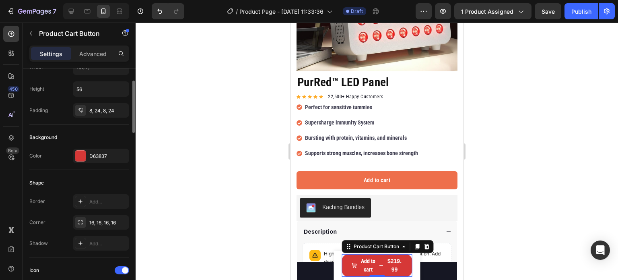
scroll to position [148, 0]
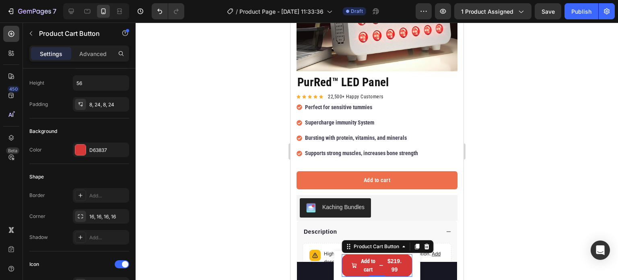
click at [190, 187] on div at bounding box center [377, 151] width 483 height 257
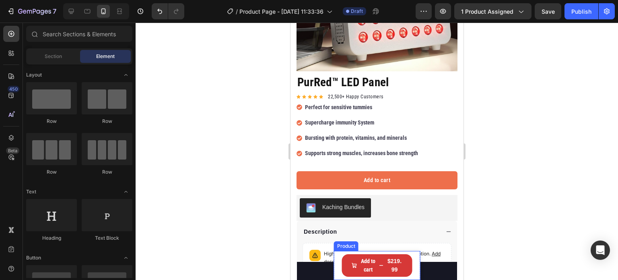
click at [335, 261] on div "Product Images PurRed™ LED Panel Product Title $219.99 Product Price Product Pr…" at bounding box center [377, 265] width 87 height 29
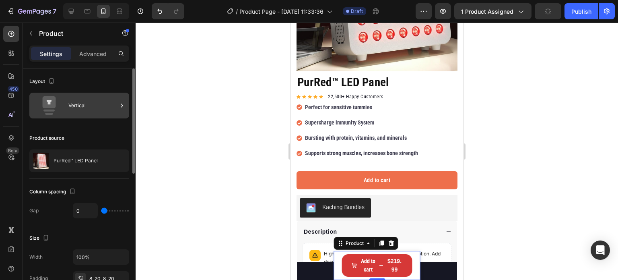
click at [59, 103] on icon at bounding box center [49, 105] width 32 height 19
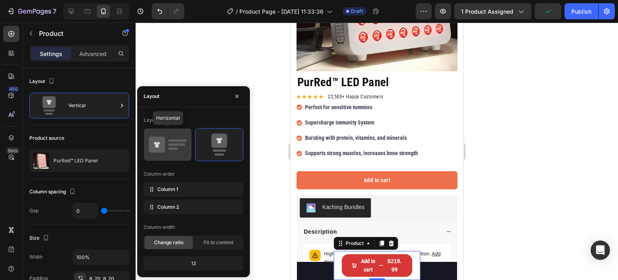
click at [167, 146] on icon at bounding box center [168, 144] width 38 height 23
type input "12"
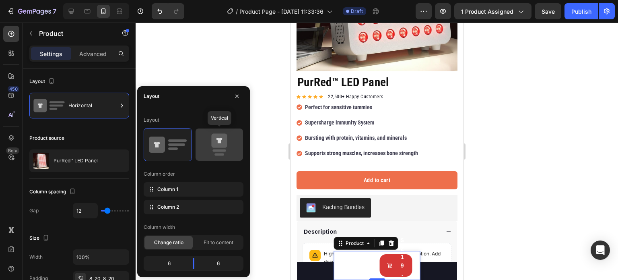
click at [211, 143] on icon at bounding box center [220, 144] width 38 height 23
type input "0"
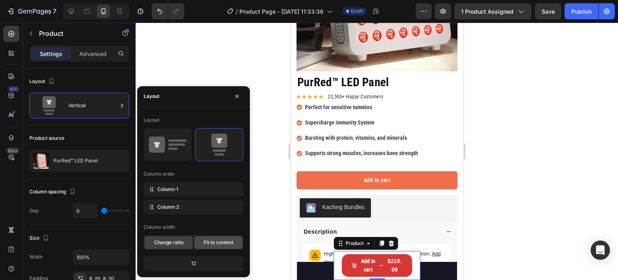
click at [216, 241] on span "Fit to content" at bounding box center [219, 242] width 30 height 7
click at [196, 243] on div "Fit to content" at bounding box center [218, 242] width 48 height 13
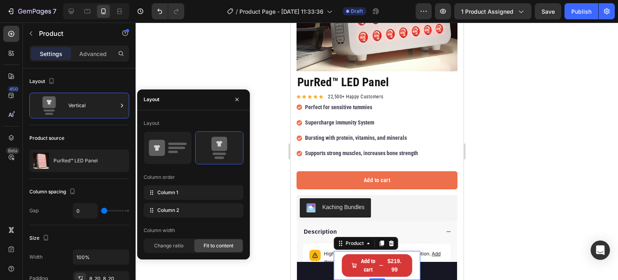
click at [206, 242] on span "Fit to content" at bounding box center [219, 245] width 30 height 7
click at [176, 244] on span "Change ratio" at bounding box center [168, 245] width 29 height 7
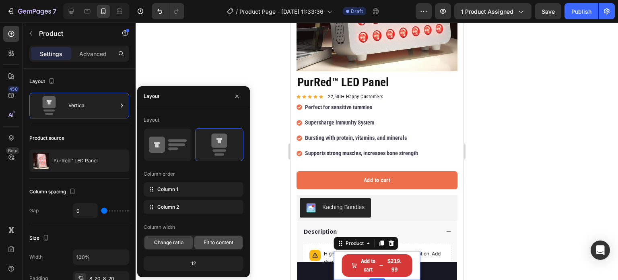
click at [209, 240] on span "Fit to content" at bounding box center [219, 242] width 30 height 7
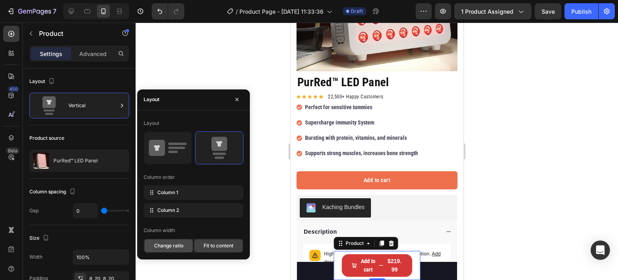
click at [174, 243] on span "Change ratio" at bounding box center [168, 245] width 29 height 7
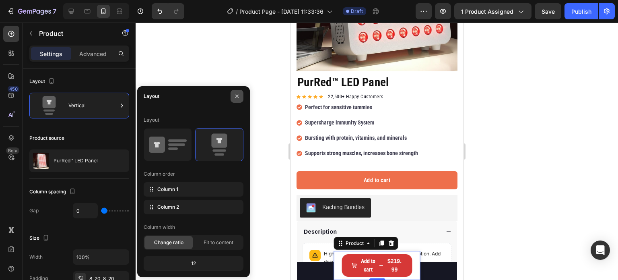
click at [240, 95] on icon "button" at bounding box center [237, 96] width 6 height 6
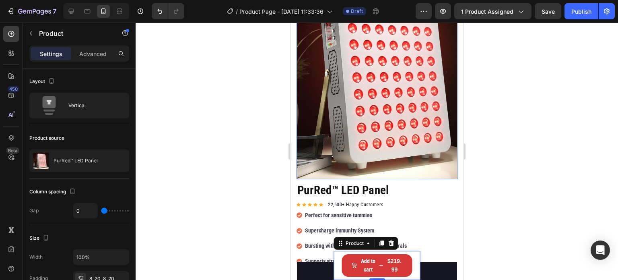
scroll to position [140, 0]
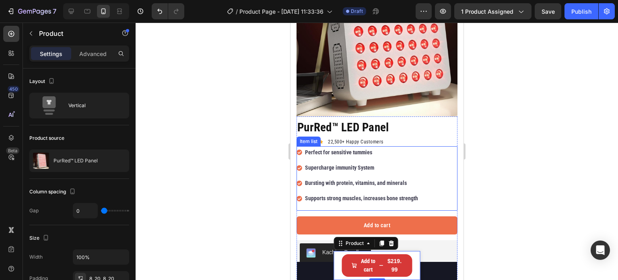
click at [343, 163] on p "Supercharge immunity System" at bounding box center [361, 168] width 113 height 10
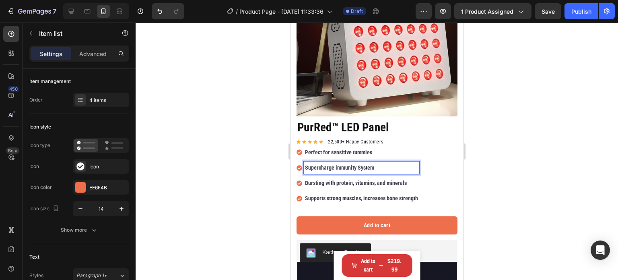
click at [353, 163] on p "Supercharge immunity System" at bounding box center [361, 168] width 113 height 10
click at [358, 163] on p "Supercharge immunity System" at bounding box center [361, 168] width 113 height 10
click at [340, 147] on p "Perfect for sensitive tummies" at bounding box center [361, 152] width 113 height 10
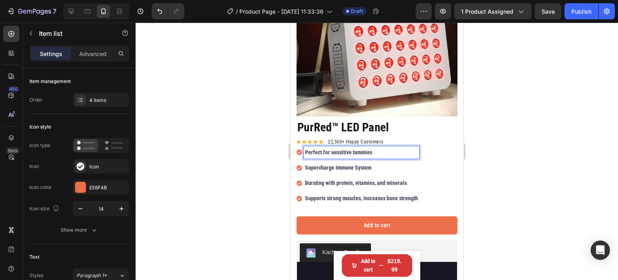
click at [258, 130] on div at bounding box center [377, 151] width 483 height 257
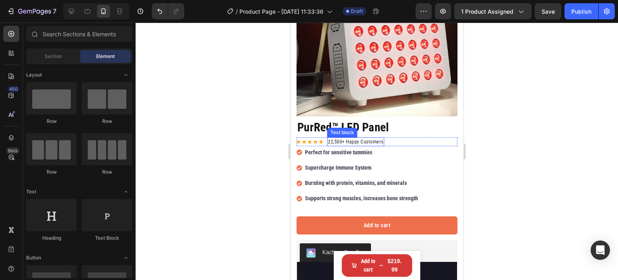
click at [345, 138] on p "22,500+ Happy Customers" at bounding box center [356, 141] width 56 height 7
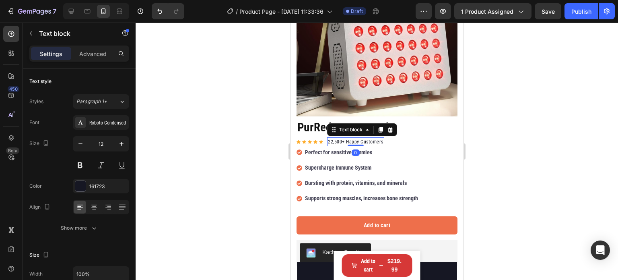
click at [345, 138] on p "22,500+ Happy Customers" at bounding box center [356, 141] width 56 height 7
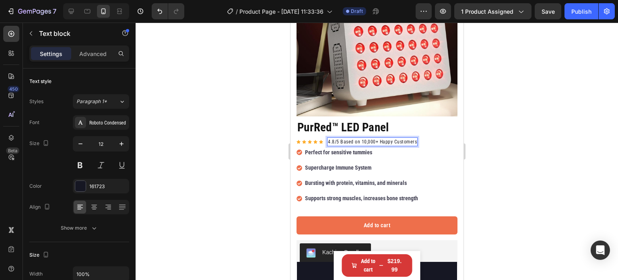
click at [255, 112] on div at bounding box center [377, 151] width 483 height 257
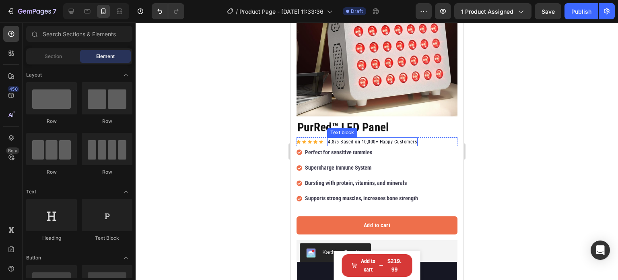
click at [329, 138] on p "4.8/5 Based on 10,000+ Happy Customers" at bounding box center [372, 141] width 89 height 7
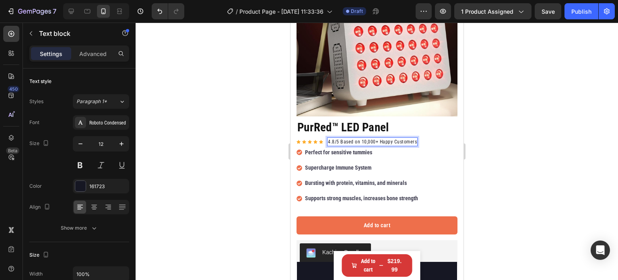
click at [331, 138] on p "4.8/5 Based on 10,000+ Happy Customers" at bounding box center [372, 141] width 89 height 7
click at [332, 138] on p "4.8/5 Based on 10,000+ Happy Customers" at bounding box center [372, 141] width 89 height 7
click at [333, 138] on p "4.8/5 Based on 10,000+ Happy Customers" at bounding box center [372, 141] width 89 height 7
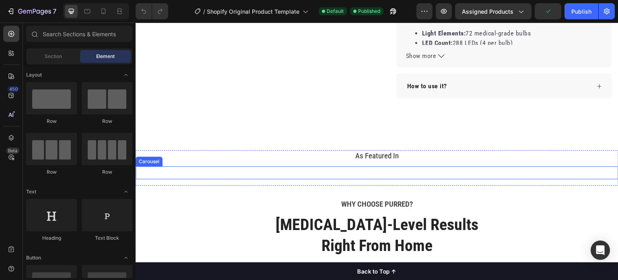
scroll to position [310, 0]
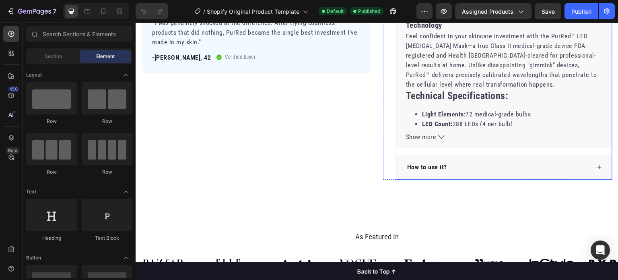
click at [418, 132] on span "Show more" at bounding box center [421, 137] width 31 height 10
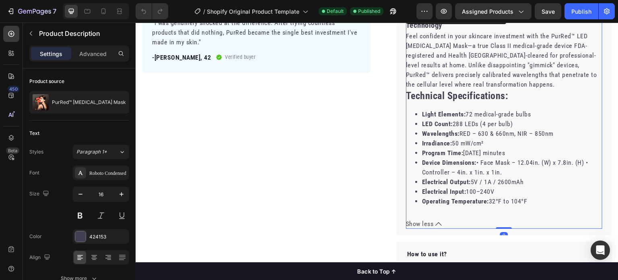
scroll to position [344, 0]
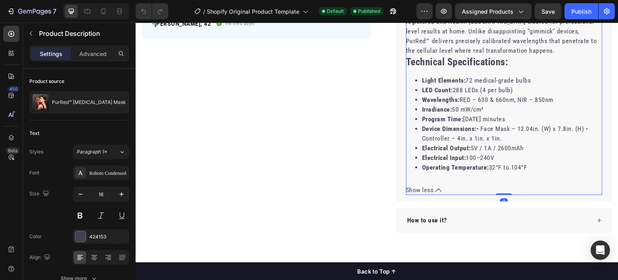
click at [412, 185] on span "Show less" at bounding box center [420, 190] width 28 height 10
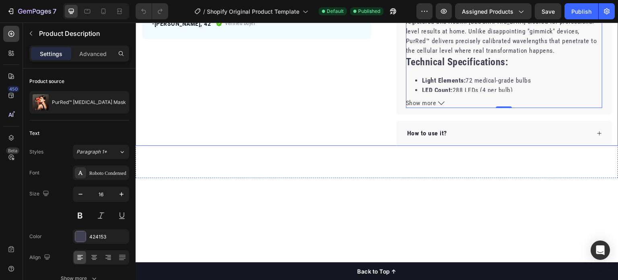
scroll to position [0, 0]
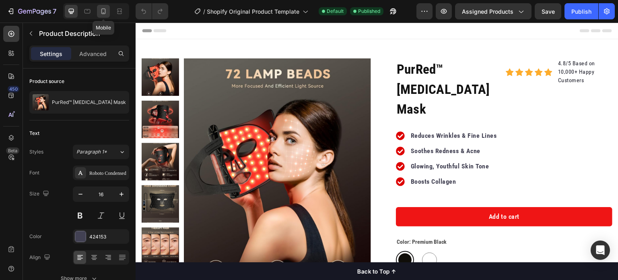
click at [105, 8] on icon at bounding box center [103, 11] width 8 height 8
type input "14"
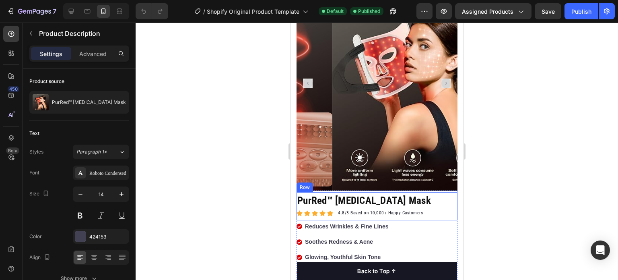
scroll to position [107, 0]
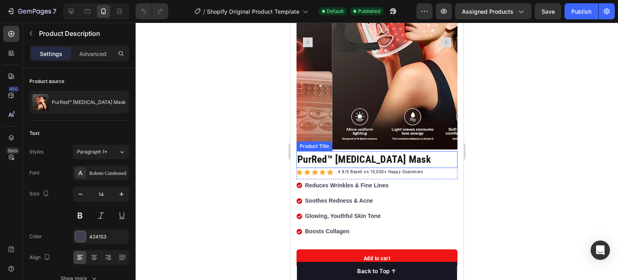
click at [361, 151] on h1 "PurRed™ [MEDICAL_DATA] Mask" at bounding box center [376, 159] width 161 height 17
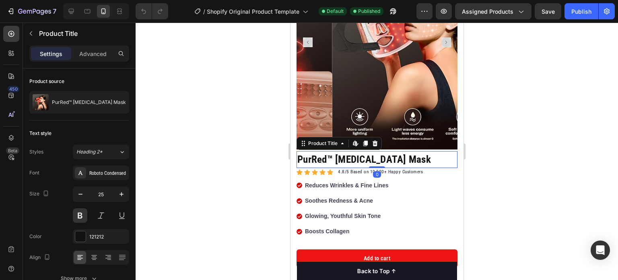
click at [361, 151] on h1 "PurRed™ [MEDICAL_DATA] Mask" at bounding box center [376, 159] width 161 height 17
click at [339, 152] on h1 "PurRed™ [MEDICAL_DATA] Mask" at bounding box center [376, 159] width 161 height 17
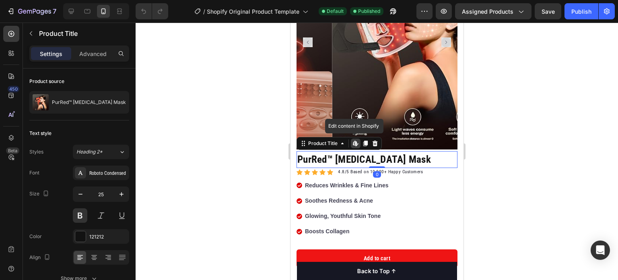
click at [339, 152] on h1 "PurRed™ [MEDICAL_DATA] Mask" at bounding box center [376, 159] width 161 height 17
click at [225, 127] on div at bounding box center [377, 151] width 483 height 257
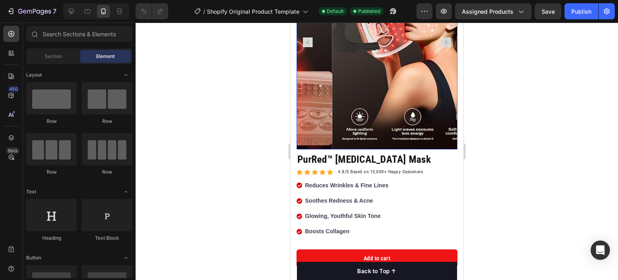
click at [342, 151] on h1 "PurRed™ [MEDICAL_DATA] Mask" at bounding box center [376, 159] width 161 height 17
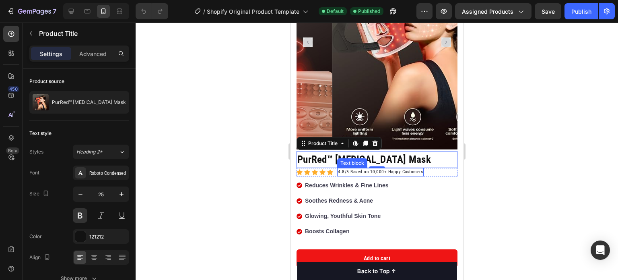
click at [366, 169] on p "4.8/5 Based on 10,000+ Happy Customers" at bounding box center [380, 172] width 85 height 7
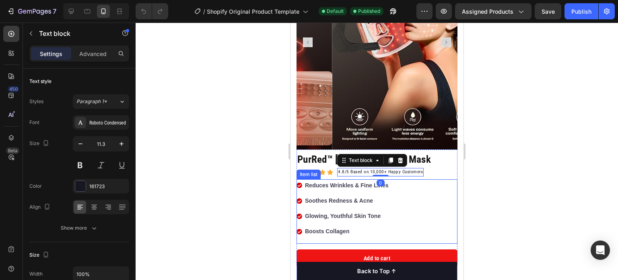
click at [366, 182] on strong "Reduces Wrinkles & Fine Lines" at bounding box center [346, 185] width 83 height 6
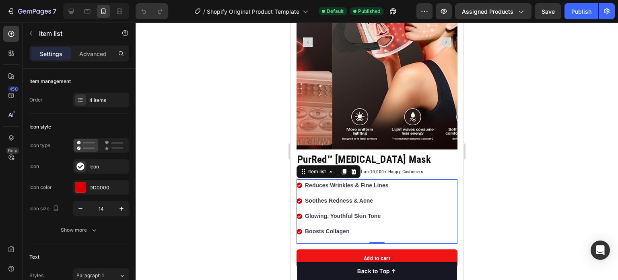
click at [331, 182] on strong "Reduces Wrinkles & Fine Lines" at bounding box center [346, 185] width 83 height 6
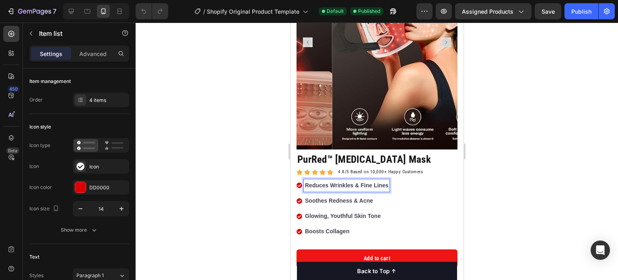
click at [331, 182] on strong "Reduces Wrinkles & Fine Lines" at bounding box center [346, 185] width 83 height 6
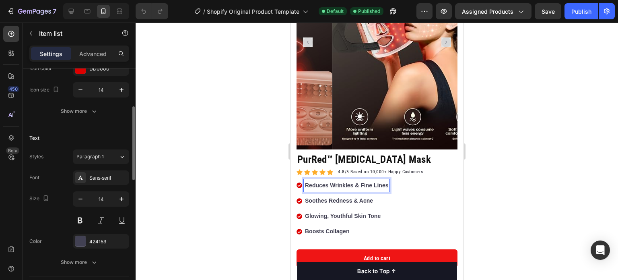
scroll to position [119, 0]
drag, startPoint x: 238, startPoint y: 143, endPoint x: 141, endPoint y: 167, distance: 100.4
click at [141, 167] on div at bounding box center [377, 151] width 483 height 257
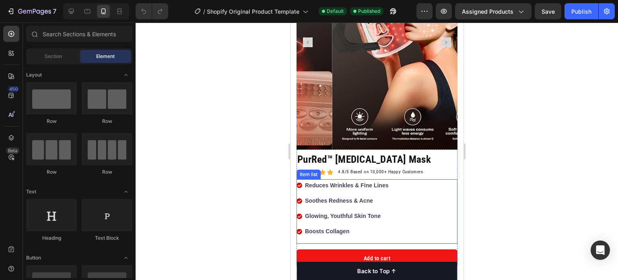
click at [339, 197] on strong "Soothes Redness & Acne" at bounding box center [339, 200] width 68 height 6
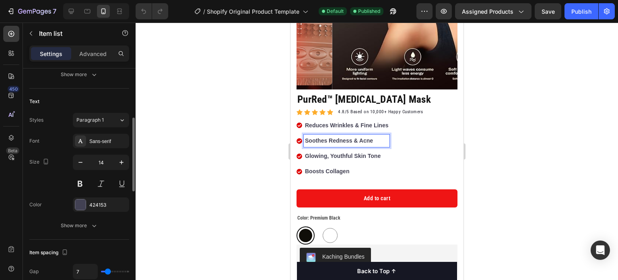
scroll to position [167, 0]
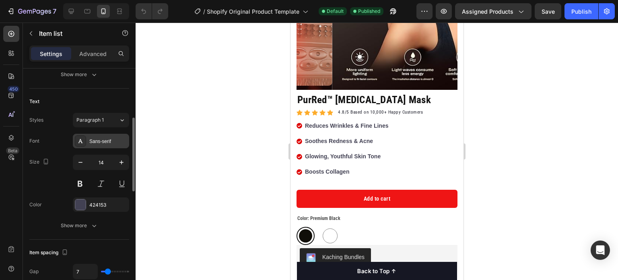
click at [107, 139] on div "Sans-serif" at bounding box center [108, 141] width 38 height 7
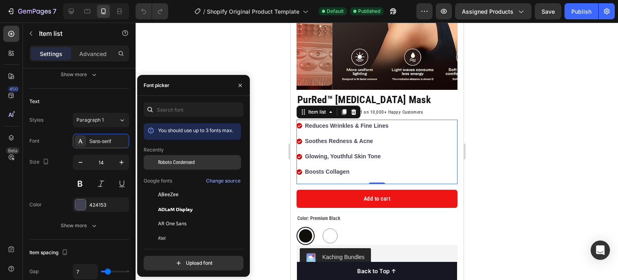
click at [185, 159] on span "Roboto Condensed" at bounding box center [176, 162] width 37 height 7
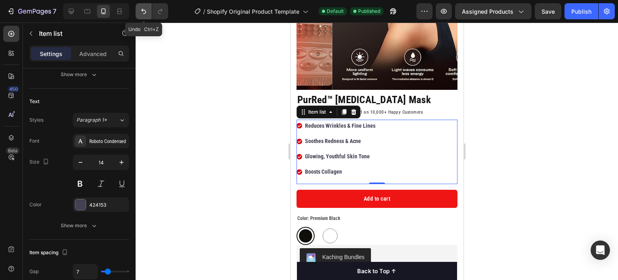
click at [146, 14] on icon "Undo/Redo" at bounding box center [144, 11] width 8 height 8
click at [159, 12] on icon "Undo/Redo" at bounding box center [160, 11] width 8 height 8
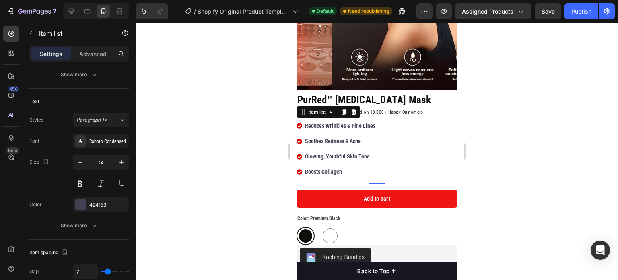
click at [226, 104] on div at bounding box center [377, 151] width 483 height 257
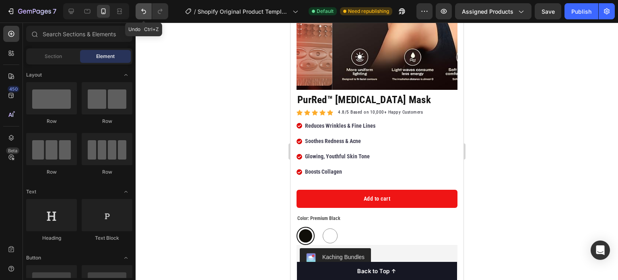
click at [141, 7] on icon "Undo/Redo" at bounding box center [144, 11] width 8 height 8
click at [161, 14] on icon "Undo/Redo" at bounding box center [160, 11] width 8 height 8
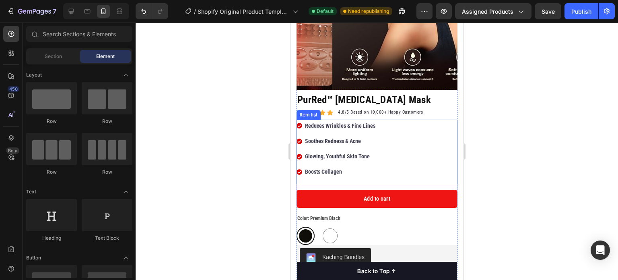
click at [339, 122] on strong "Reduces Wrinkles & Fine Lines" at bounding box center [340, 125] width 70 height 6
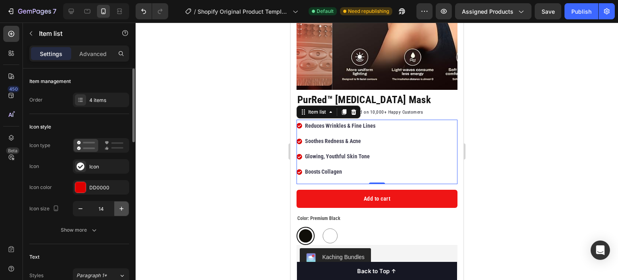
click at [121, 211] on icon "button" at bounding box center [122, 209] width 8 height 8
click at [81, 208] on icon "button" at bounding box center [81, 208] width 4 height 1
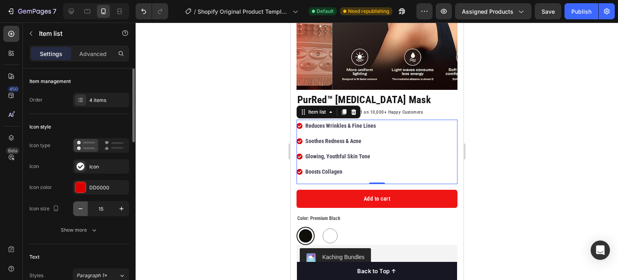
click at [81, 208] on icon "button" at bounding box center [81, 208] width 4 height 1
click at [141, 7] on icon "Undo/Redo" at bounding box center [144, 11] width 8 height 8
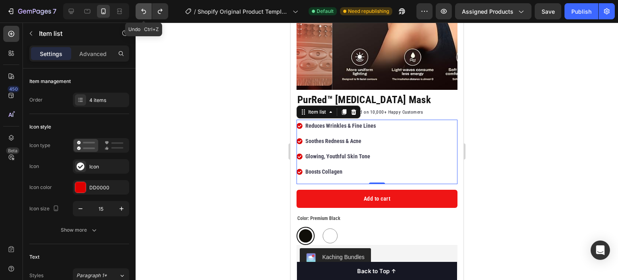
click at [141, 7] on icon "Undo/Redo" at bounding box center [144, 11] width 8 height 8
type input "14"
click at [141, 7] on icon "Undo/Redo" at bounding box center [144, 11] width 8 height 8
click at [217, 83] on div at bounding box center [377, 151] width 483 height 257
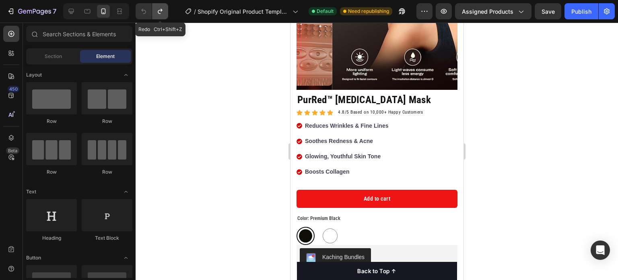
click at [163, 12] on icon "Undo/Redo" at bounding box center [160, 11] width 8 height 8
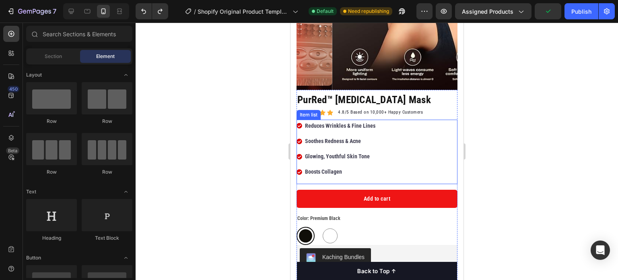
click at [372, 122] on strong "Reduces Wrinkles & Fine Lines" at bounding box center [340, 125] width 70 height 6
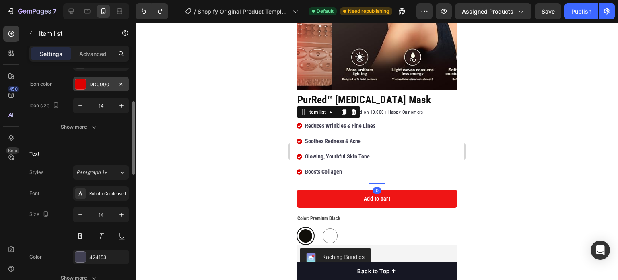
scroll to position [103, 0]
click at [118, 212] on icon "button" at bounding box center [122, 215] width 8 height 8
type input "15"
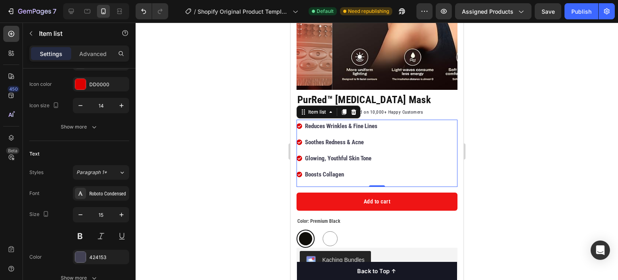
click at [209, 115] on div at bounding box center [377, 151] width 483 height 257
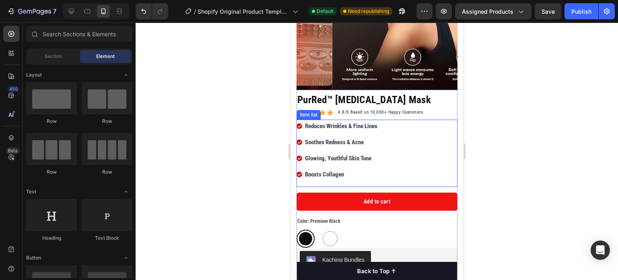
click at [380, 160] on div "Reduces Wrinkles & Fine Lines Soothes Redness & Acne Glowing, Youthful Skin Ton…" at bounding box center [376, 153] width 161 height 67
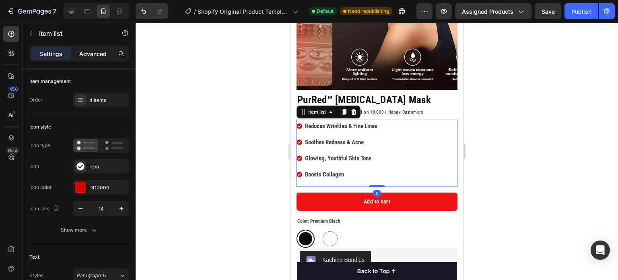
click at [81, 56] on p "Advanced" at bounding box center [92, 54] width 27 height 8
type input "100%"
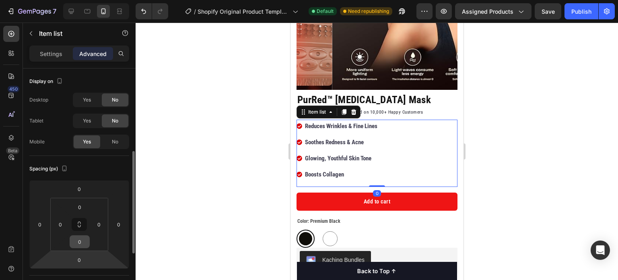
scroll to position [58, 0]
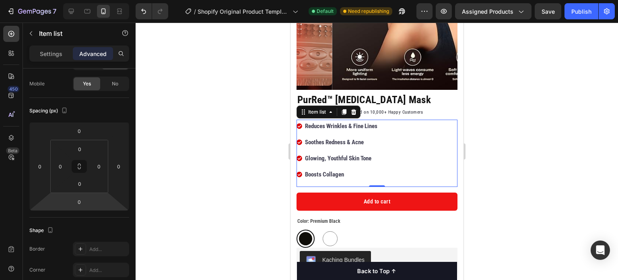
click at [377, 167] on div "Reduces Wrinkles & Fine Lines Soothes Redness & Acne Glowing, Youthful Skin Ton…" at bounding box center [376, 153] width 161 height 67
click at [389, 187] on div "Add to cart Product Cart Button" at bounding box center [376, 201] width 161 height 29
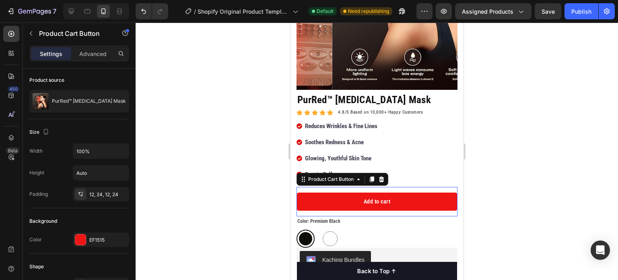
scroll to position [0, 0]
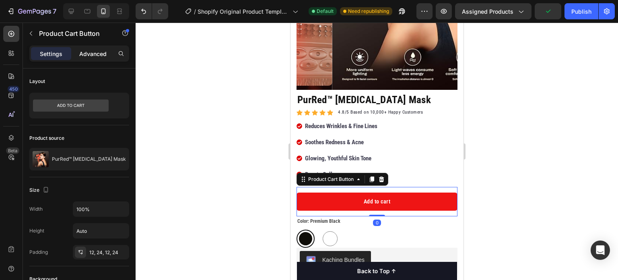
click at [97, 55] on p "Advanced" at bounding box center [92, 54] width 27 height 8
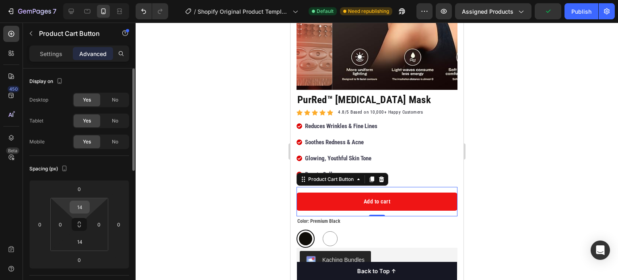
click at [86, 206] on input "14" at bounding box center [80, 207] width 16 height 12
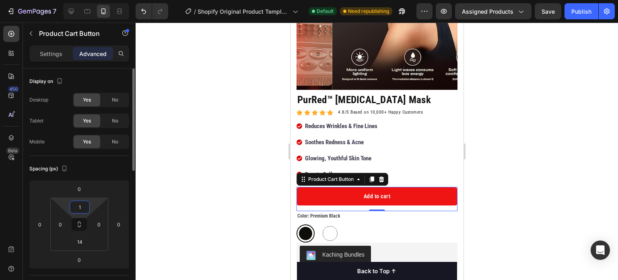
type input "12"
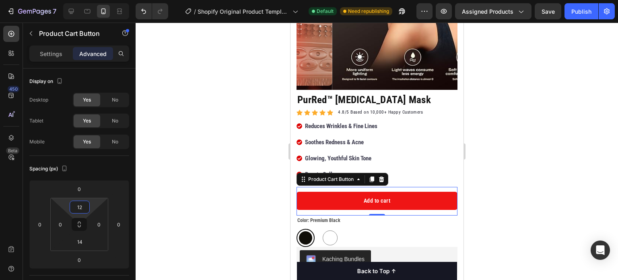
click at [258, 200] on div at bounding box center [377, 151] width 483 height 257
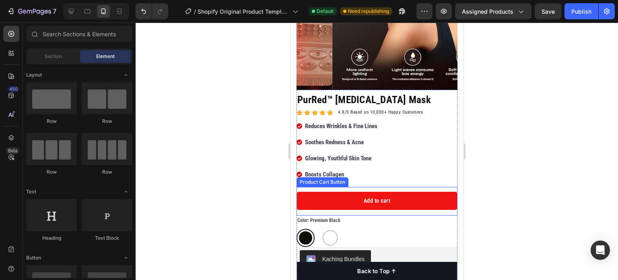
click at [364, 187] on div "Add to cart Product Cart Button" at bounding box center [376, 201] width 161 height 29
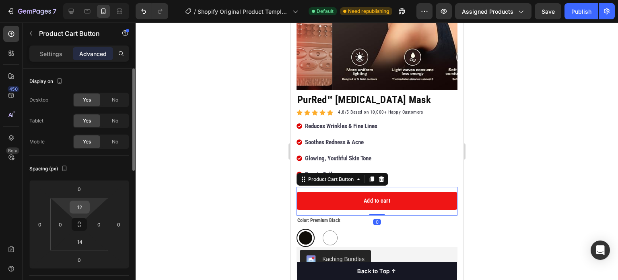
click at [83, 206] on input "12" at bounding box center [80, 207] width 16 height 12
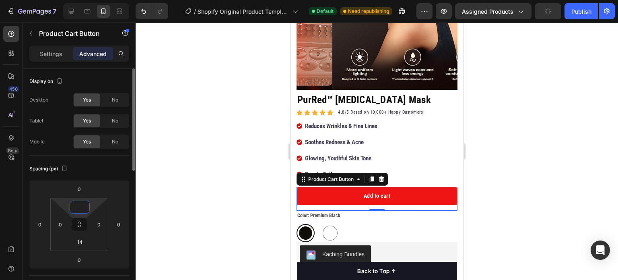
click at [83, 208] on input at bounding box center [80, 207] width 16 height 12
type input "5"
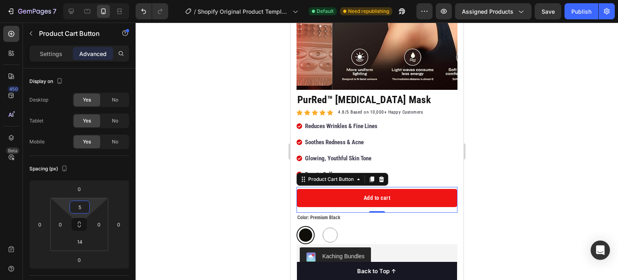
click at [197, 201] on div at bounding box center [377, 151] width 483 height 257
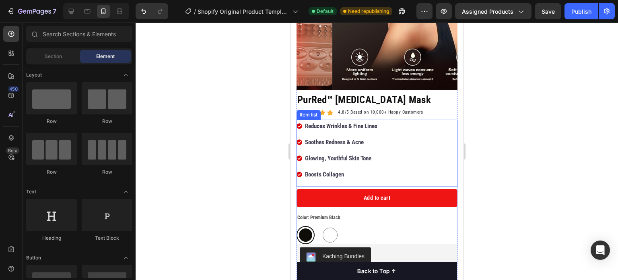
click at [391, 164] on div "Reduces Wrinkles & Fine Lines Soothes Redness & Acne Glowing, Youthful Skin Ton…" at bounding box center [376, 153] width 161 height 67
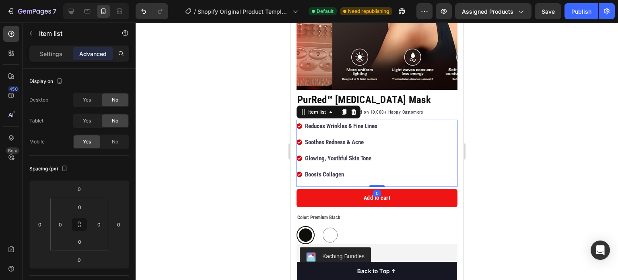
click at [215, 161] on div at bounding box center [377, 151] width 483 height 257
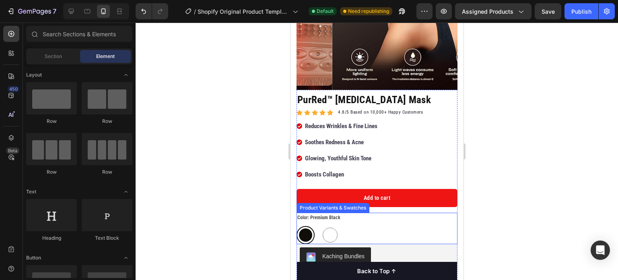
click at [259, 169] on div at bounding box center [377, 151] width 483 height 257
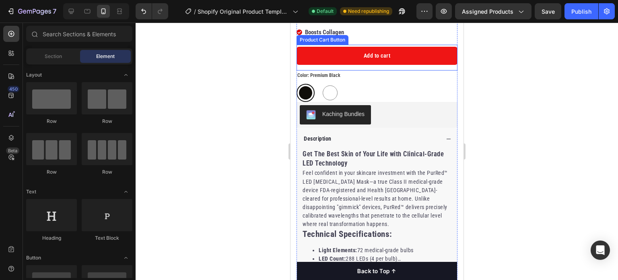
scroll to position [299, 0]
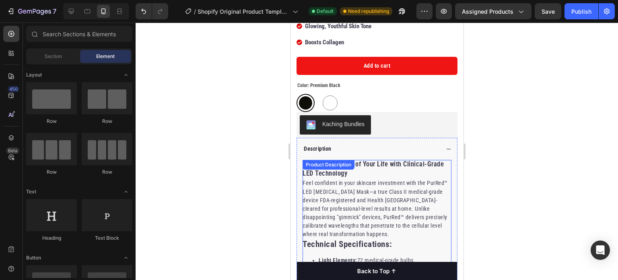
click at [338, 193] on p "Feel confident in your skincare investment with the PurRed™ LED Light Therapy M…" at bounding box center [374, 209] width 145 height 58
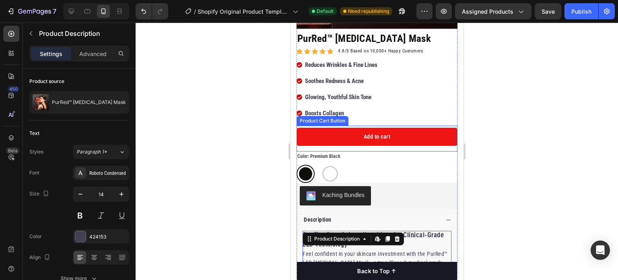
scroll to position [174, 0]
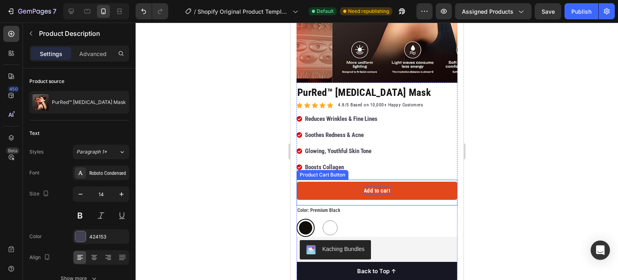
click at [369, 186] on div "Add to cart" at bounding box center [377, 190] width 27 height 8
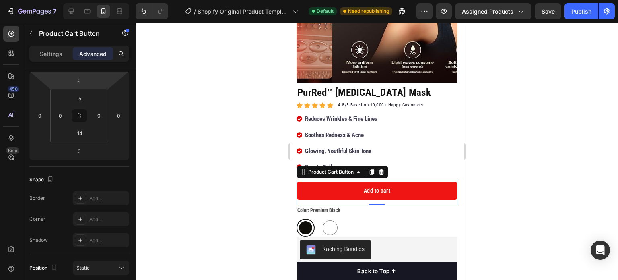
scroll to position [0, 0]
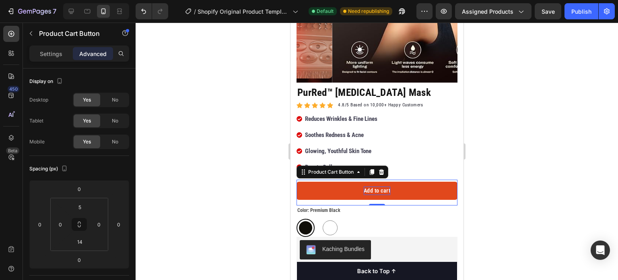
click at [385, 186] on div "Add to cart" at bounding box center [377, 190] width 27 height 8
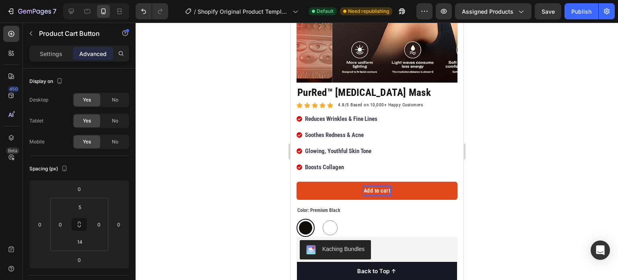
click at [372, 186] on p "Add to cart" at bounding box center [377, 190] width 27 height 8
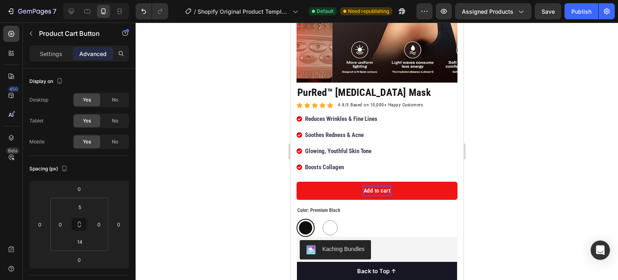
click at [41, 46] on div "Settings Advanced" at bounding box center [79, 53] width 100 height 16
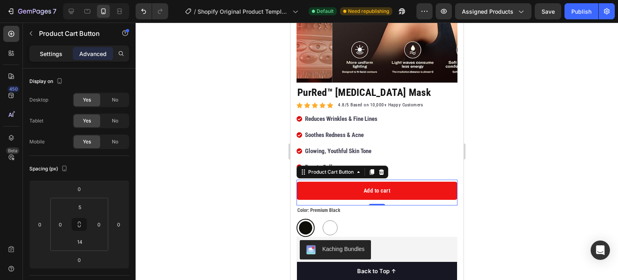
click at [45, 50] on p "Settings" at bounding box center [51, 54] width 23 height 8
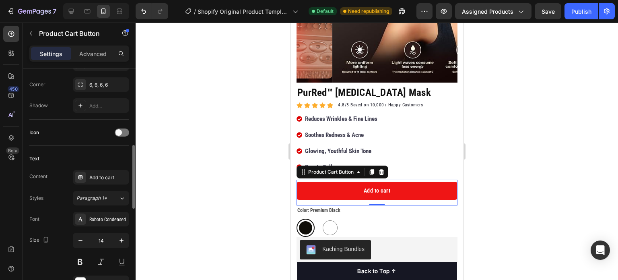
scroll to position [280, 0]
click at [255, 167] on div at bounding box center [377, 151] width 483 height 257
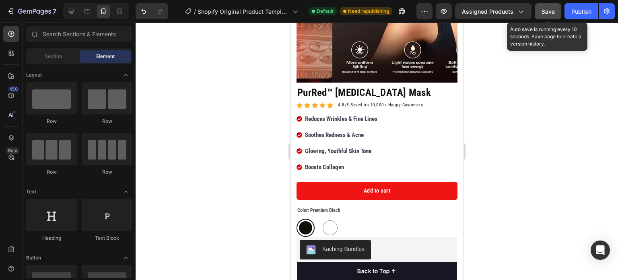
click at [543, 8] on span "Save" at bounding box center [548, 11] width 13 height 7
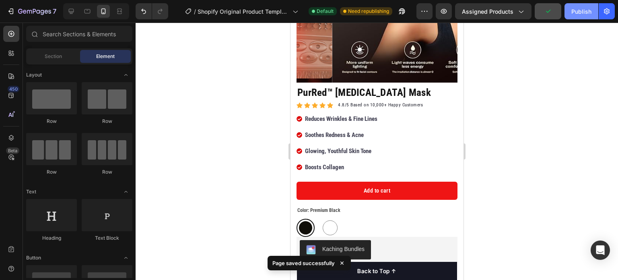
click at [572, 13] on button "Publish" at bounding box center [582, 11] width 34 height 16
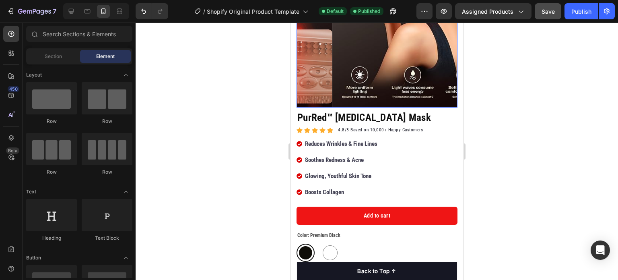
scroll to position [178, 0]
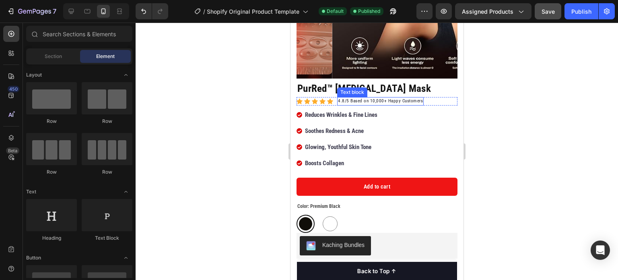
click at [360, 98] on p "4.8/5 Based on 10,000+ Happy Customers" at bounding box center [380, 101] width 85 height 7
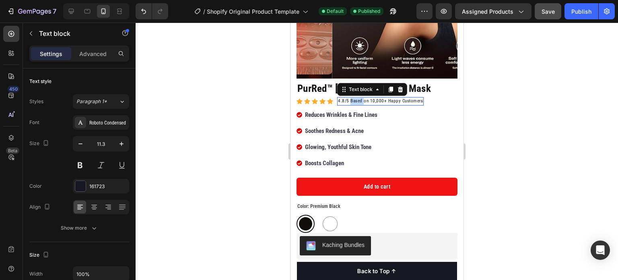
click at [360, 98] on p "4.8/5 Based on 10,000+ Happy Customers" at bounding box center [380, 101] width 85 height 7
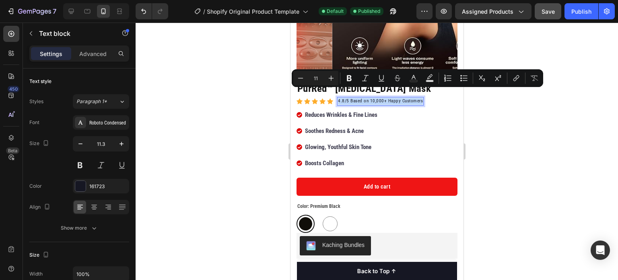
copy p "4.8/5 Based on 10,000+ Happy Customers"
click at [343, 98] on p "4.8/5 Based on 10,000+ Happy Customers" at bounding box center [380, 101] width 85 height 7
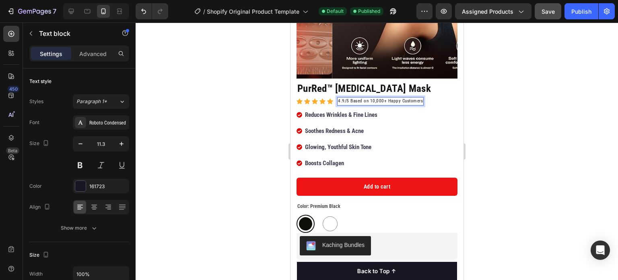
click at [207, 111] on div at bounding box center [377, 151] width 483 height 257
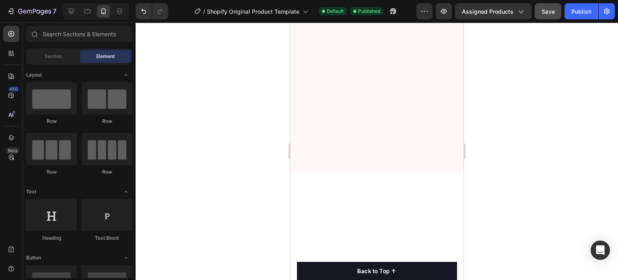
scroll to position [0, 0]
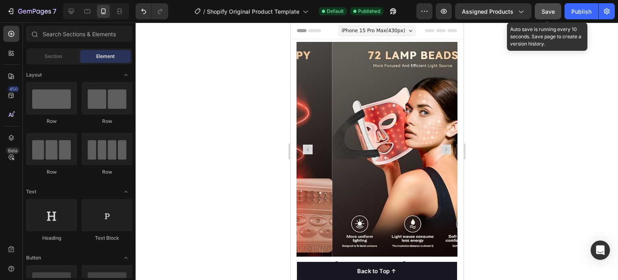
click at [552, 7] on div "Save" at bounding box center [548, 11] width 13 height 8
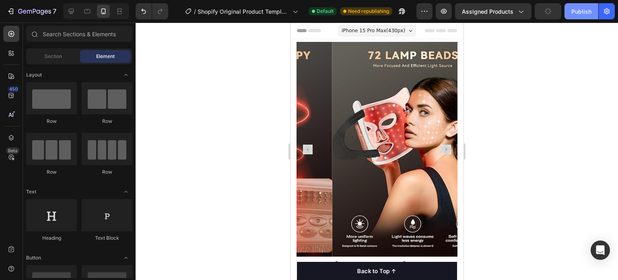
click at [575, 11] on div "Publish" at bounding box center [582, 11] width 20 height 8
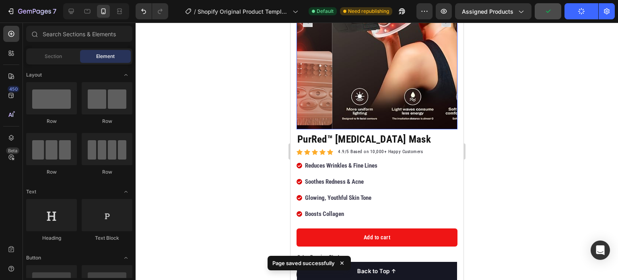
scroll to position [196, 0]
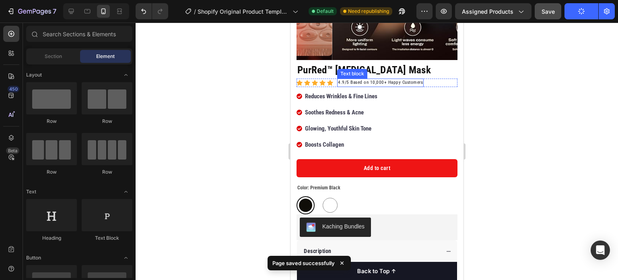
click at [343, 79] on p "4.9/5 Based on 10,000+ Happy Customers" at bounding box center [380, 82] width 85 height 7
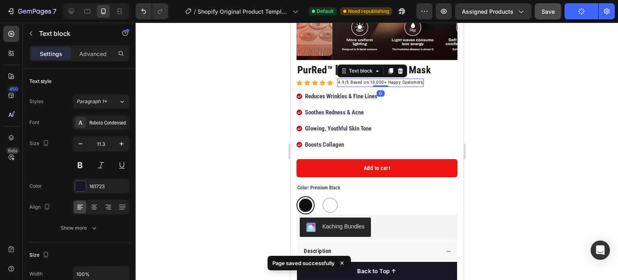
click at [343, 79] on p "4.9/5 Based on 10,000+ Happy Customers" at bounding box center [380, 82] width 85 height 7
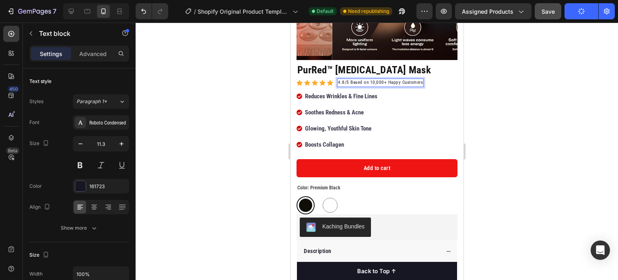
click at [546, 13] on span "Save" at bounding box center [548, 11] width 13 height 7
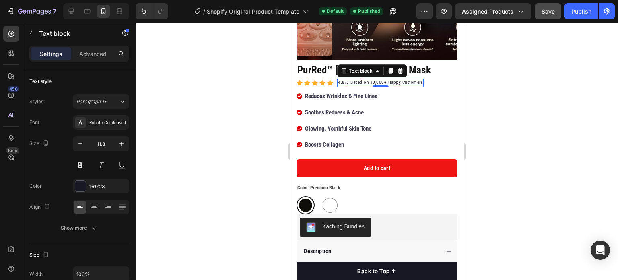
click at [225, 107] on div at bounding box center [377, 151] width 483 height 257
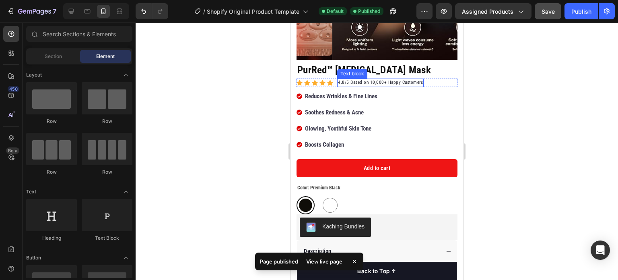
click at [362, 79] on p "4.8/5 Based on 10,000+ Happy Customers" at bounding box center [380, 82] width 85 height 7
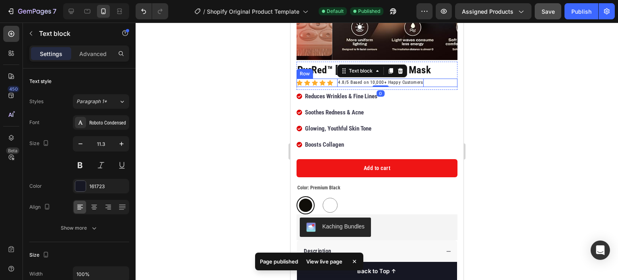
click at [332, 80] on icon at bounding box center [330, 83] width 6 height 6
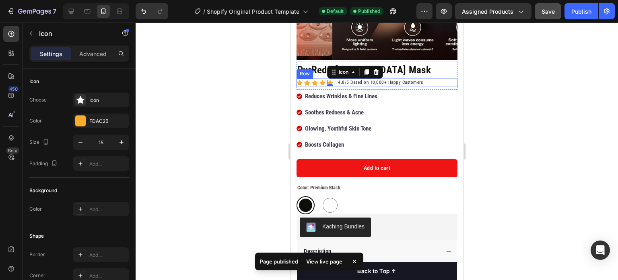
click at [439, 79] on div "Icon Icon Icon Icon Icon 0 Icon List Hoz 4.8/5 Based on 10,000+ Happy Customers…" at bounding box center [376, 83] width 161 height 8
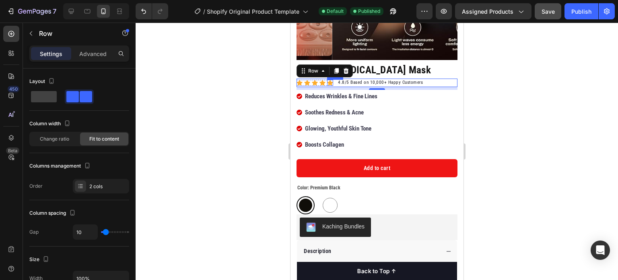
click at [331, 80] on icon at bounding box center [330, 83] width 6 height 6
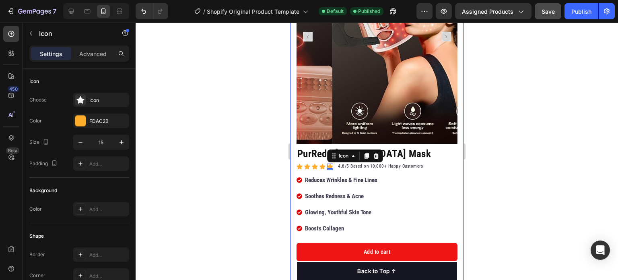
scroll to position [112, 0]
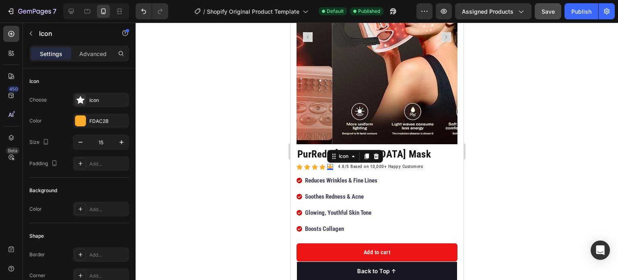
click at [546, 15] on div "Save" at bounding box center [548, 11] width 13 height 8
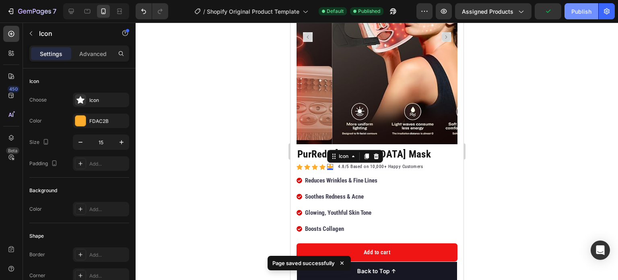
click at [578, 12] on div "Publish" at bounding box center [582, 11] width 20 height 8
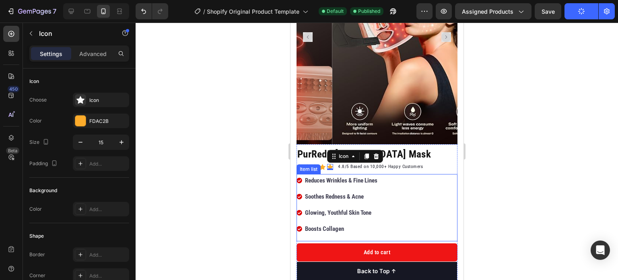
click at [324, 175] on p "Reduces Wrinkles & Fine Lines" at bounding box center [341, 180] width 72 height 11
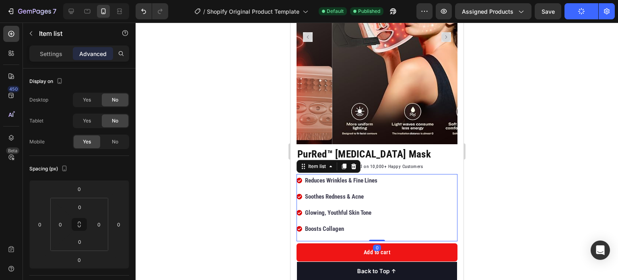
click at [325, 177] on strong "Reduces Wrinkles & Fine Lines" at bounding box center [341, 180] width 72 height 7
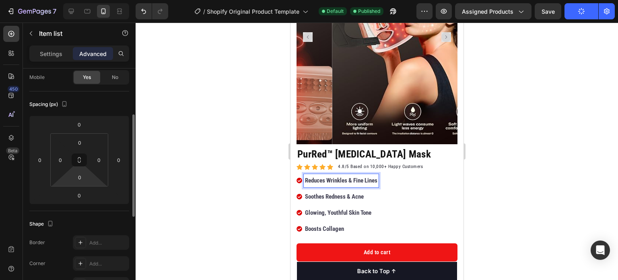
scroll to position [77, 0]
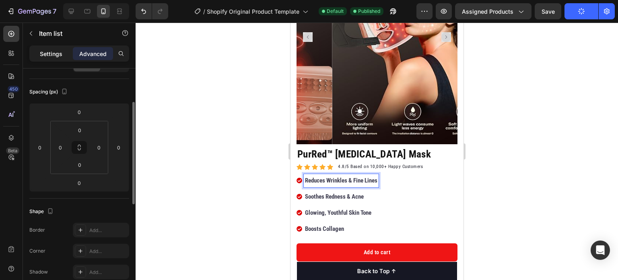
click at [56, 51] on p "Settings" at bounding box center [51, 54] width 23 height 8
type input "4"
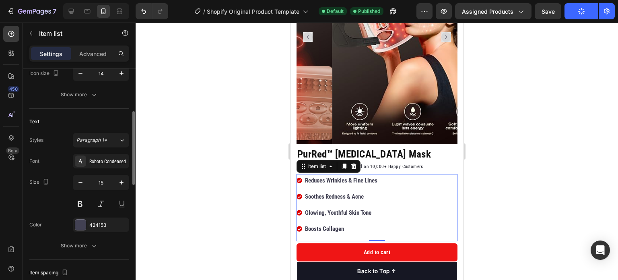
scroll to position [135, 0]
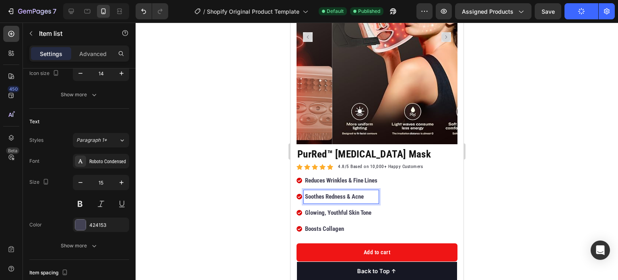
click at [345, 177] on strong "Reduces Wrinkles & Fine Lines" at bounding box center [341, 180] width 72 height 7
click at [345, 193] on strong "Soothes Redness & Acne" at bounding box center [334, 196] width 59 height 7
click at [350, 177] on strong "Reduces Wrinkles & Fine Lines" at bounding box center [341, 180] width 72 height 7
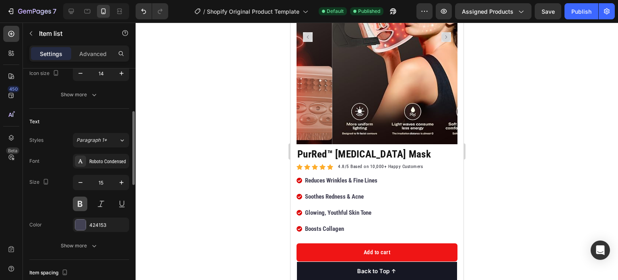
click at [83, 207] on button at bounding box center [80, 203] width 14 height 14
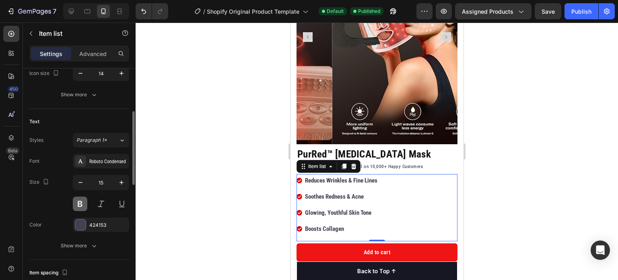
click at [79, 203] on button at bounding box center [80, 203] width 14 height 14
click at [82, 203] on button at bounding box center [80, 203] width 14 height 14
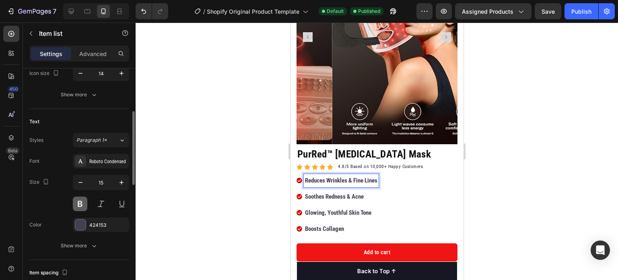
click at [78, 203] on button at bounding box center [80, 203] width 14 height 14
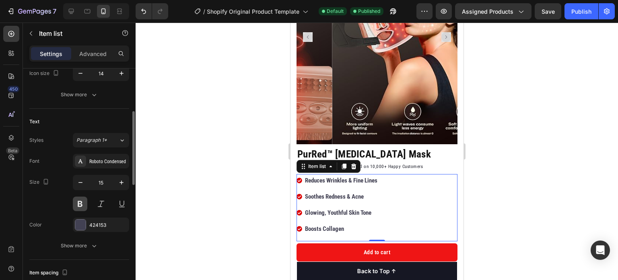
click at [78, 203] on button at bounding box center [80, 203] width 14 height 14
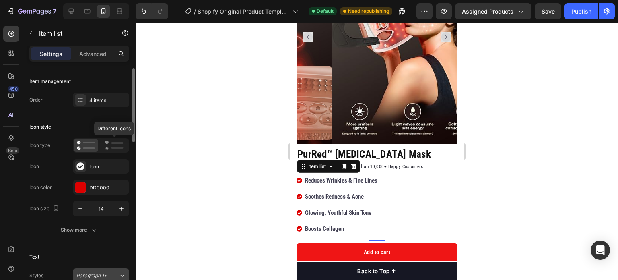
scroll to position [0, 0]
click at [234, 161] on div at bounding box center [377, 151] width 483 height 257
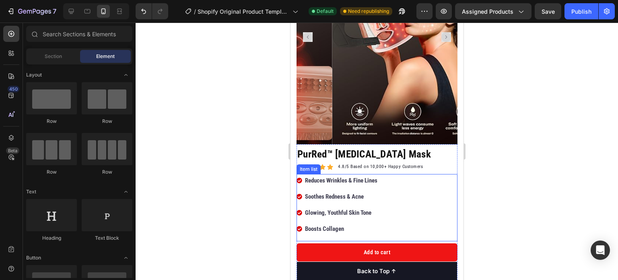
click at [351, 177] on p "Reduces Wrinkles & Fine Lines" at bounding box center [341, 180] width 72 height 11
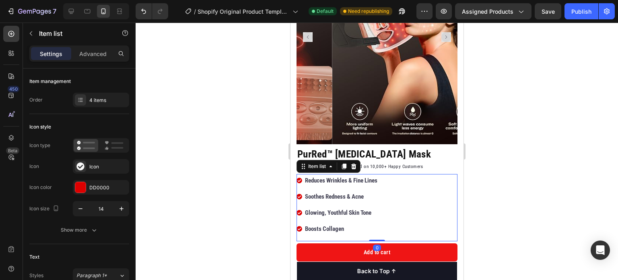
click at [395, 181] on div "Reduces Wrinkles & Fine Lines Soothes Redness & Acne Glowing, Youthful Skin Ton…" at bounding box center [376, 207] width 161 height 67
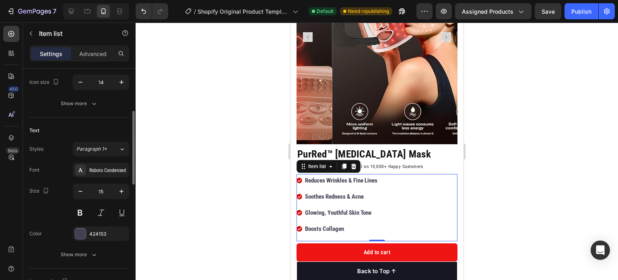
scroll to position [128, 0]
click at [105, 142] on button "Paragraph 1*" at bounding box center [101, 147] width 56 height 14
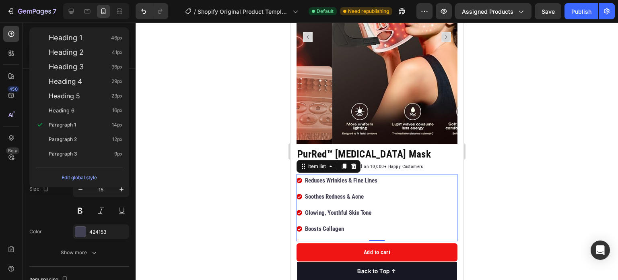
click at [206, 117] on div at bounding box center [377, 151] width 483 height 257
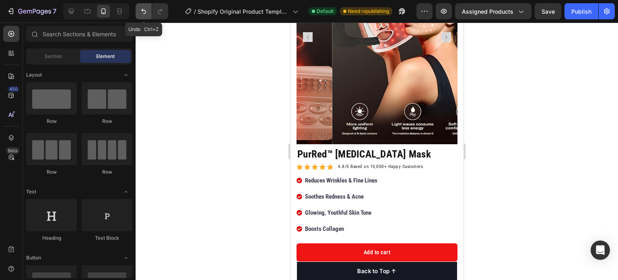
click at [144, 10] on icon "Undo/Redo" at bounding box center [144, 11] width 8 height 8
click at [155, 9] on button "Undo/Redo" at bounding box center [160, 11] width 16 height 16
click at [145, 11] on icon "Undo/Redo" at bounding box center [144, 11] width 8 height 8
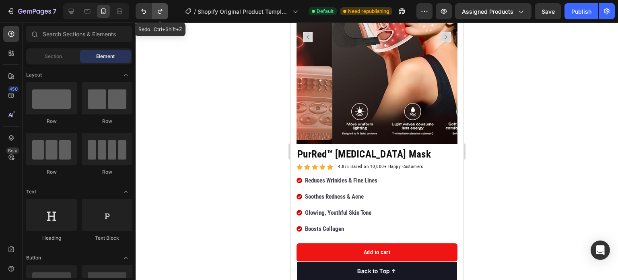
click at [160, 16] on button "Undo/Redo" at bounding box center [160, 11] width 16 height 16
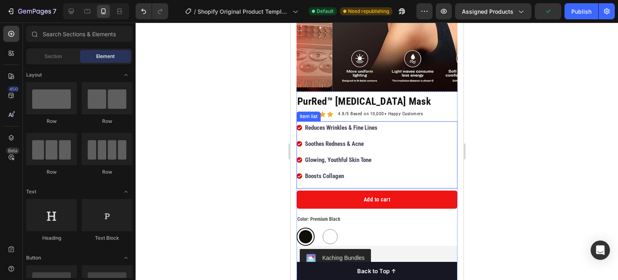
scroll to position [135, 0]
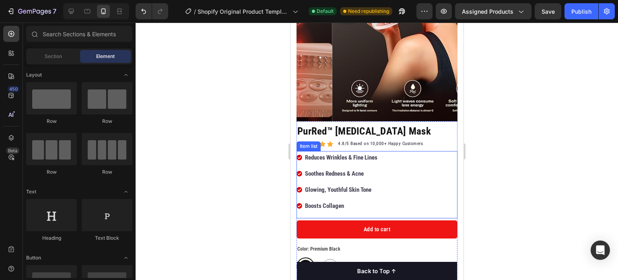
click at [344, 154] on strong "Reduces Wrinkles & Fine Lines" at bounding box center [341, 157] width 72 height 7
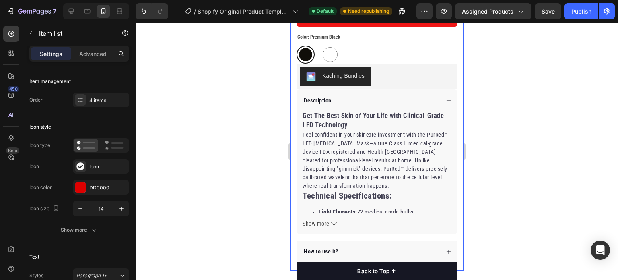
scroll to position [314, 0]
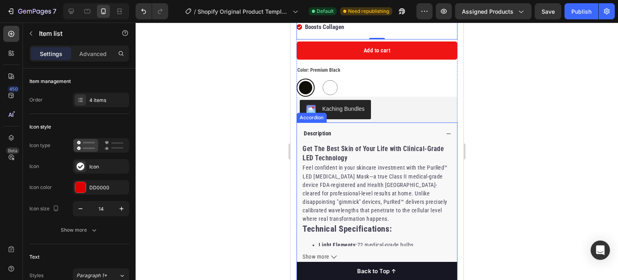
click at [446, 131] on icon at bounding box center [449, 134] width 6 height 6
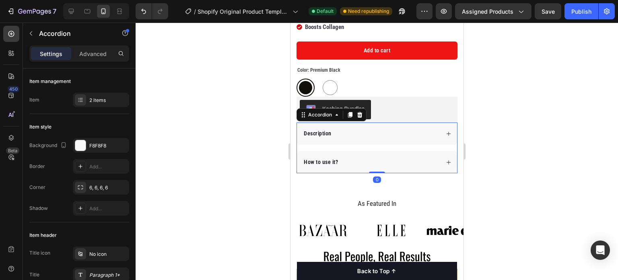
scroll to position [281, 0]
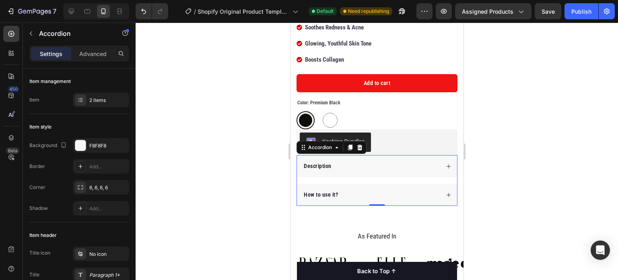
drag, startPoint x: 259, startPoint y: 124, endPoint x: 504, endPoint y: 78, distance: 249.1
click at [504, 78] on div at bounding box center [377, 151] width 483 height 257
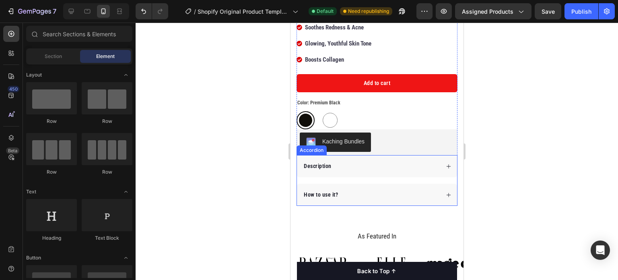
scroll to position [455, 0]
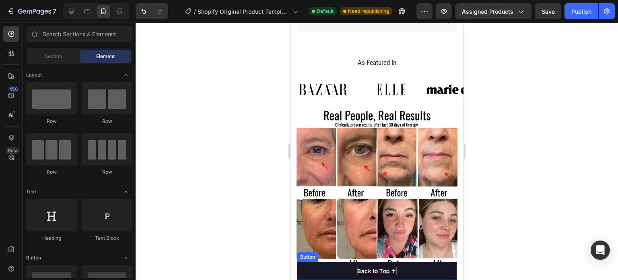
click at [393, 273] on div "Back to Top ↑" at bounding box center [376, 271] width 39 height 8
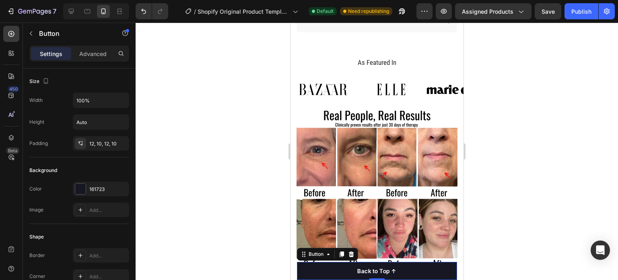
click at [407, 269] on button "Back to Top ↑" at bounding box center [377, 271] width 160 height 18
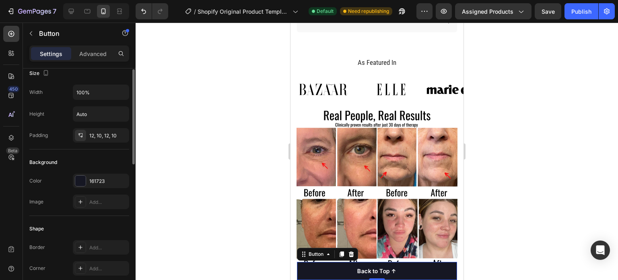
scroll to position [0, 0]
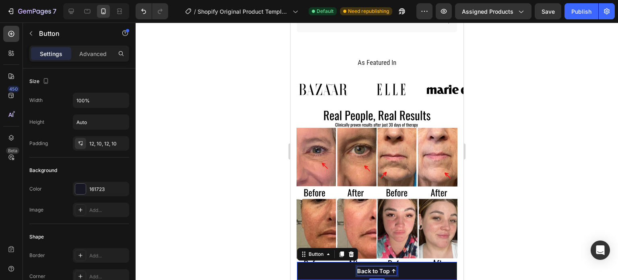
click at [380, 270] on div "Back to Top ↑" at bounding box center [376, 271] width 39 height 8
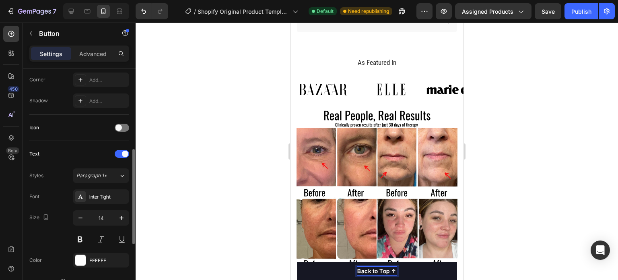
scroll to position [197, 0]
click at [103, 193] on div "Inter Tight" at bounding box center [108, 196] width 38 height 7
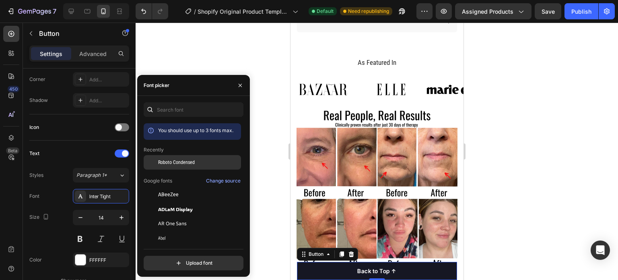
click at [190, 161] on span "Roboto Condensed" at bounding box center [176, 162] width 37 height 7
click at [537, 95] on div at bounding box center [377, 151] width 483 height 257
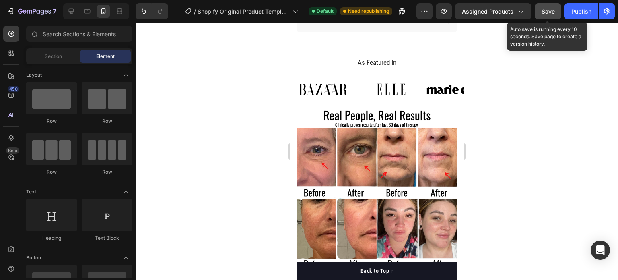
click at [550, 12] on span "Save" at bounding box center [548, 11] width 13 height 7
click at [581, 10] on div "Publish" at bounding box center [582, 11] width 20 height 8
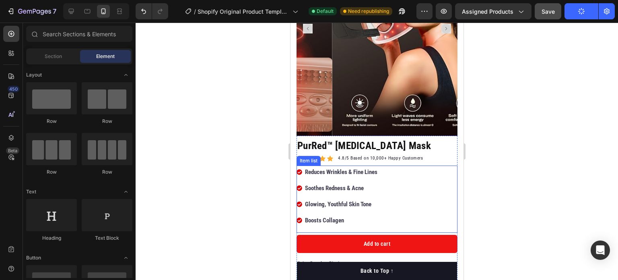
scroll to position [121, 0]
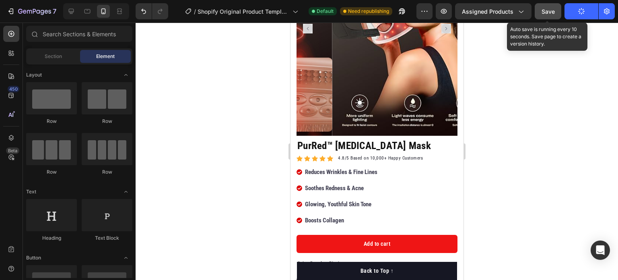
click at [553, 14] on span "Save" at bounding box center [548, 11] width 13 height 7
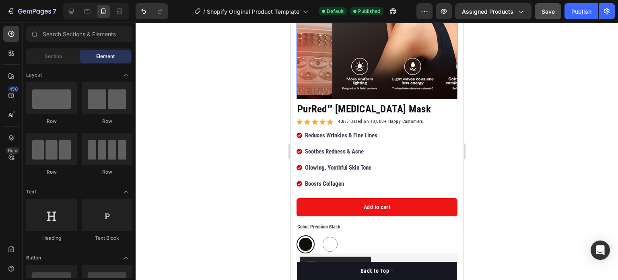
scroll to position [166, 0]
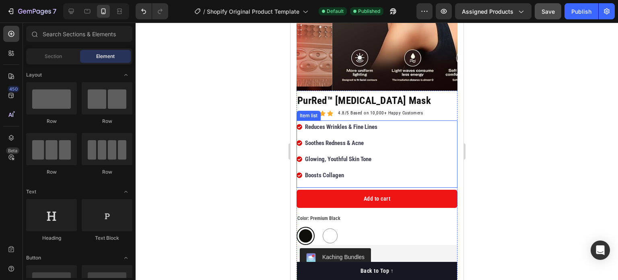
click at [369, 174] on div "Reduces Wrinkles & Fine Lines Soothes Redness & Acne Glowing, Youthful Skin Ton…" at bounding box center [376, 153] width 161 height 67
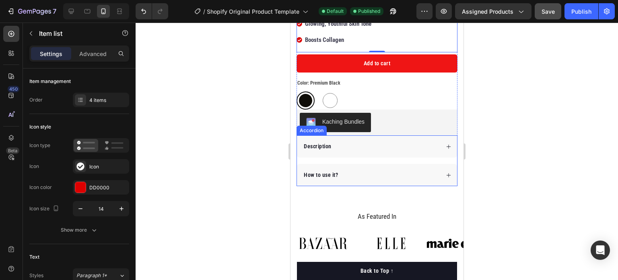
scroll to position [339, 0]
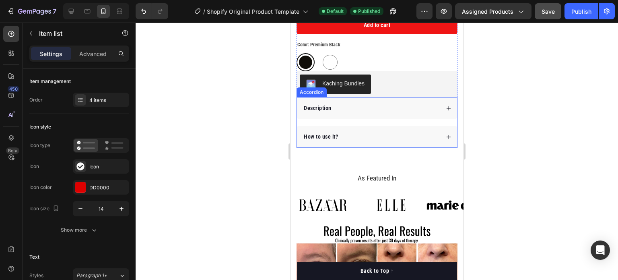
click at [306, 104] on p "Description" at bounding box center [318, 108] width 28 height 8
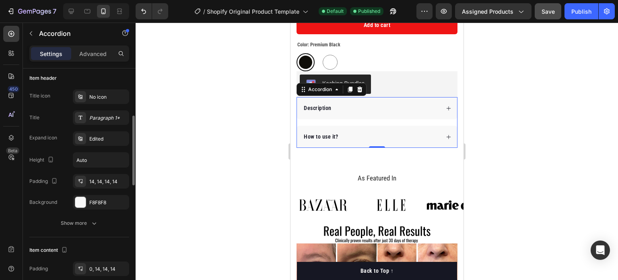
scroll to position [157, 0]
click at [59, 219] on button "Show more" at bounding box center [79, 222] width 100 height 14
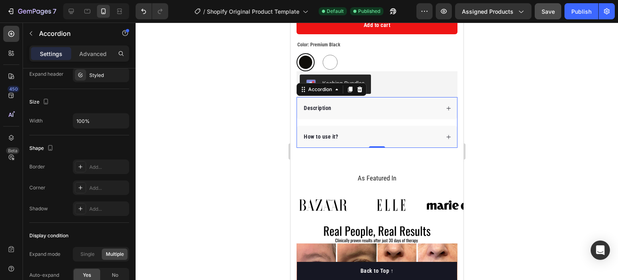
scroll to position [593, 0]
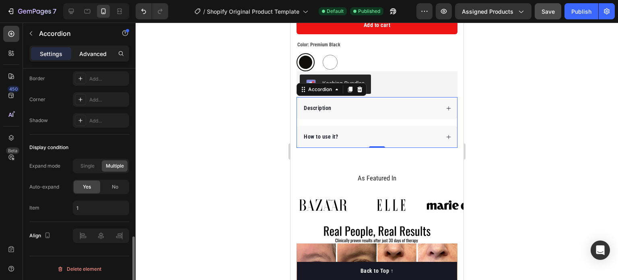
click at [89, 54] on p "Advanced" at bounding box center [92, 54] width 27 height 8
type input "100%"
type input "100"
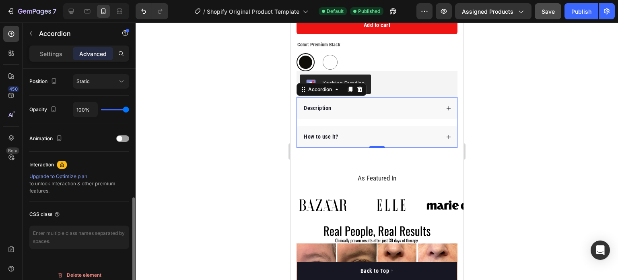
scroll to position [0, 0]
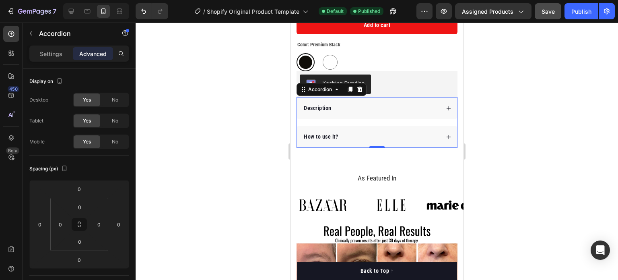
click at [235, 136] on div at bounding box center [377, 151] width 483 height 257
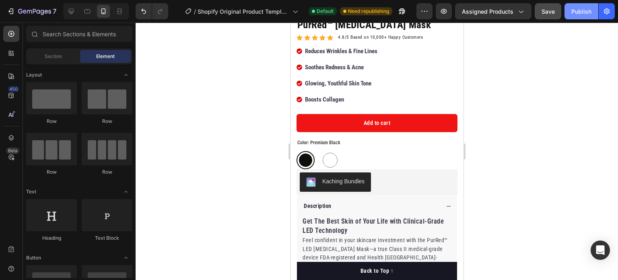
scroll to position [687, 0]
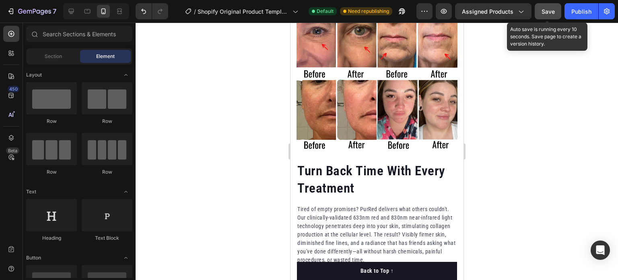
click at [554, 13] on span "Save" at bounding box center [548, 11] width 13 height 7
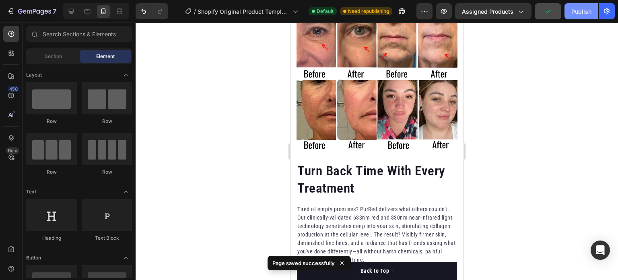
click at [570, 14] on button "Publish" at bounding box center [582, 11] width 34 height 16
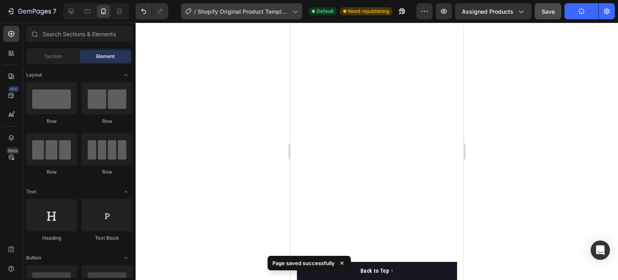
scroll to position [0, 0]
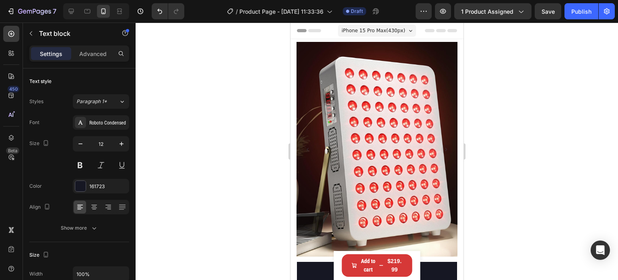
scroll to position [140, 0]
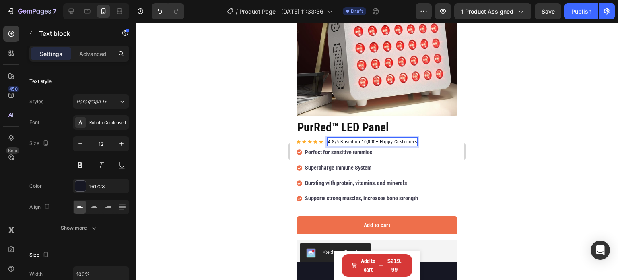
click at [245, 125] on div at bounding box center [377, 151] width 483 height 257
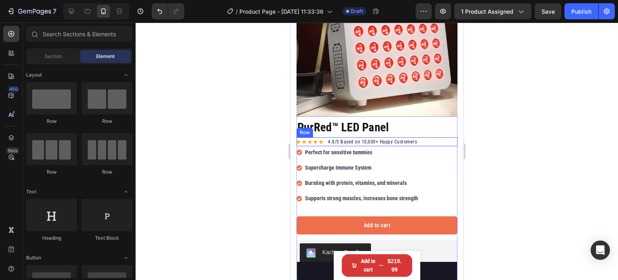
click at [431, 137] on div "Icon Icon Icon Icon Icon Icon List Hoz 4.8/5 Based on 10,000+ Happy Customers T…" at bounding box center [376, 141] width 161 height 9
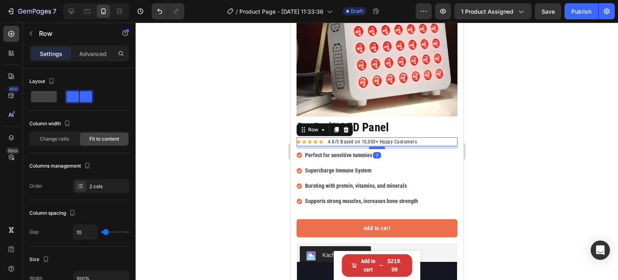
drag, startPoint x: 377, startPoint y: 137, endPoint x: 814, endPoint y: 115, distance: 437.4
click at [379, 147] on div at bounding box center [377, 148] width 16 height 2
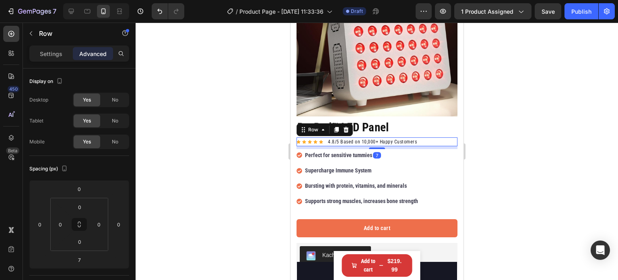
click at [528, 93] on div at bounding box center [377, 151] width 483 height 257
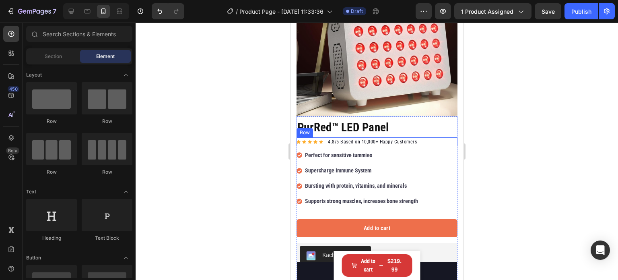
click at [306, 140] on div "Icon Icon Icon Icon Icon" at bounding box center [309, 142] width 27 height 4
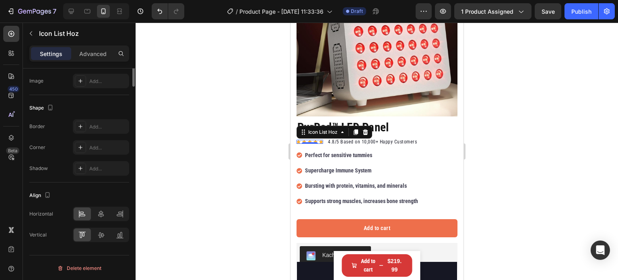
scroll to position [0, 0]
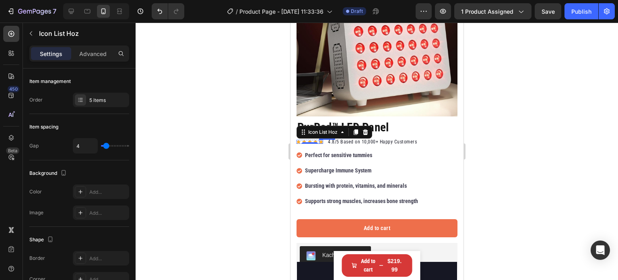
click at [320, 140] on icon at bounding box center [321, 142] width 4 height 4
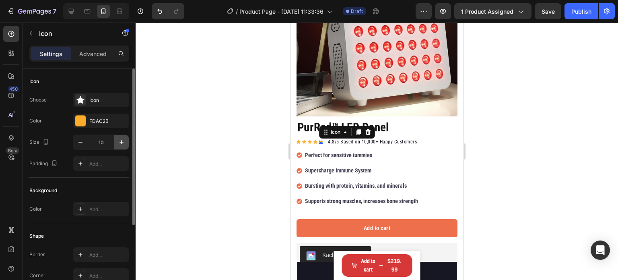
click at [119, 143] on icon "button" at bounding box center [122, 142] width 8 height 8
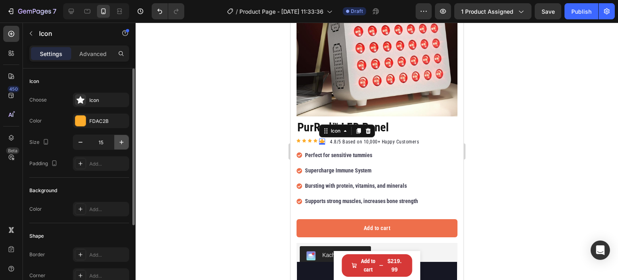
click at [119, 143] on icon "button" at bounding box center [122, 142] width 8 height 8
click at [79, 140] on icon "button" at bounding box center [80, 142] width 8 height 8
type input "15"
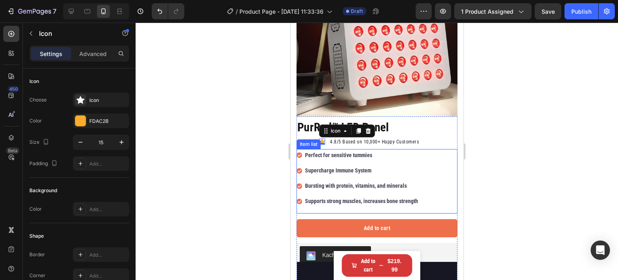
drag, startPoint x: 247, startPoint y: 122, endPoint x: 10, endPoint y: 113, distance: 237.3
click at [247, 122] on div at bounding box center [377, 151] width 483 height 257
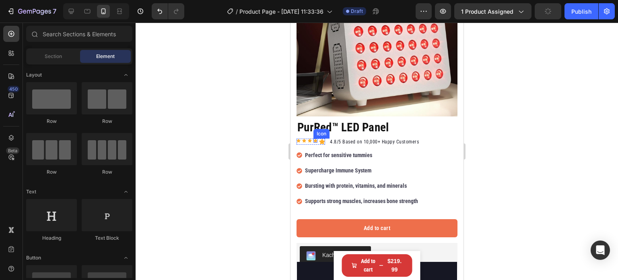
click at [315, 139] on icon at bounding box center [315, 141] width 4 height 4
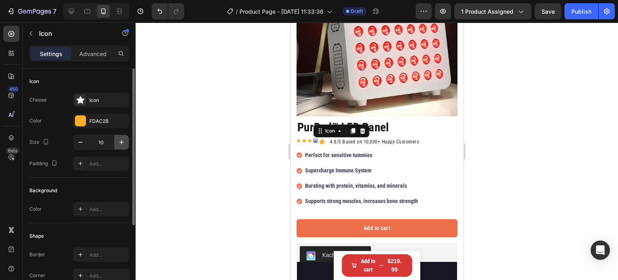
click at [123, 140] on icon "button" at bounding box center [122, 142] width 8 height 8
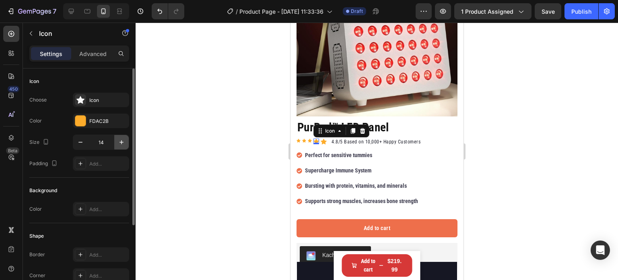
type input "15"
click at [298, 139] on icon at bounding box center [298, 141] width 4 height 4
click at [121, 139] on icon "button" at bounding box center [122, 142] width 8 height 8
type input "12"
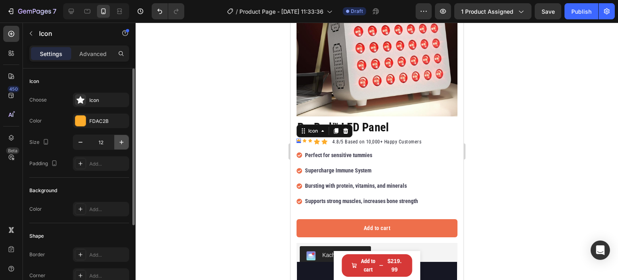
click at [121, 139] on icon "button" at bounding box center [122, 142] width 8 height 8
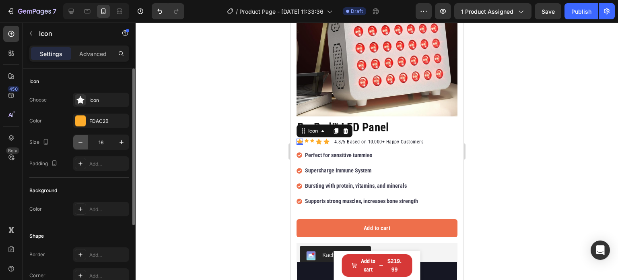
click at [77, 141] on icon "button" at bounding box center [80, 142] width 8 height 8
type input "15"
click at [306, 139] on icon at bounding box center [306, 141] width 4 height 4
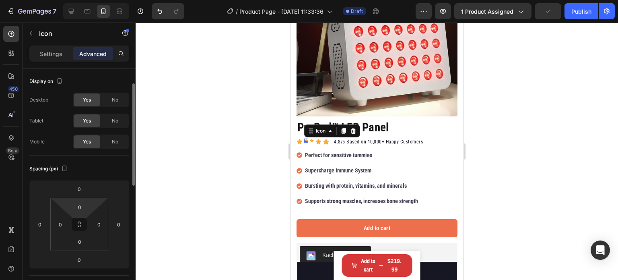
scroll to position [10, 0]
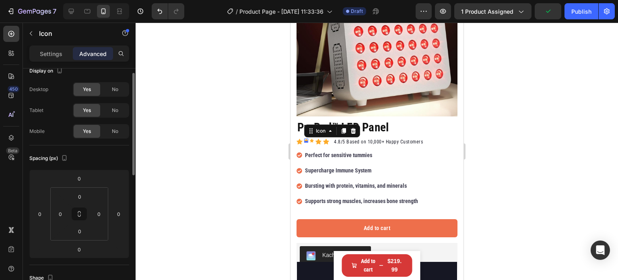
click at [56, 58] on p "Settings" at bounding box center [51, 54] width 23 height 8
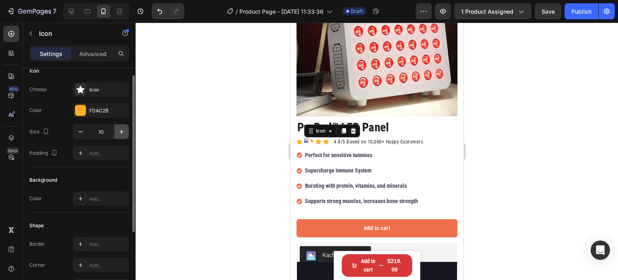
click at [125, 134] on icon "button" at bounding box center [122, 132] width 8 height 8
click at [126, 133] on icon "button" at bounding box center [122, 132] width 8 height 8
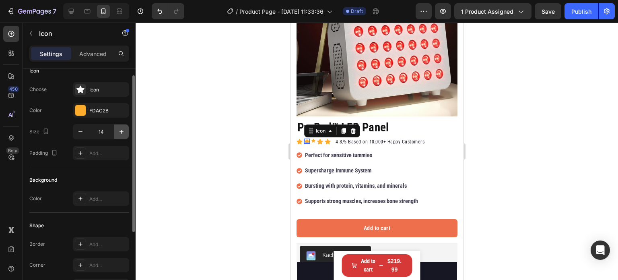
type input "15"
click at [313, 139] on icon at bounding box center [314, 141] width 4 height 4
click at [121, 128] on icon "button" at bounding box center [122, 132] width 8 height 8
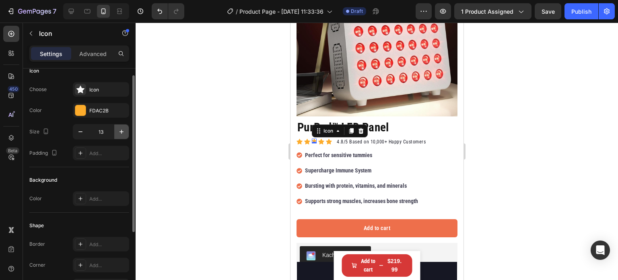
click at [121, 128] on icon "button" at bounding box center [122, 132] width 8 height 8
type input "15"
click at [231, 130] on div at bounding box center [377, 151] width 483 height 257
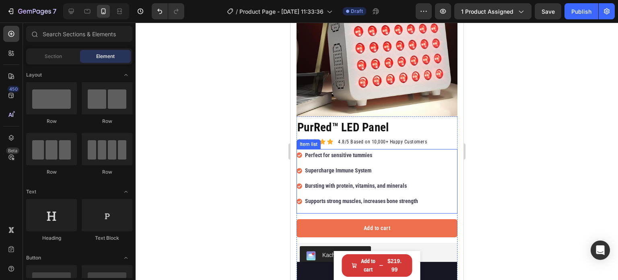
click at [339, 150] on p "Perfect for sensitive tummies" at bounding box center [361, 155] width 113 height 10
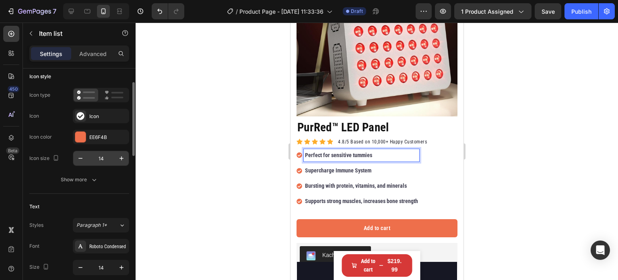
scroll to position [52, 0]
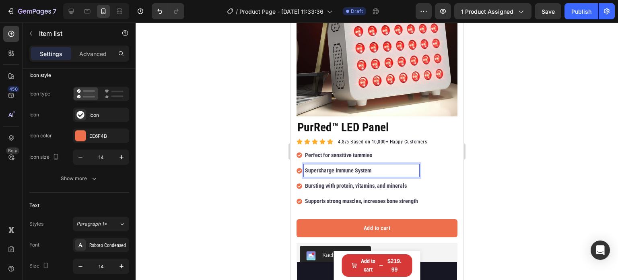
click at [326, 165] on p "Supercharge Immune System" at bounding box center [361, 170] width 113 height 10
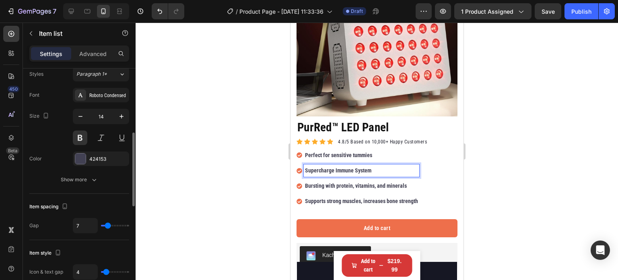
scroll to position [202, 0]
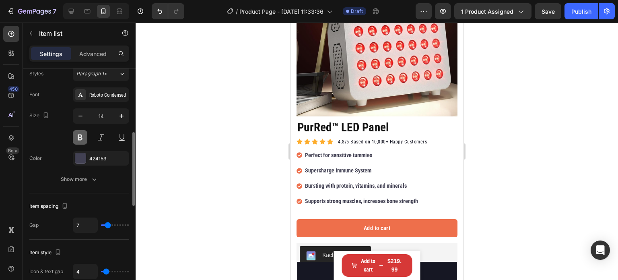
click at [81, 133] on button at bounding box center [80, 137] width 14 height 14
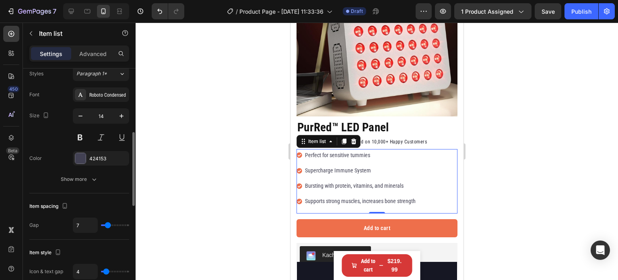
scroll to position [178, 0]
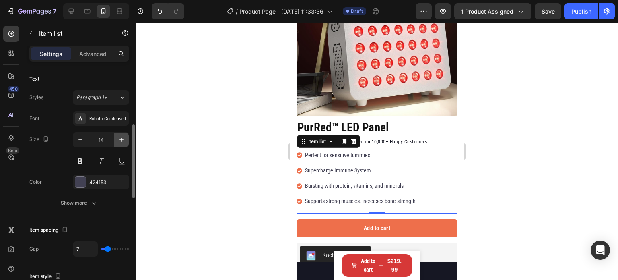
click at [124, 140] on icon "button" at bounding box center [122, 140] width 8 height 8
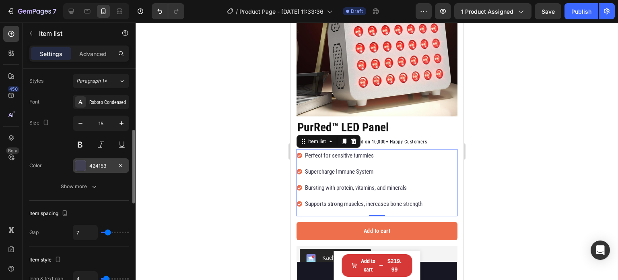
scroll to position [194, 0]
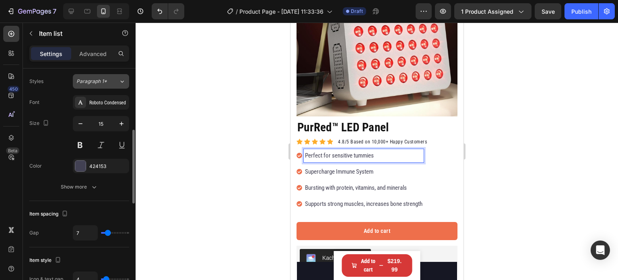
click at [87, 83] on span "Paragraph 1*" at bounding box center [91, 81] width 31 height 7
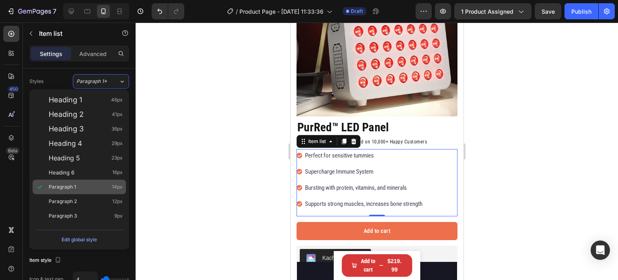
click at [100, 184] on div "Paragraph 1 14px" at bounding box center [86, 187] width 74 height 8
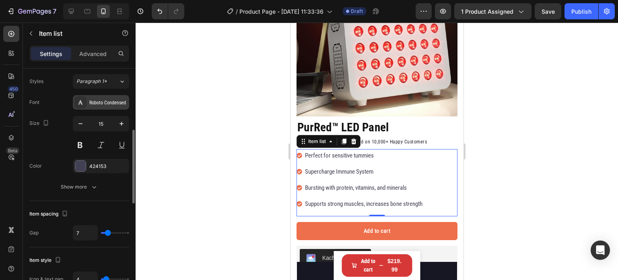
click at [104, 104] on div "Roboto Condensed" at bounding box center [108, 102] width 38 height 7
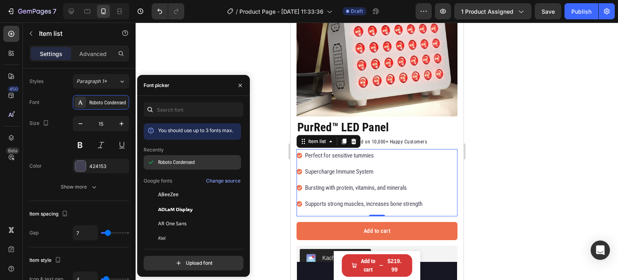
click at [178, 163] on span "Roboto Condensed" at bounding box center [176, 162] width 37 height 7
click at [81, 145] on button at bounding box center [80, 145] width 14 height 14
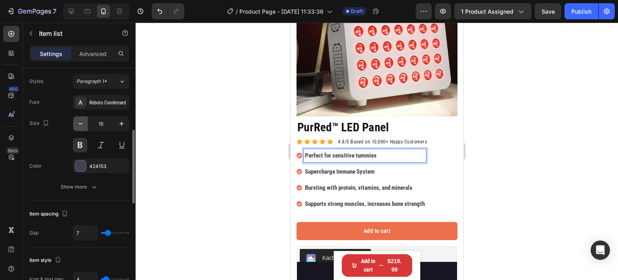
click at [83, 126] on icon "button" at bounding box center [80, 124] width 8 height 8
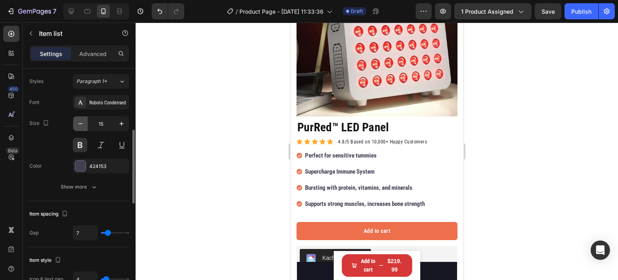
type input "14"
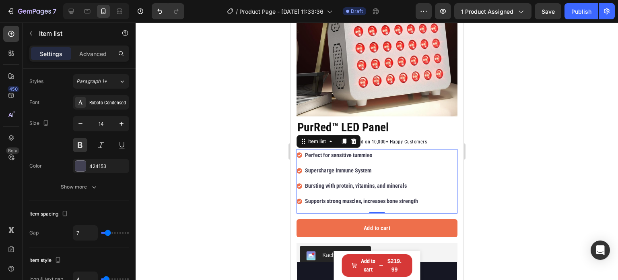
click at [245, 121] on div at bounding box center [377, 151] width 483 height 257
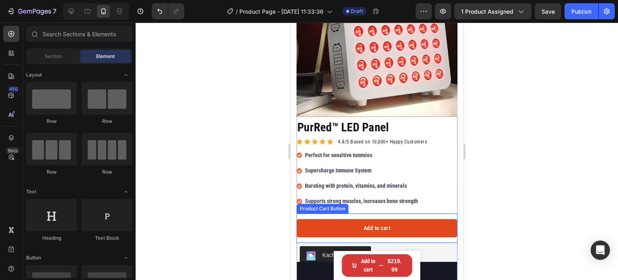
click at [335, 219] on button "Add to cart" at bounding box center [376, 228] width 161 height 18
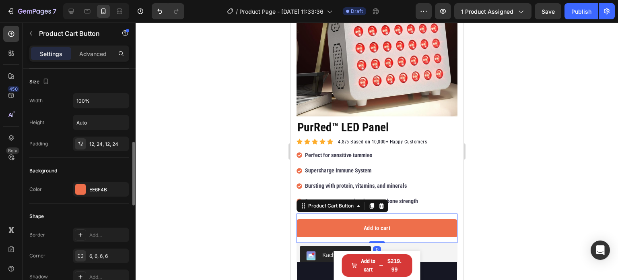
scroll to position [150, 0]
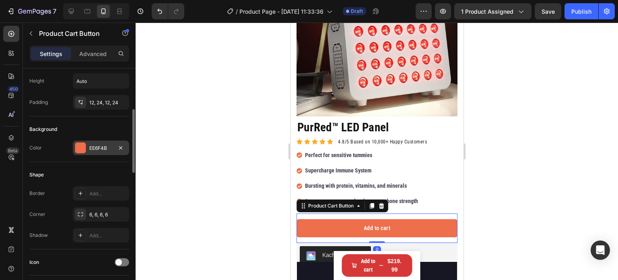
click at [93, 147] on div "EE6F4B" at bounding box center [100, 148] width 23 height 7
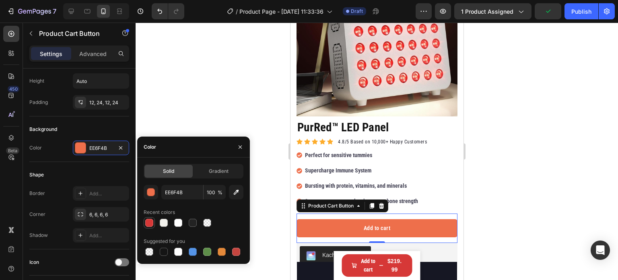
click at [149, 223] on div at bounding box center [149, 223] width 8 height 8
type input "D63837"
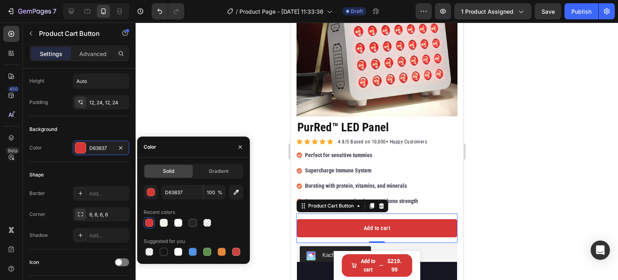
click at [186, 114] on div at bounding box center [377, 151] width 483 height 257
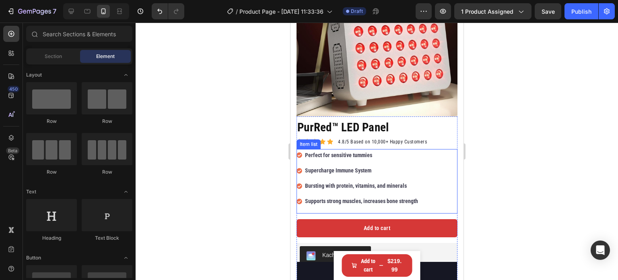
click at [298, 153] on icon at bounding box center [299, 156] width 6 height 6
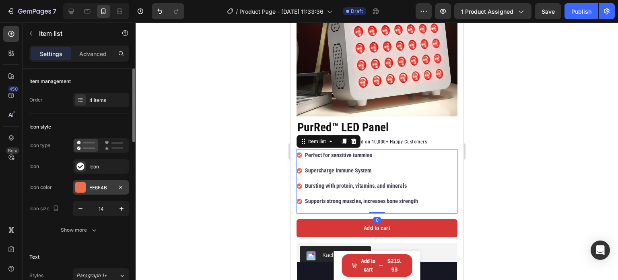
click at [91, 186] on div "EE6F4B" at bounding box center [100, 187] width 23 height 7
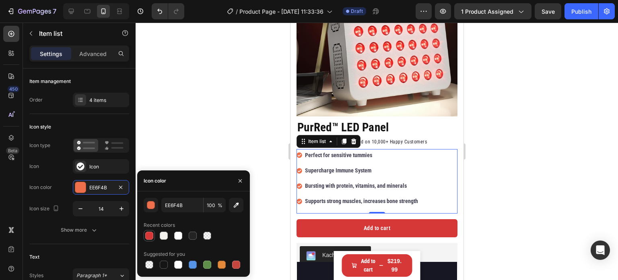
click at [151, 233] on div at bounding box center [149, 236] width 8 height 8
type input "D63837"
click at [213, 105] on div at bounding box center [377, 151] width 483 height 257
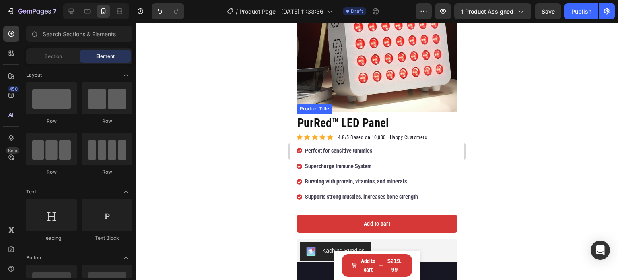
scroll to position [185, 0]
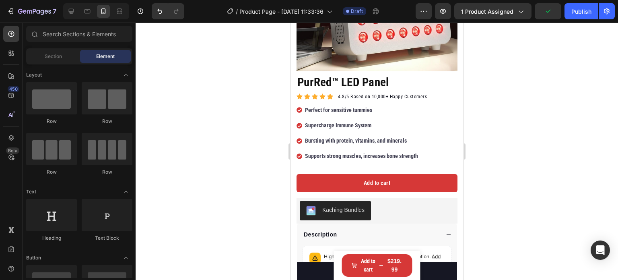
click at [228, 127] on div at bounding box center [377, 151] width 483 height 257
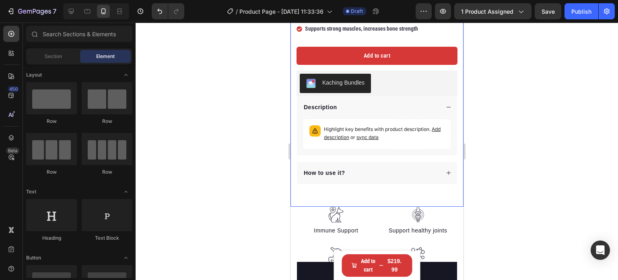
scroll to position [370, 0]
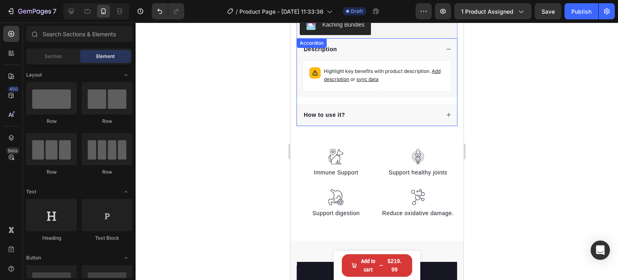
click at [446, 112] on icon at bounding box center [449, 115] width 6 height 6
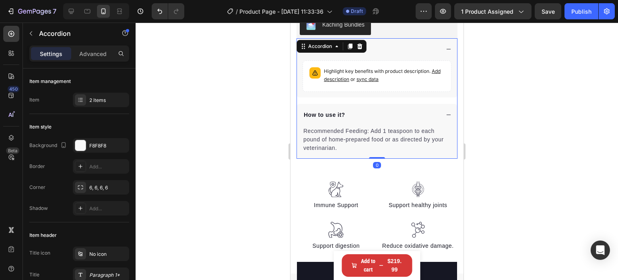
click at [446, 112] on icon at bounding box center [449, 115] width 6 height 6
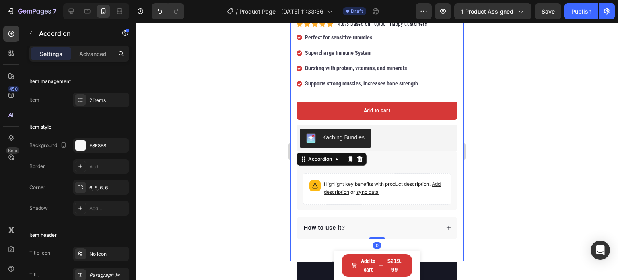
scroll to position [231, 0]
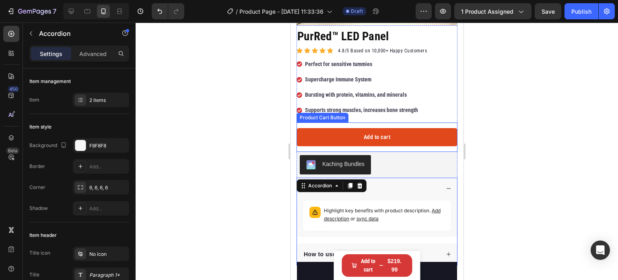
click at [364, 134] on button "Add to cart" at bounding box center [376, 137] width 161 height 18
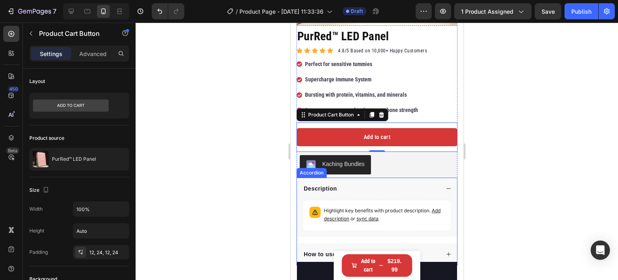
click at [446, 178] on div "Description" at bounding box center [377, 189] width 160 height 22
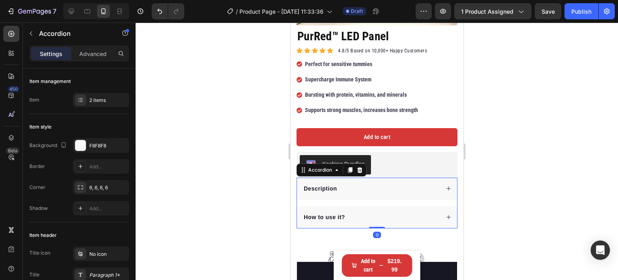
click at [240, 196] on div at bounding box center [377, 151] width 483 height 257
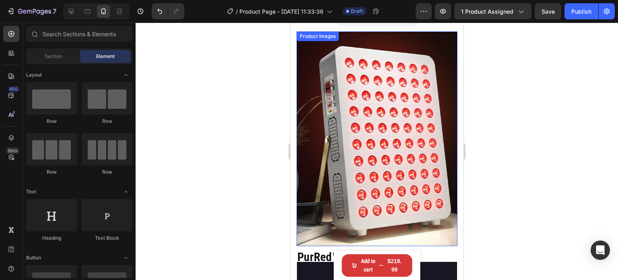
scroll to position [10, 0]
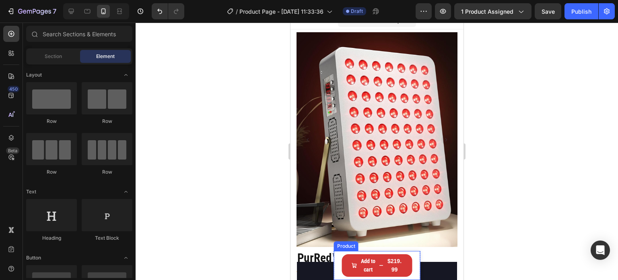
click at [414, 265] on div "Product Images PurRed™ LED Panel Product Title $219.99 Product Price Product Pr…" at bounding box center [377, 265] width 87 height 29
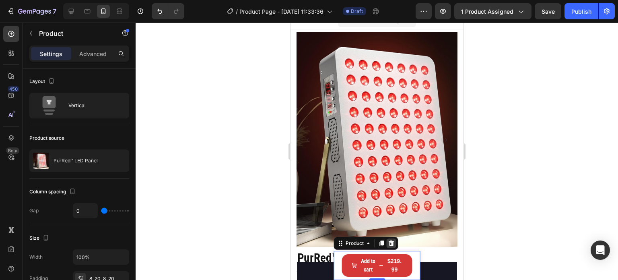
click at [387, 241] on div at bounding box center [392, 243] width 10 height 10
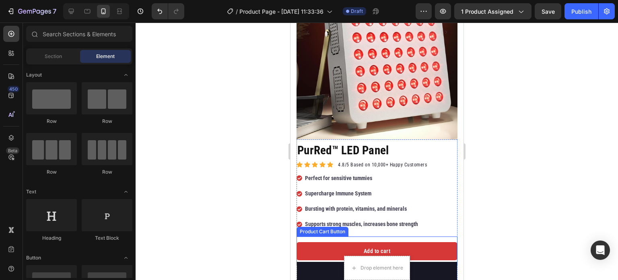
scroll to position [118, 0]
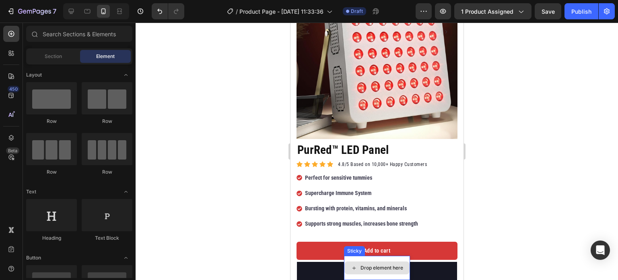
click at [393, 260] on div "Drop element here" at bounding box center [377, 268] width 66 height 24
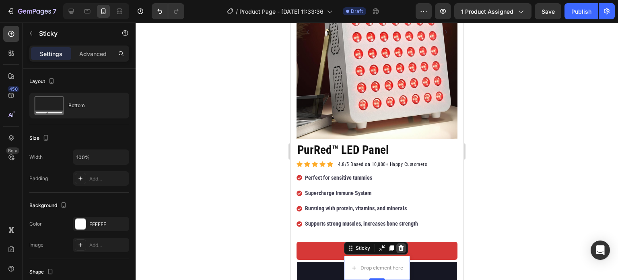
click at [399, 248] on icon at bounding box center [401, 248] width 5 height 6
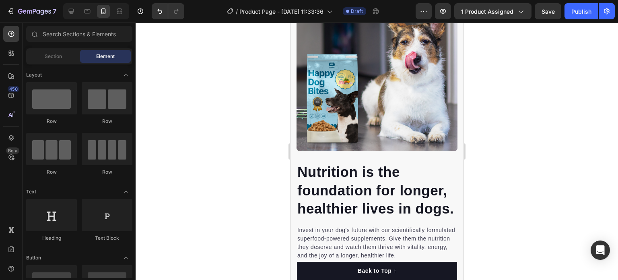
scroll to position [0, 0]
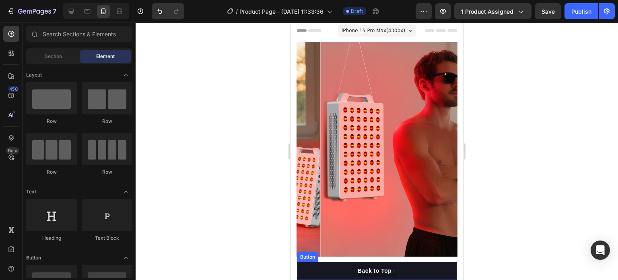
click at [373, 269] on div "Back to Top ↑" at bounding box center [377, 271] width 39 height 8
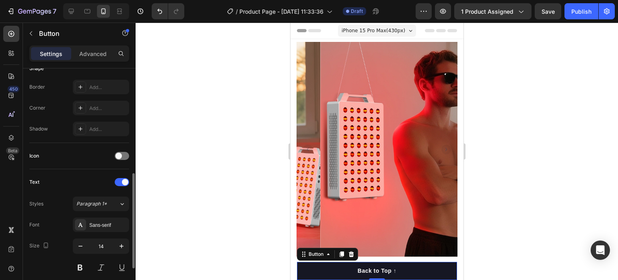
scroll to position [199, 0]
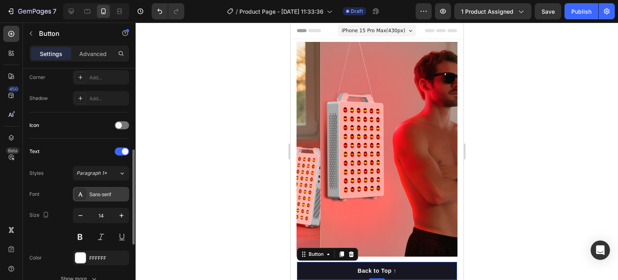
click at [101, 192] on div "Sans-serif" at bounding box center [108, 194] width 38 height 7
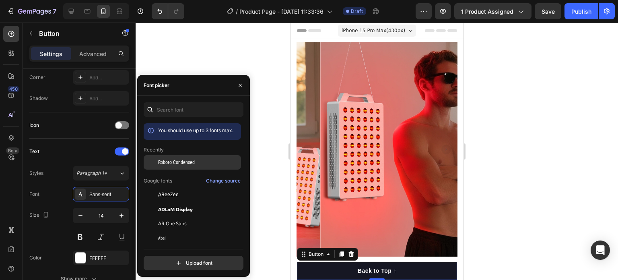
click at [174, 161] on span "Roboto Condensed" at bounding box center [176, 162] width 37 height 7
click at [244, 54] on div at bounding box center [377, 151] width 483 height 257
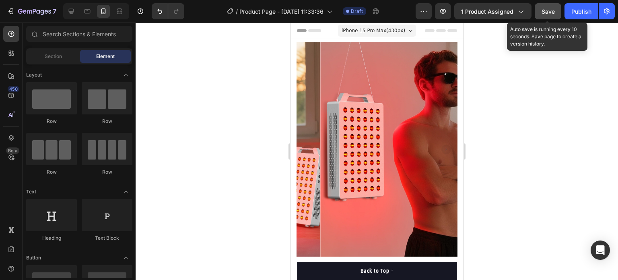
click at [553, 12] on span "Save" at bounding box center [548, 11] width 13 height 7
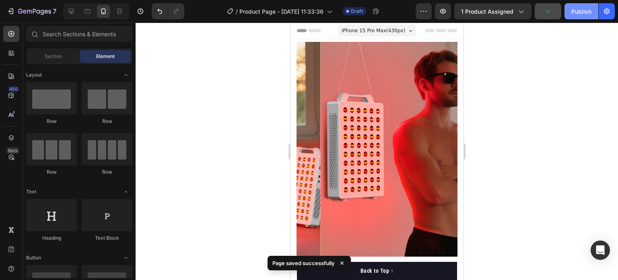
click at [577, 13] on div "Publish" at bounding box center [582, 11] width 20 height 8
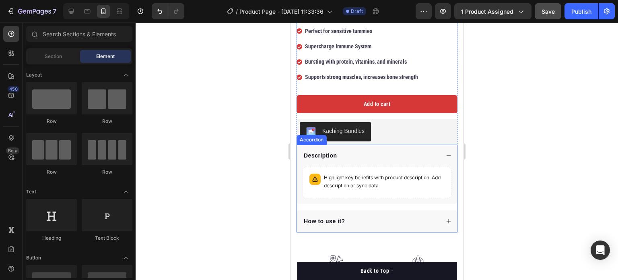
scroll to position [253, 0]
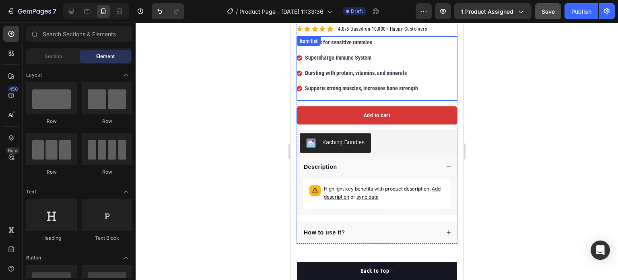
click at [426, 82] on div "Perfect for sensitive tummies Supercharge Immune System Bursting with protein, …" at bounding box center [376, 68] width 161 height 64
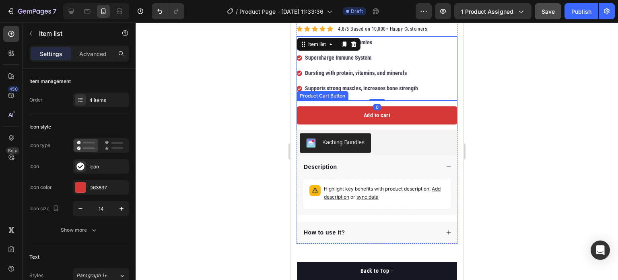
click at [380, 101] on div "Add to cart Product Cart Button" at bounding box center [376, 115] width 161 height 29
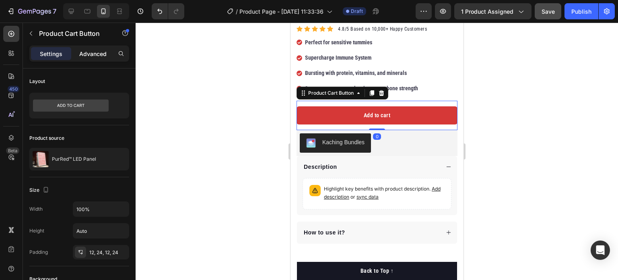
click at [83, 58] on div "Advanced" at bounding box center [93, 53] width 40 height 13
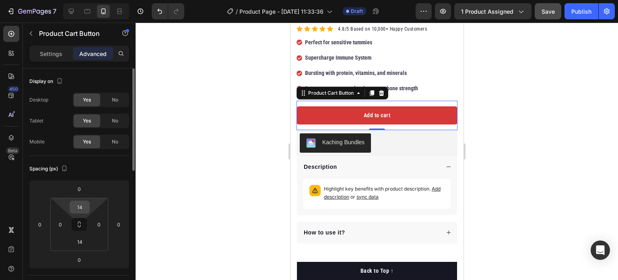
click at [83, 206] on input "14" at bounding box center [80, 207] width 16 height 12
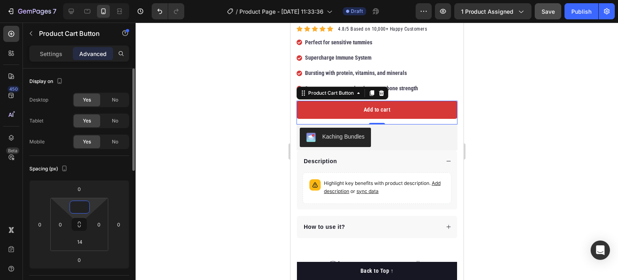
type input "5"
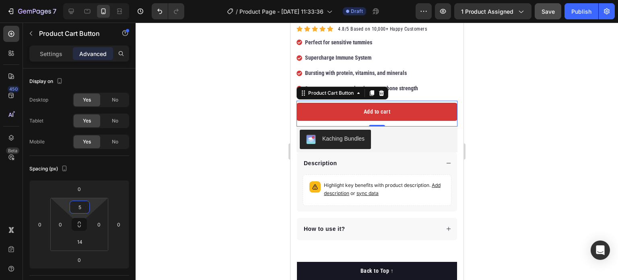
click at [246, 143] on div at bounding box center [377, 151] width 483 height 257
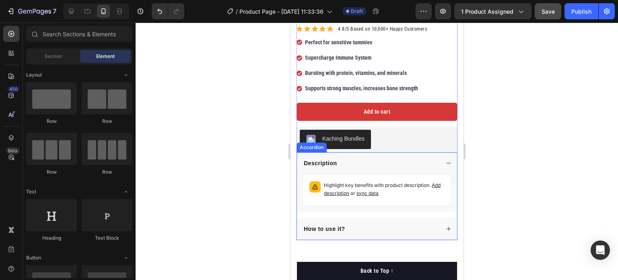
click at [446, 160] on icon at bounding box center [449, 163] width 6 height 6
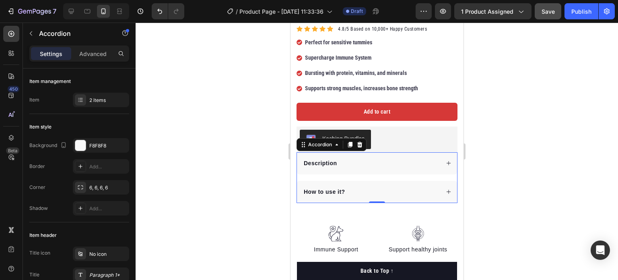
click at [242, 118] on div at bounding box center [377, 151] width 483 height 257
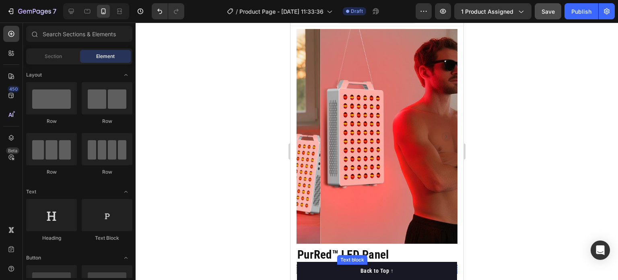
scroll to position [11, 0]
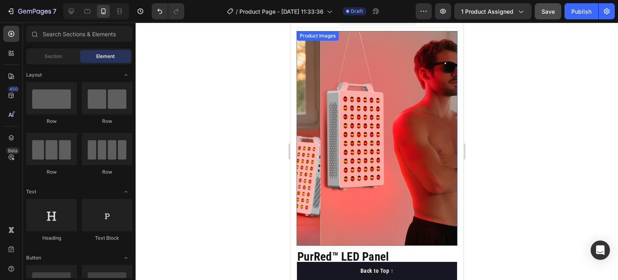
click at [304, 138] on icon "Carousel Back Arrow" at bounding box center [308, 139] width 10 height 10
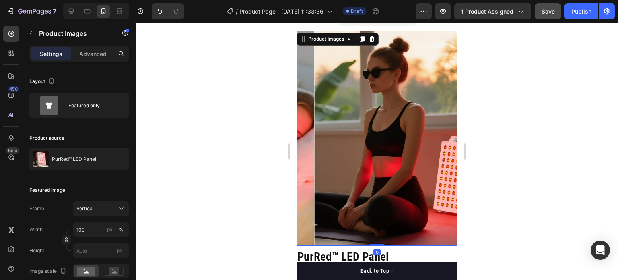
click at [314, 140] on img at bounding box center [394, 138] width 161 height 215
click at [314, 139] on img at bounding box center [394, 138] width 161 height 215
click at [306, 136] on rect "Carousel Back Arrow" at bounding box center [308, 139] width 10 height 10
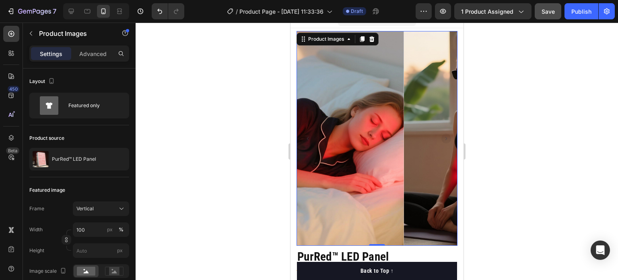
click at [306, 136] on rect "Carousel Back Arrow" at bounding box center [308, 139] width 10 height 10
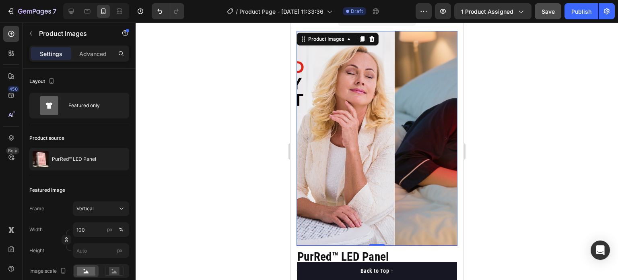
click at [306, 136] on rect "Carousel Back Arrow" at bounding box center [308, 139] width 10 height 10
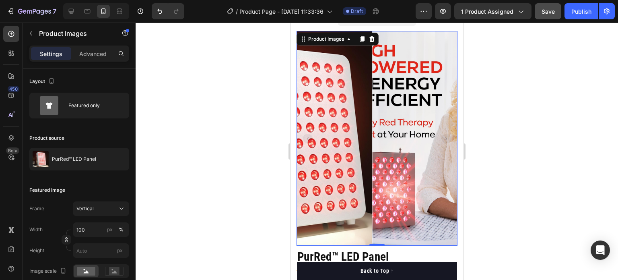
click at [306, 136] on rect "Carousel Back Arrow" at bounding box center [308, 139] width 10 height 10
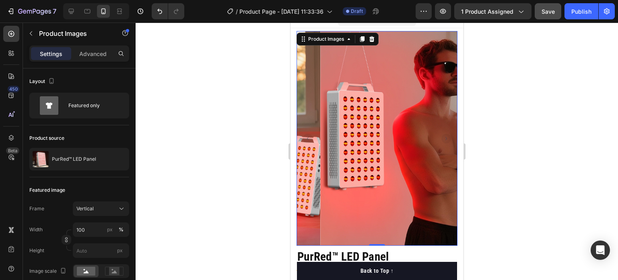
click at [441, 136] on rect "Carousel Next Arrow" at bounding box center [446, 139] width 10 height 10
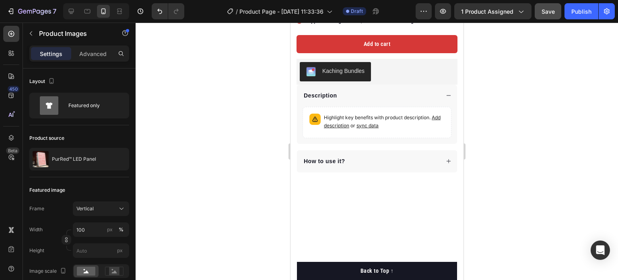
scroll to position [0, 0]
